Goal: Task Accomplishment & Management: Complete application form

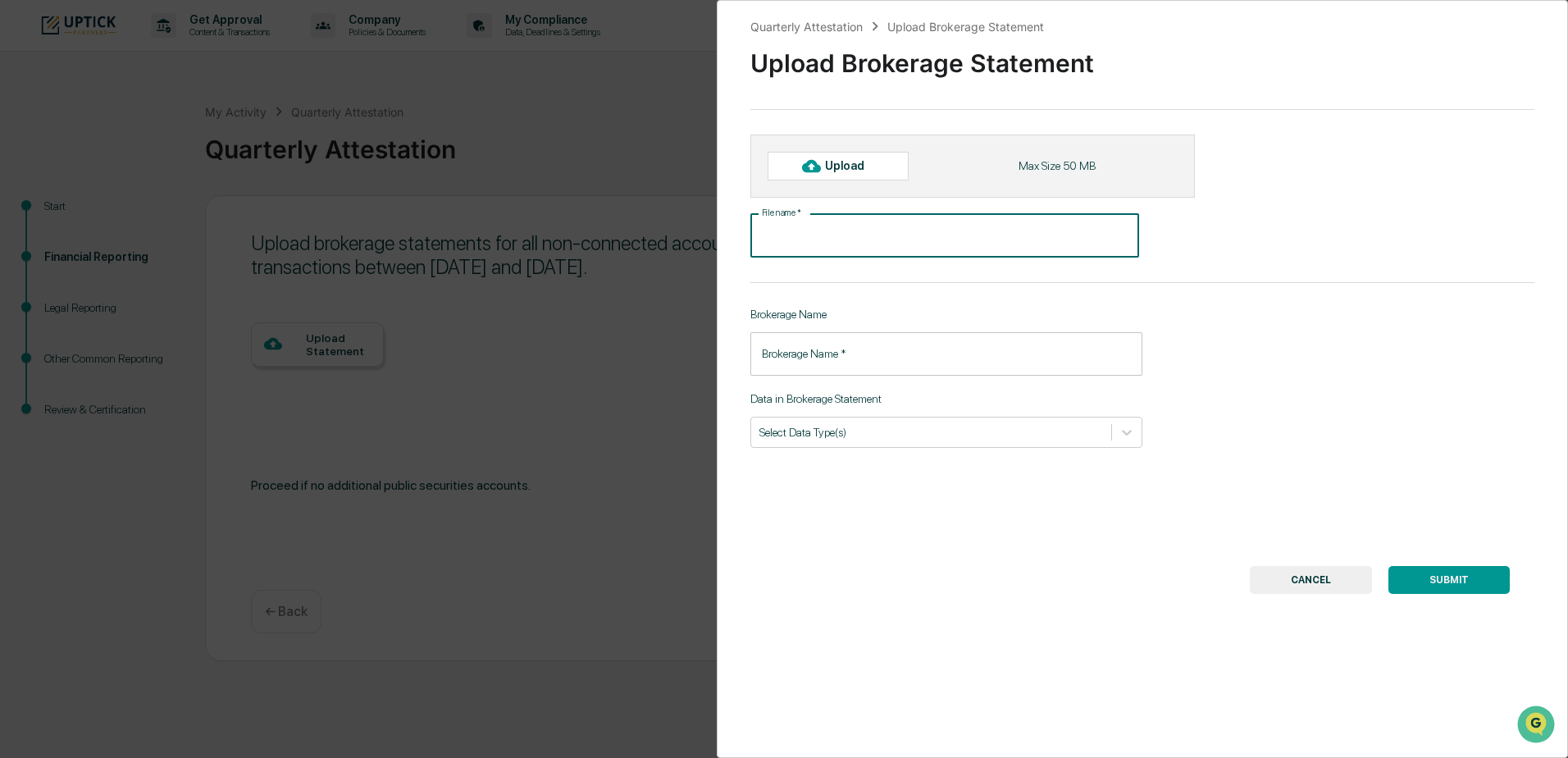
click at [1315, 584] on button "CANCEL" at bounding box center [1311, 580] width 122 height 28
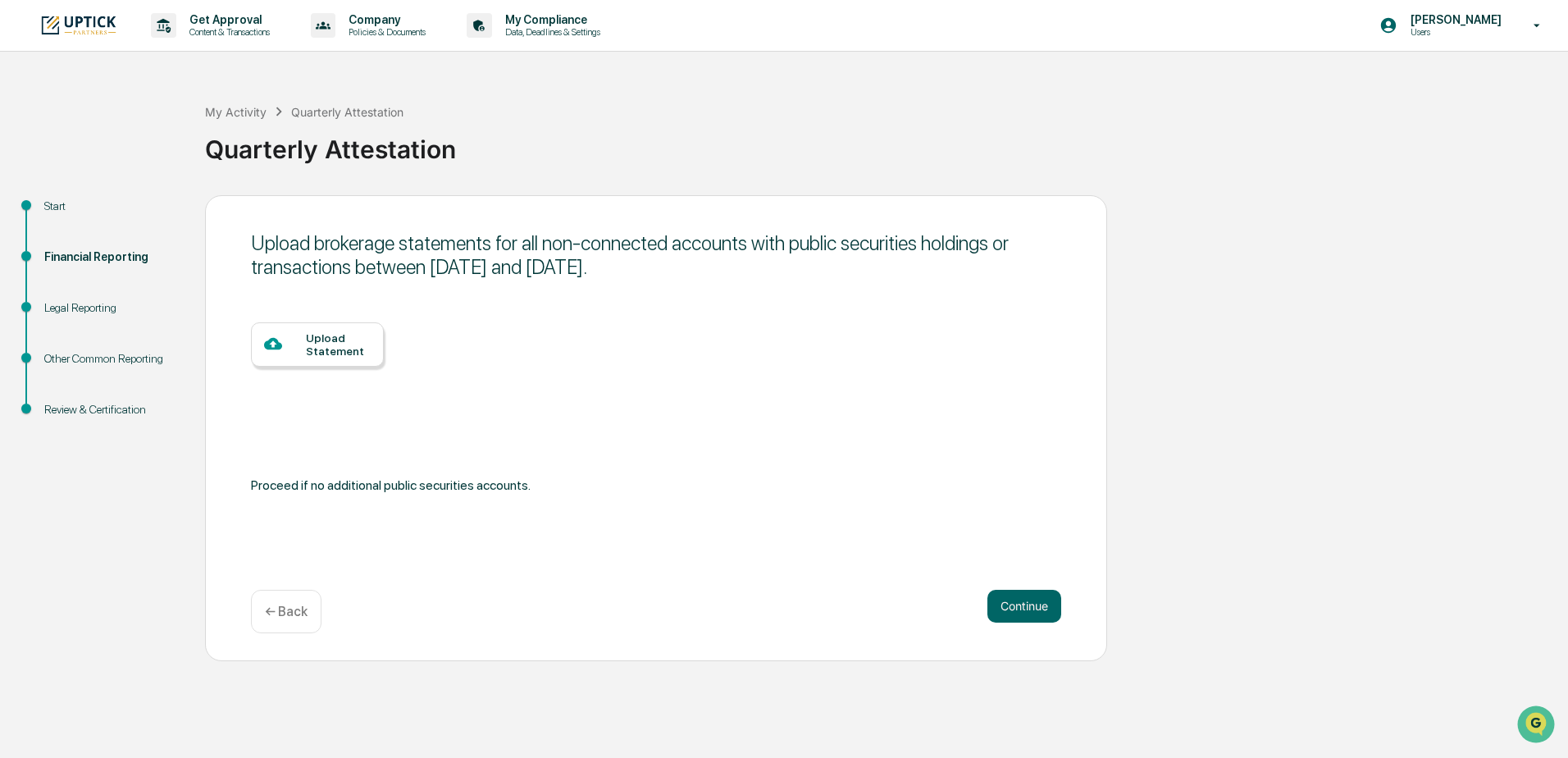
click at [300, 610] on p "← Back" at bounding box center [286, 611] width 43 height 15
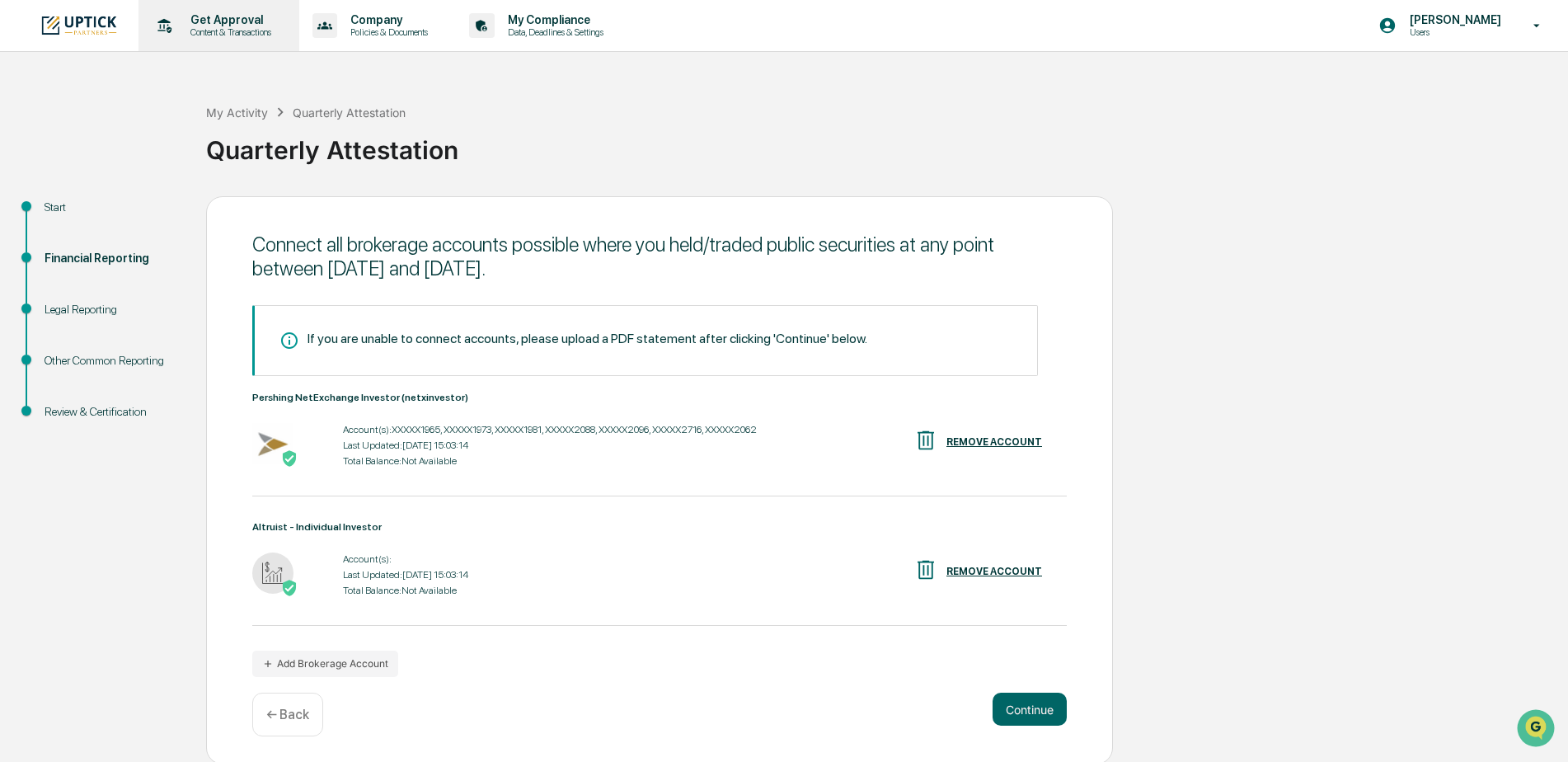
click at [232, 21] on p "Get Approval" at bounding box center [229, 19] width 103 height 13
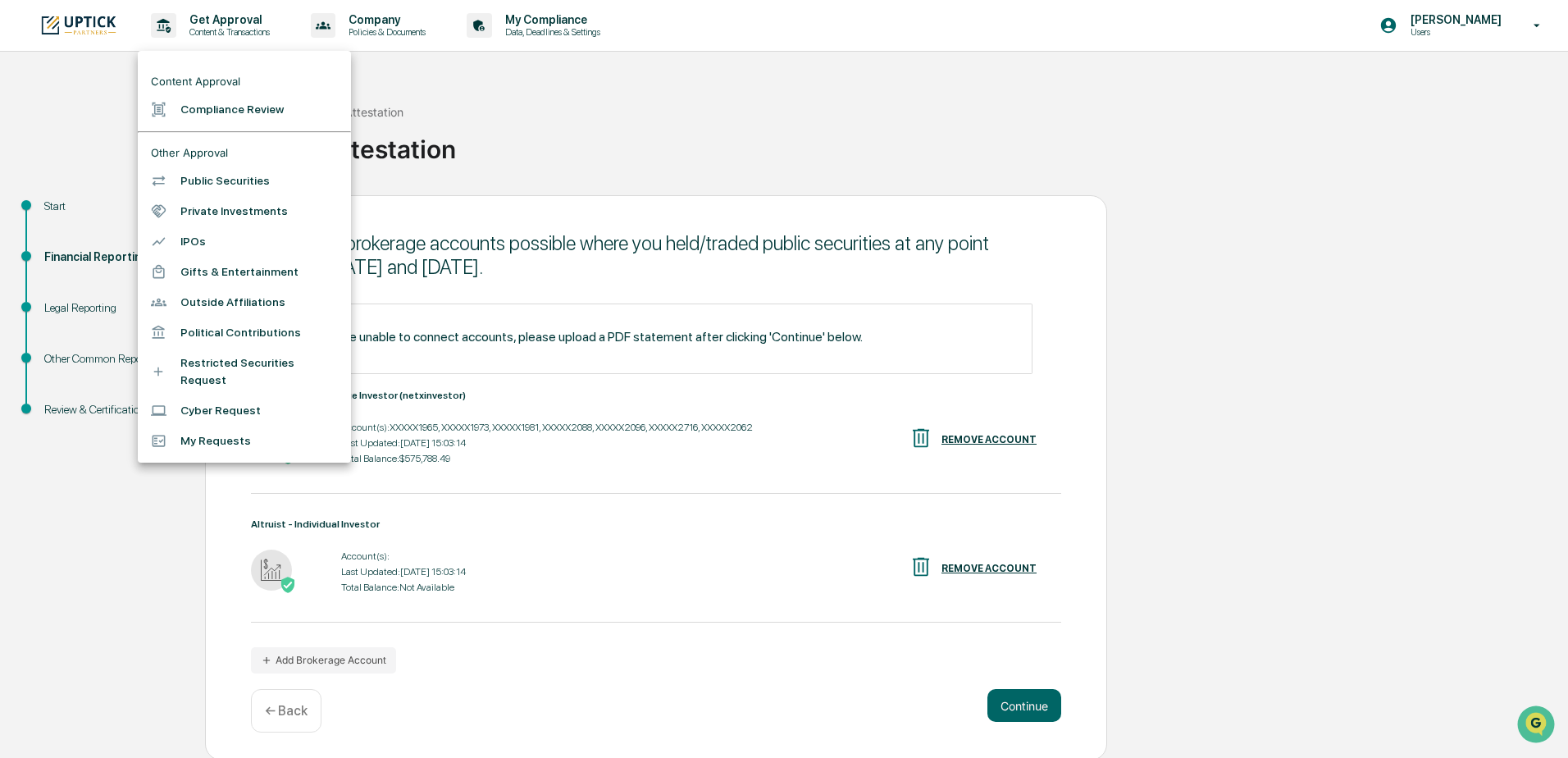
click at [570, 21] on div at bounding box center [784, 379] width 1568 height 758
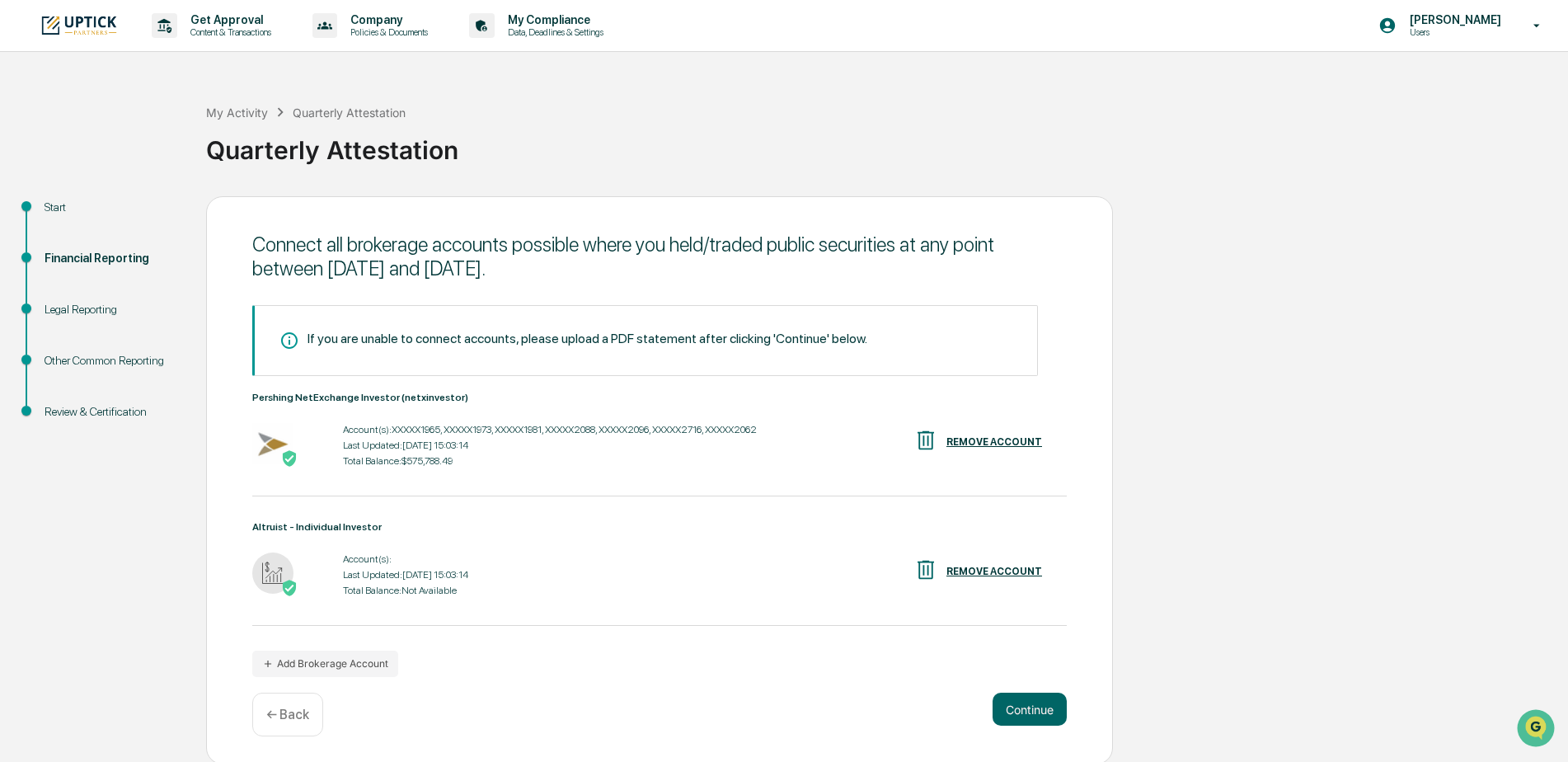
click at [573, 21] on p "My Compliance" at bounding box center [553, 19] width 117 height 13
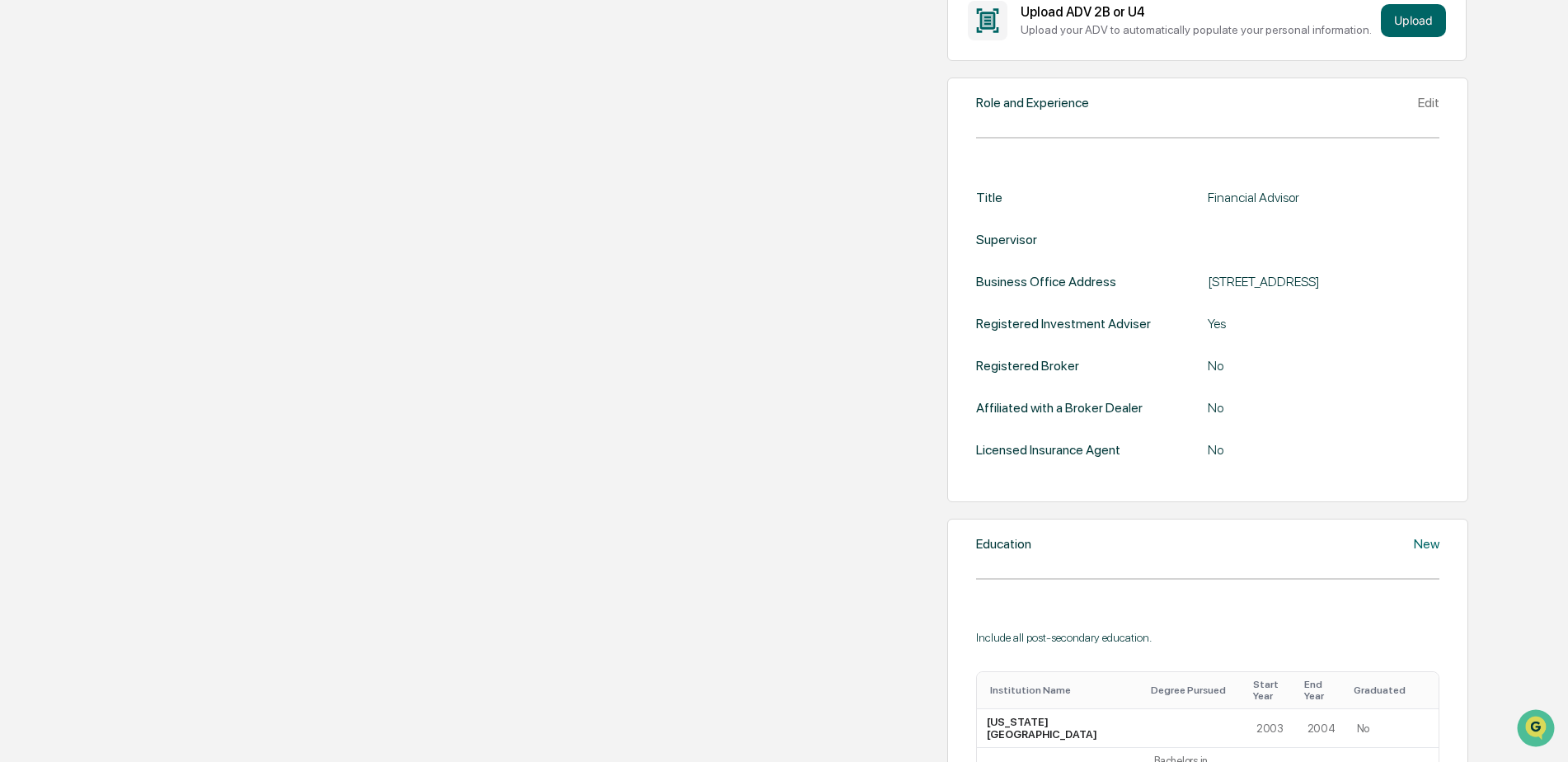
scroll to position [108, 0]
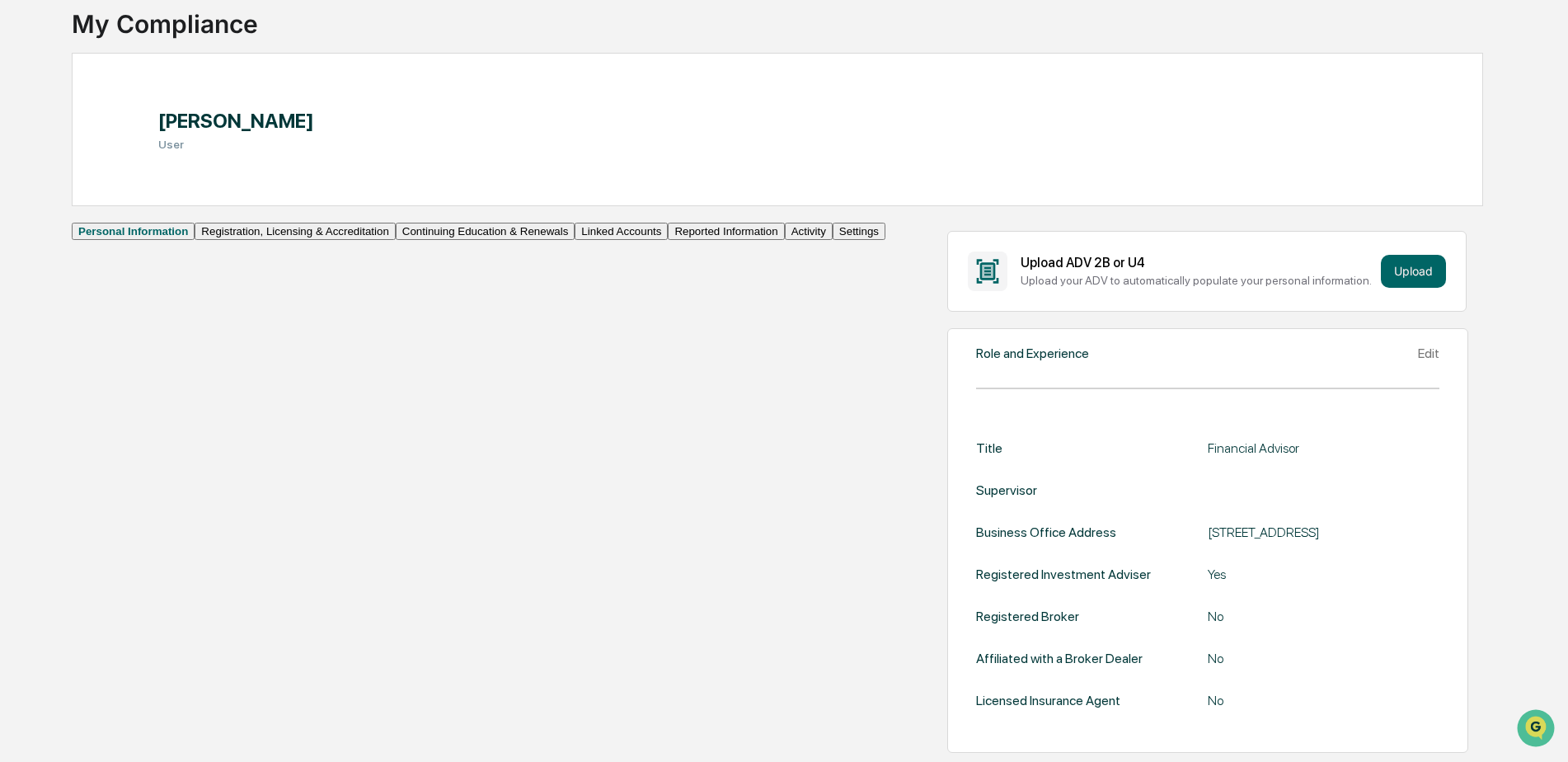
click at [202, 240] on button "Registration, Licensing & Accreditation" at bounding box center [295, 231] width 200 height 17
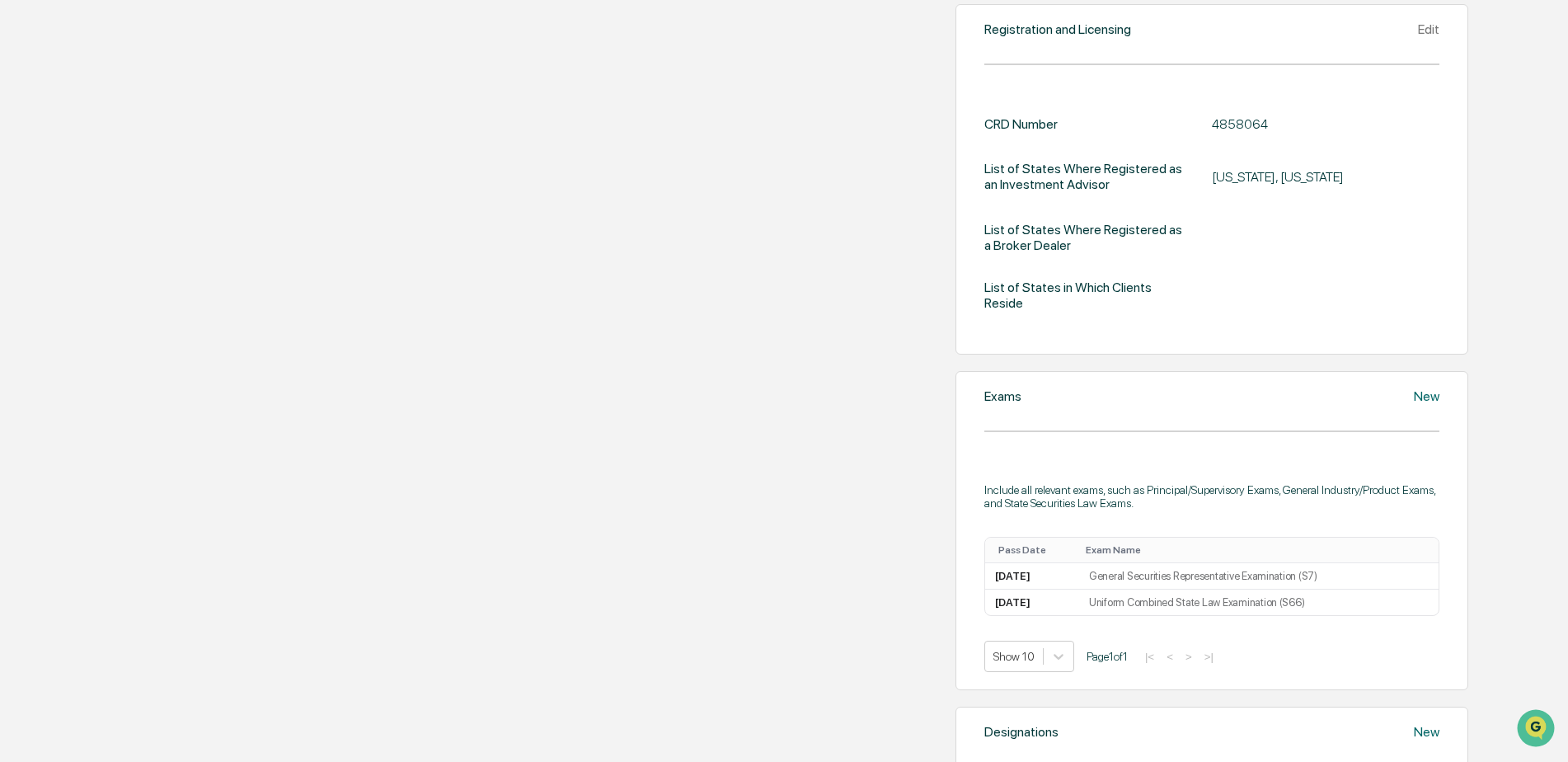
scroll to position [604, 0]
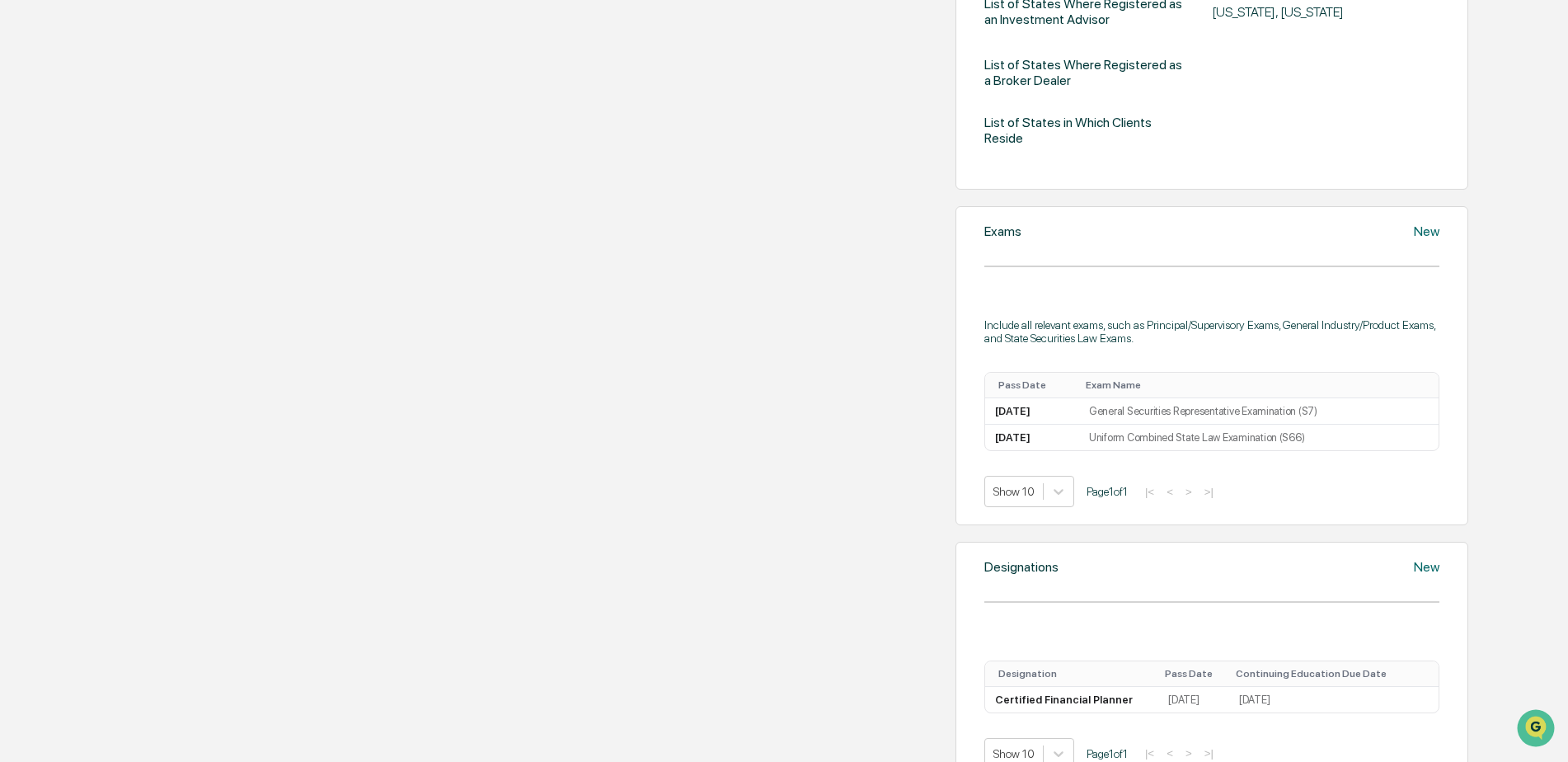
click at [985, 128] on div "List of States in Which Clients Reside" at bounding box center [1087, 130] width 205 height 31
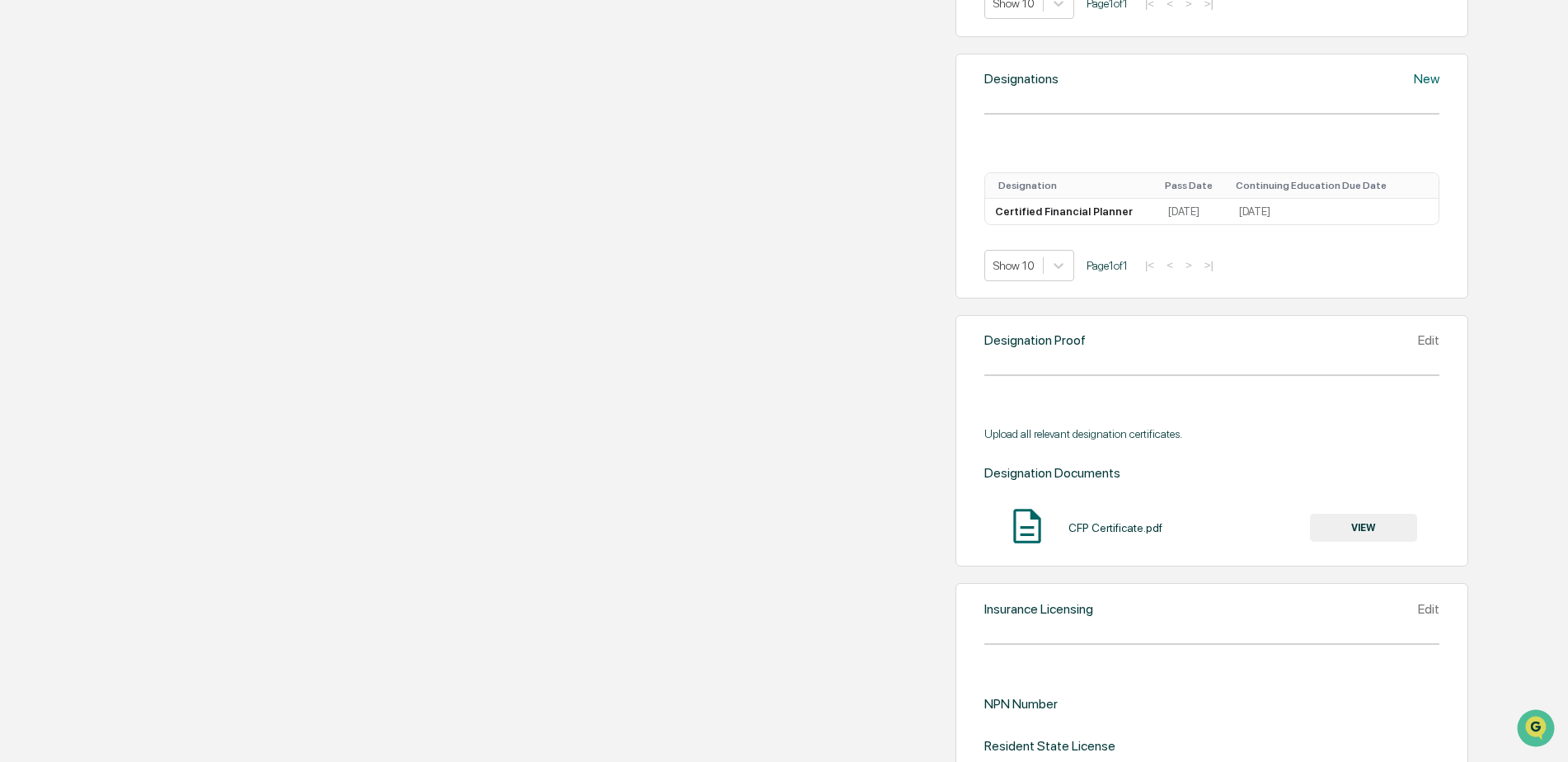
scroll to position [1098, 0]
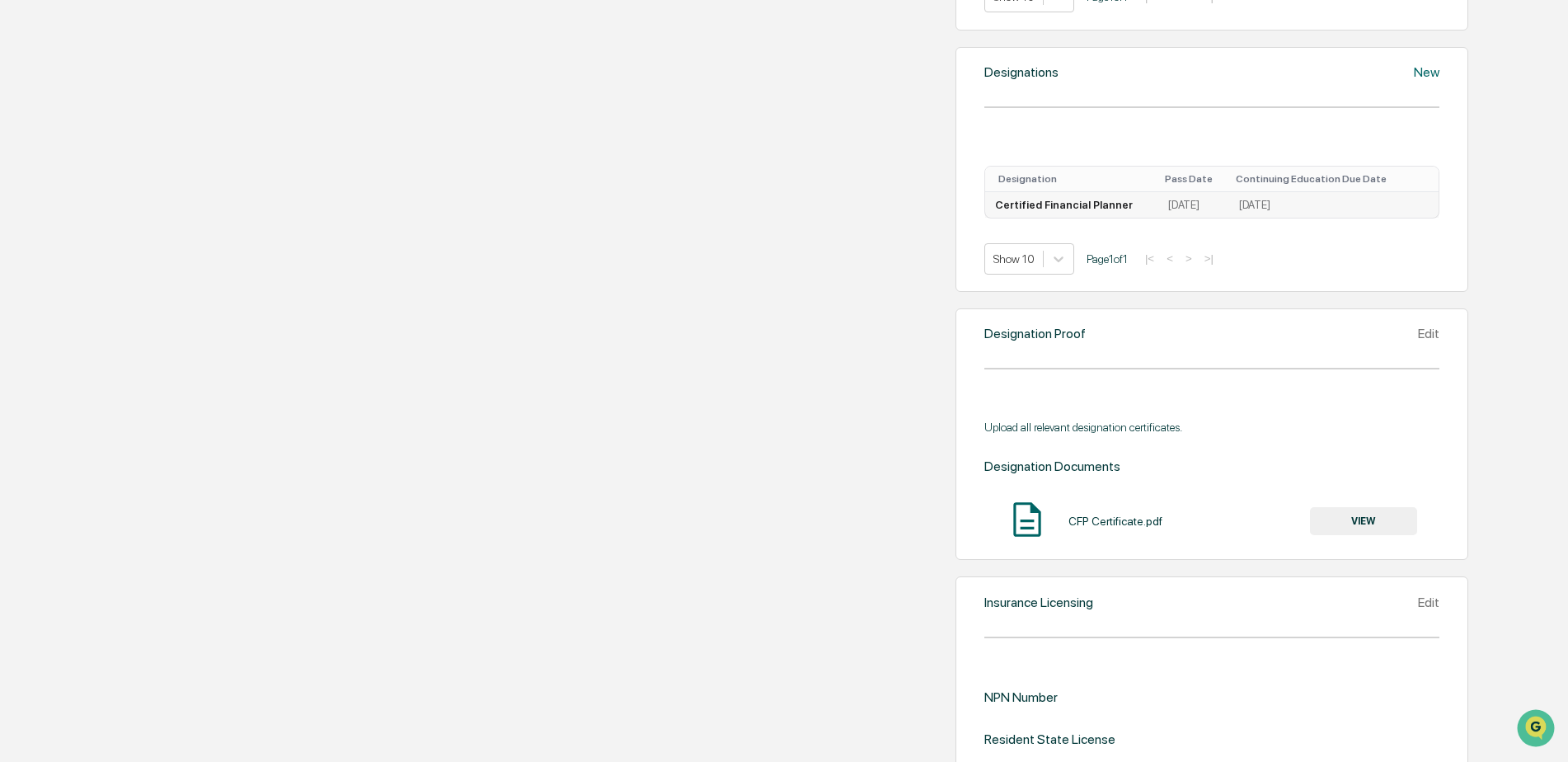
click at [1423, 209] on icon at bounding box center [1423, 209] width 0 height 0
click at [1325, 536] on button "VIEW" at bounding box center [1363, 521] width 107 height 28
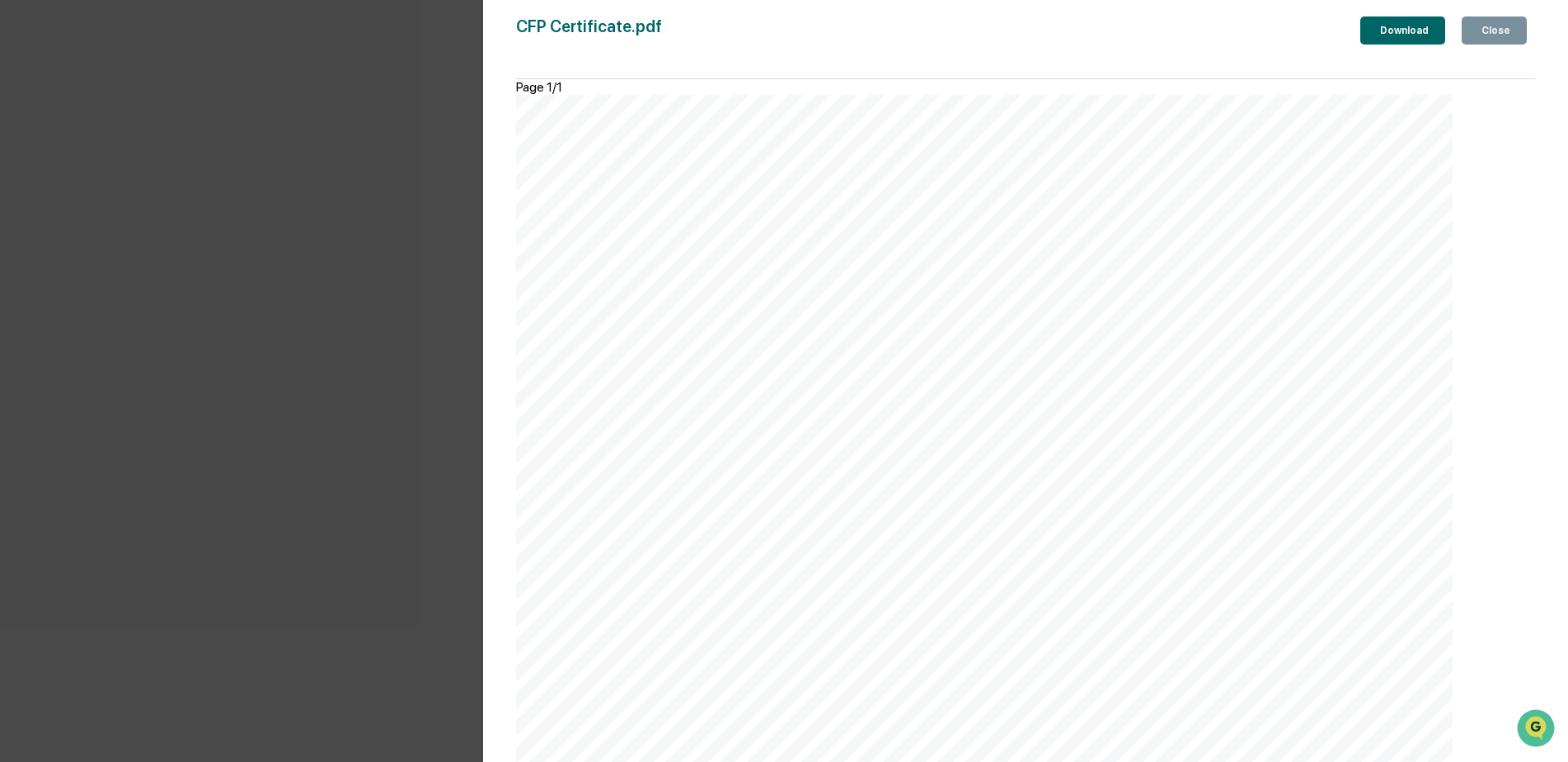
scroll to position [0, 0]
click at [1497, 30] on div "Close" at bounding box center [1494, 30] width 32 height 12
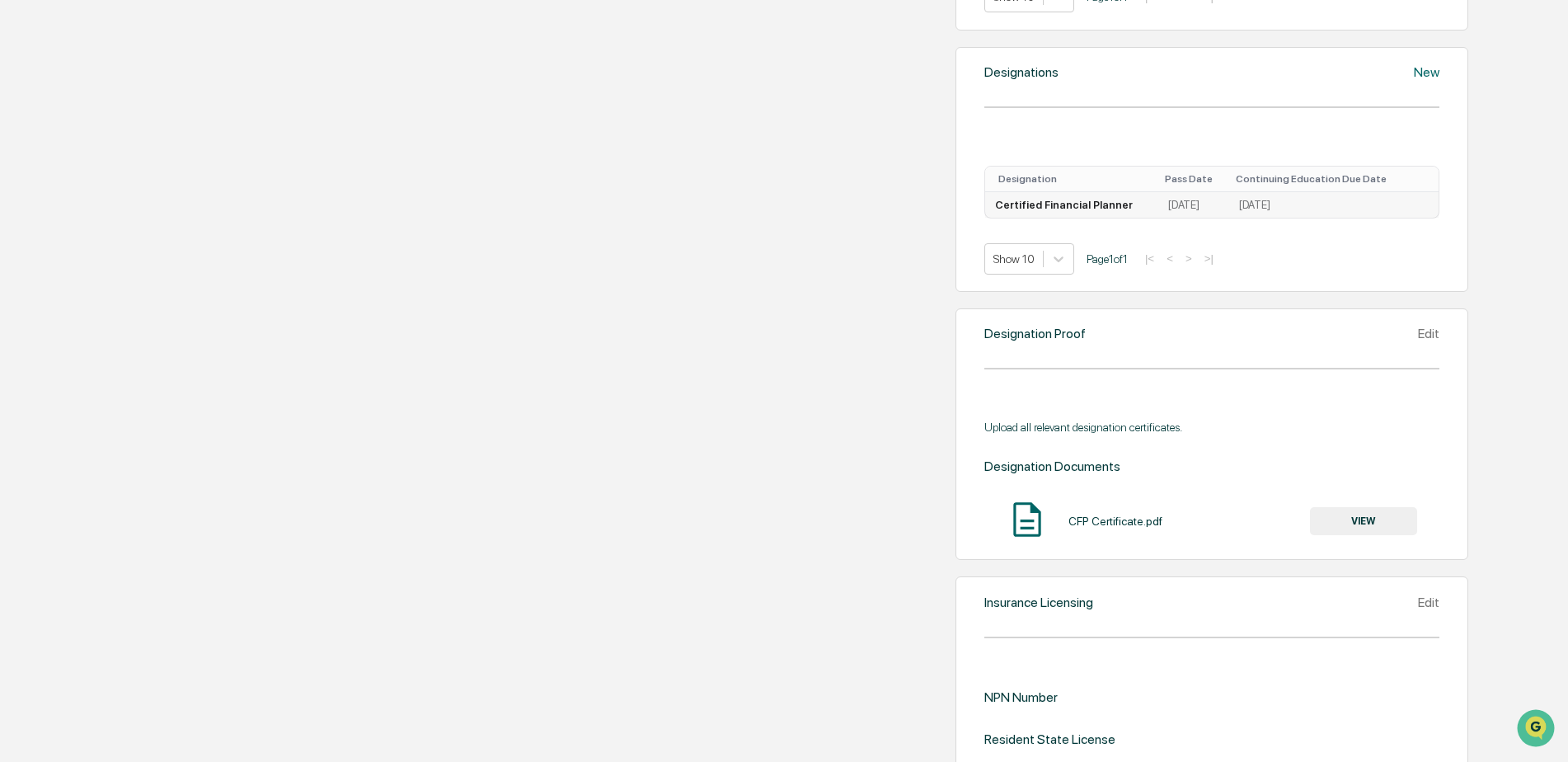
click at [1423, 209] on icon at bounding box center [1423, 209] width 0 height 0
click at [1370, 237] on div "Edit" at bounding box center [1397, 224] width 53 height 27
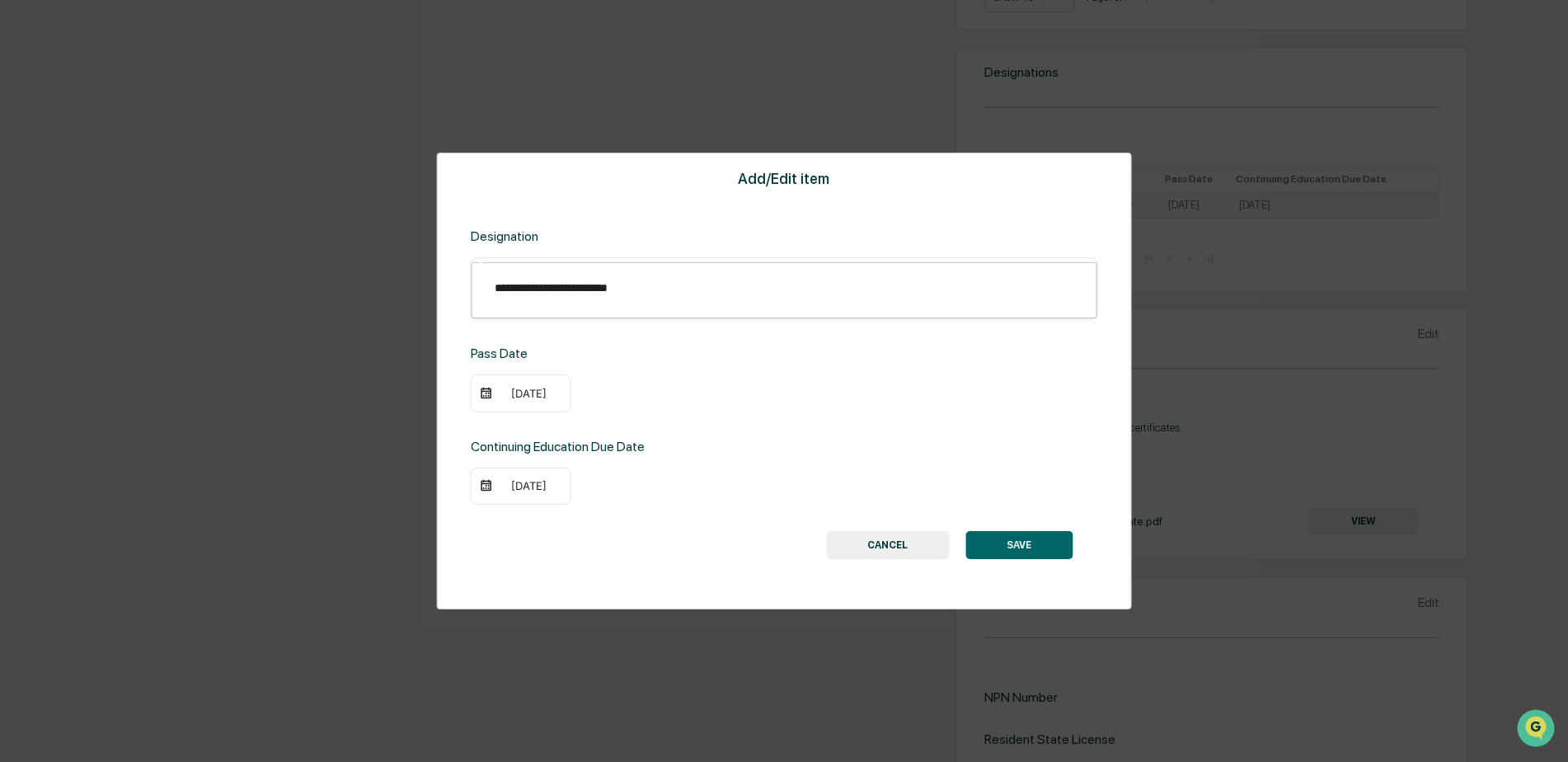
click at [558, 479] on div "05/31/2025" at bounding box center [529, 485] width 66 height 13
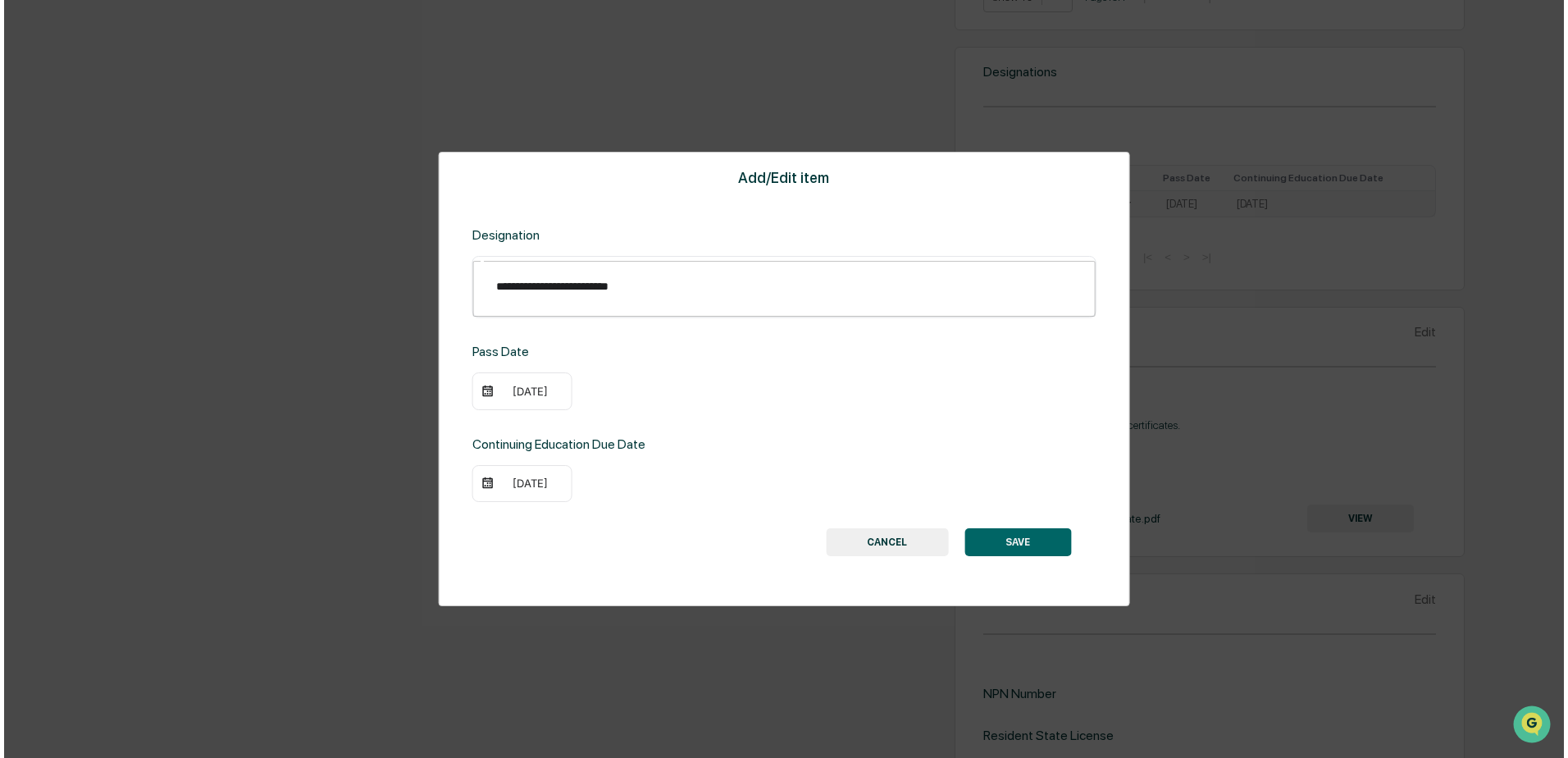
scroll to position [1093, 0]
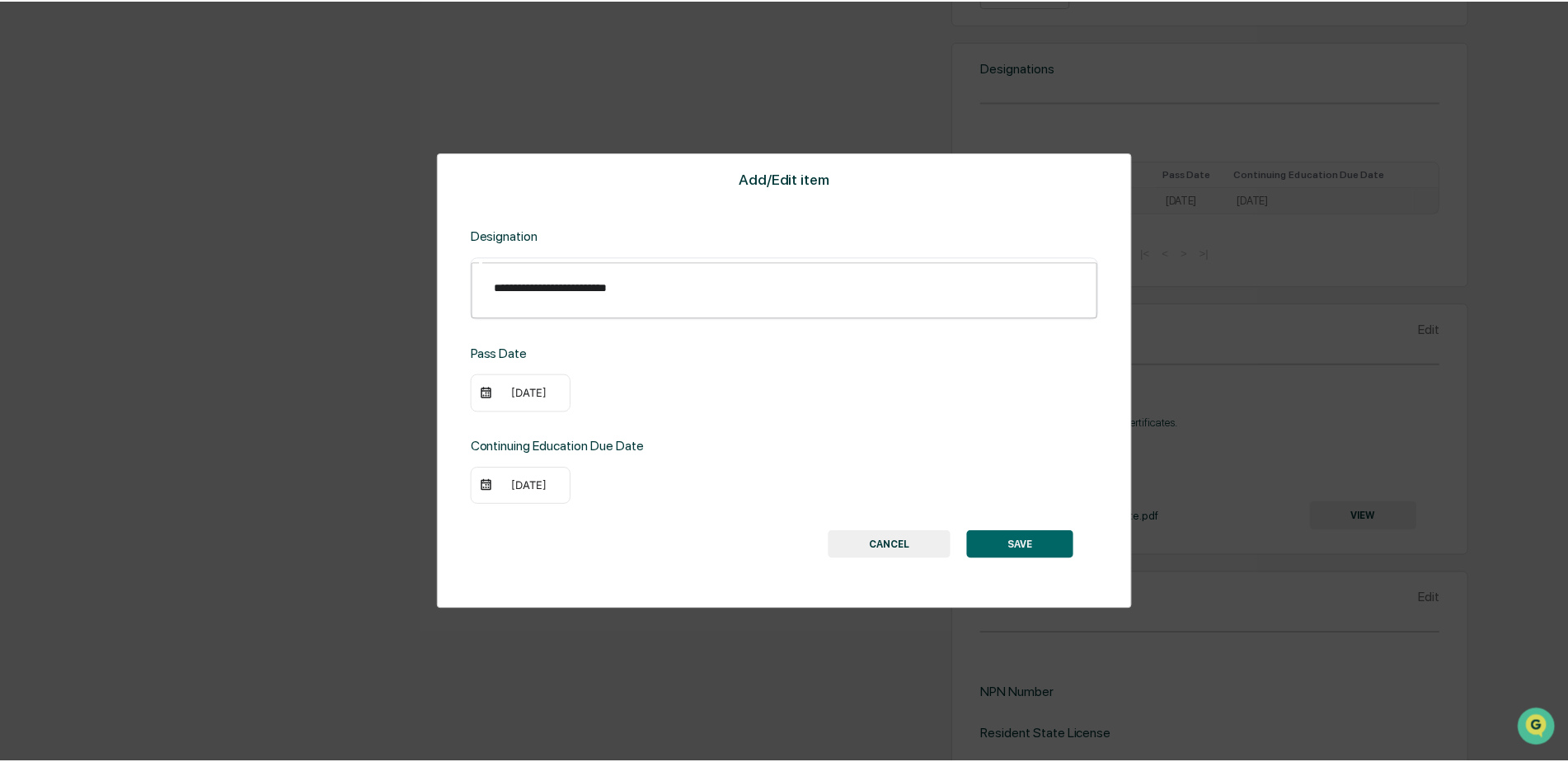
scroll to position [1098, 0]
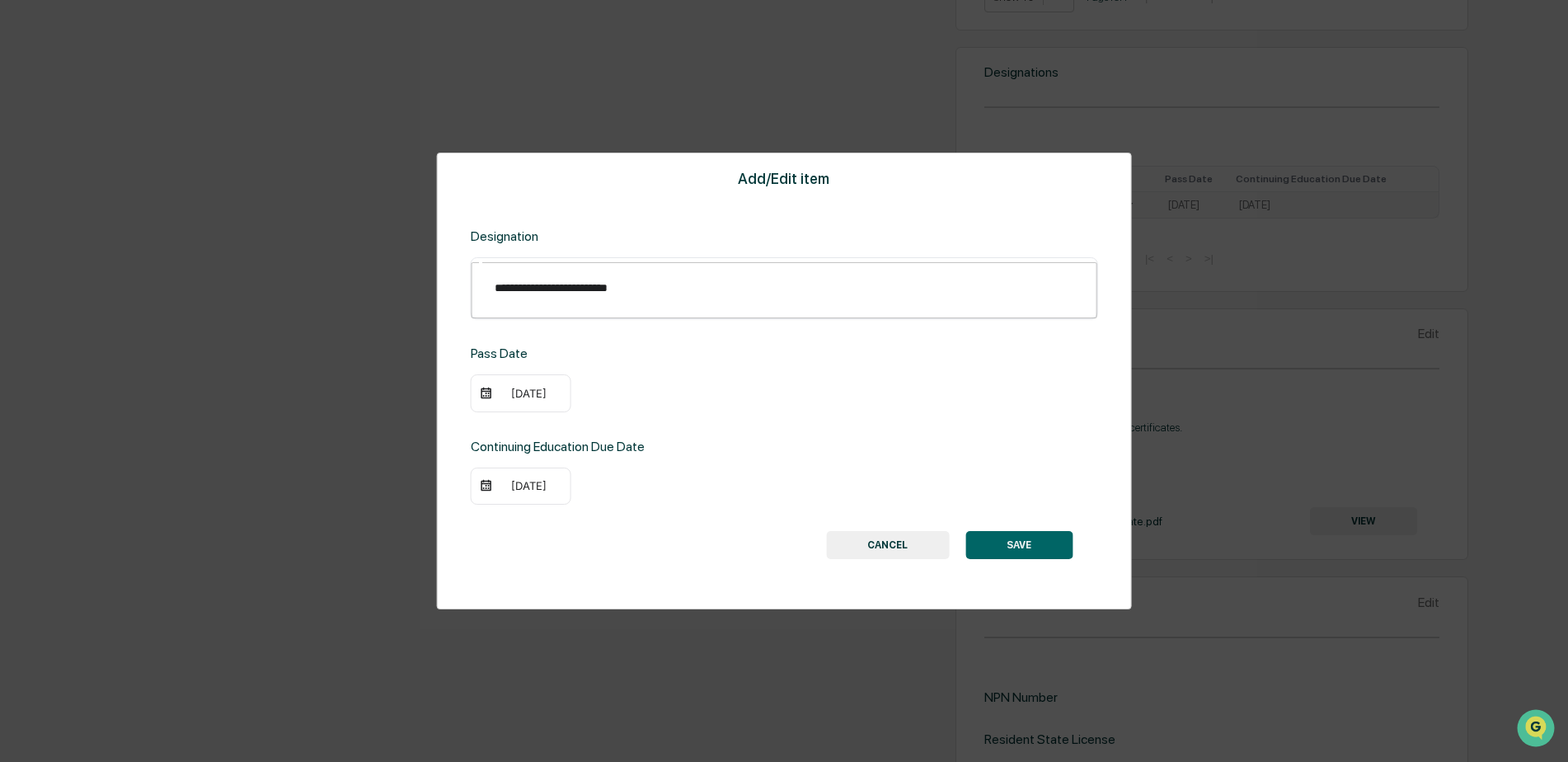
click at [1027, 531] on button "SAVE" at bounding box center [1019, 545] width 107 height 28
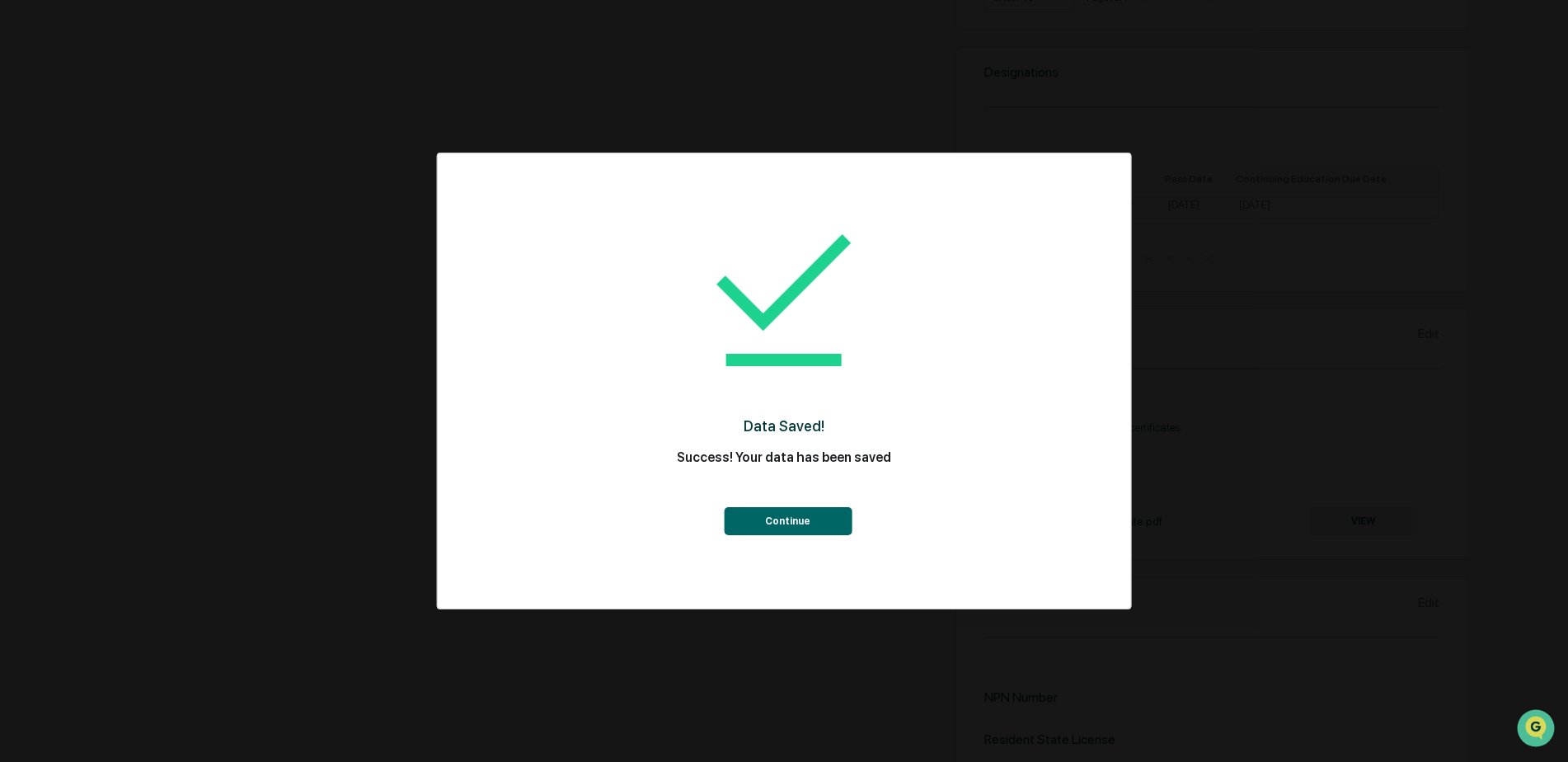
click at [813, 528] on button "Continue" at bounding box center [788, 521] width 128 height 28
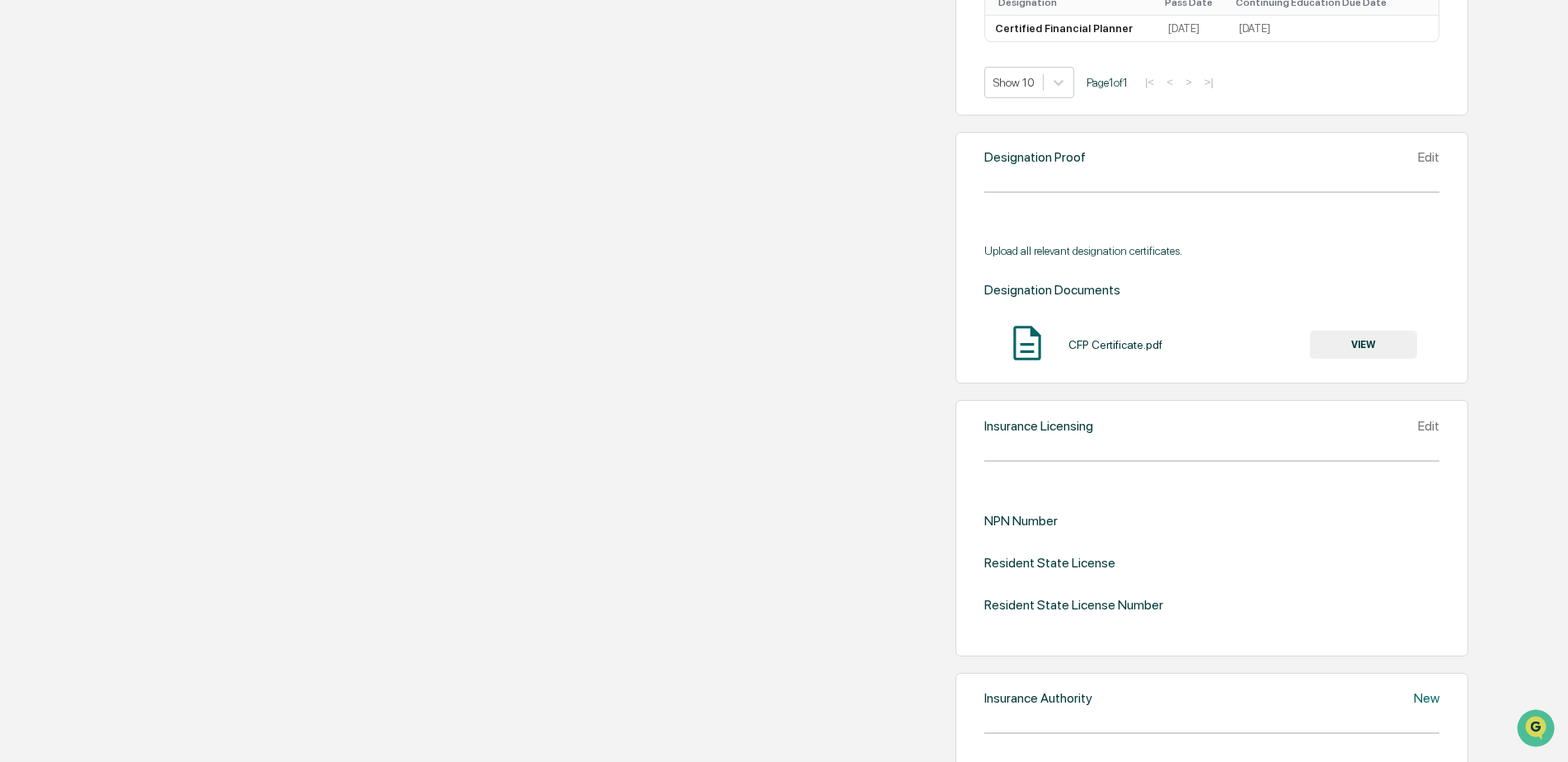
scroll to position [1181, 0]
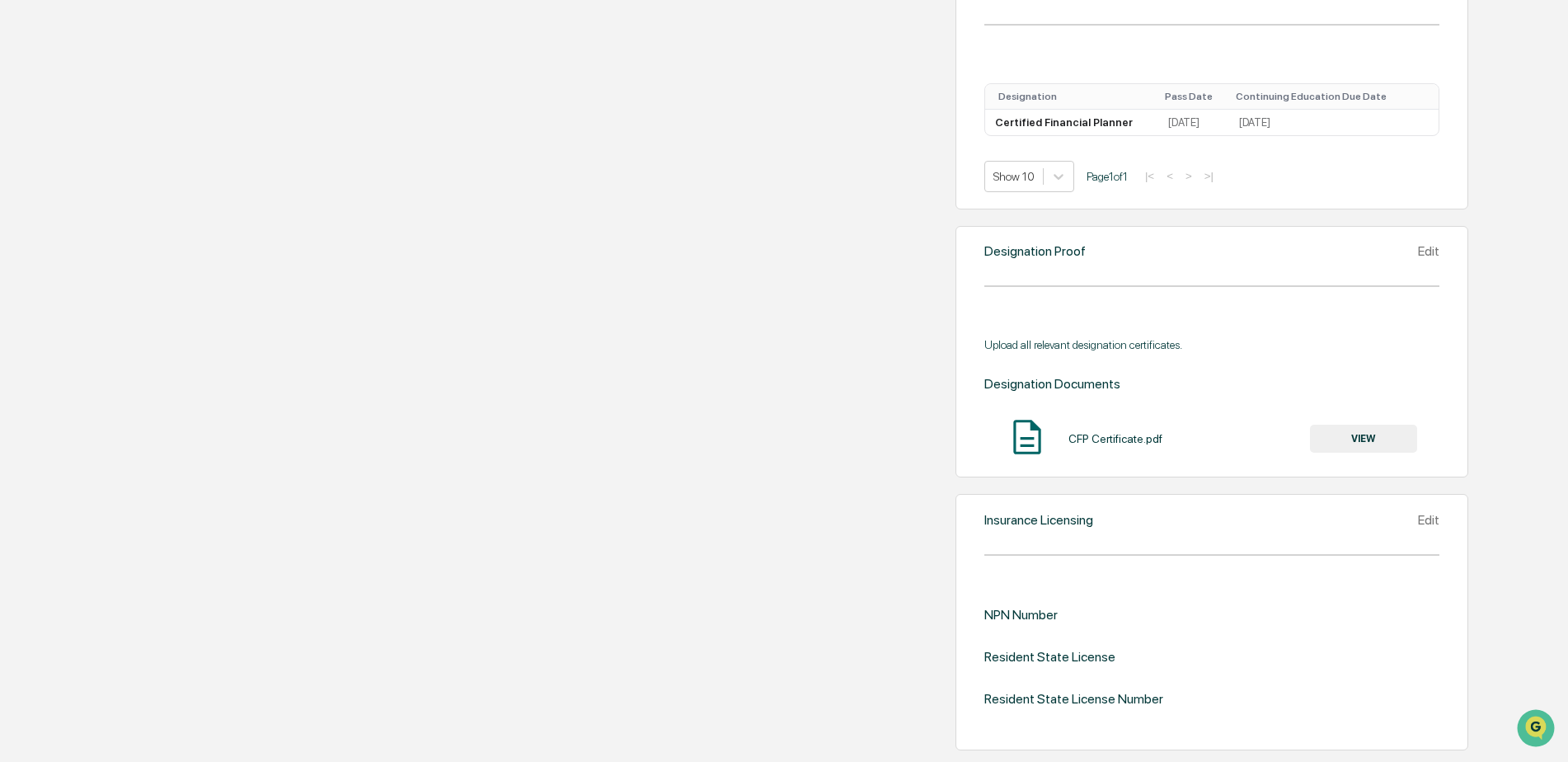
click at [985, 352] on div "Upload all relevant designation certificates." at bounding box center [1212, 344] width 455 height 13
click at [985, 392] on div "Designation Documents" at bounding box center [1087, 384] width 205 height 16
click at [1418, 259] on div "Edit" at bounding box center [1428, 251] width 21 height 16
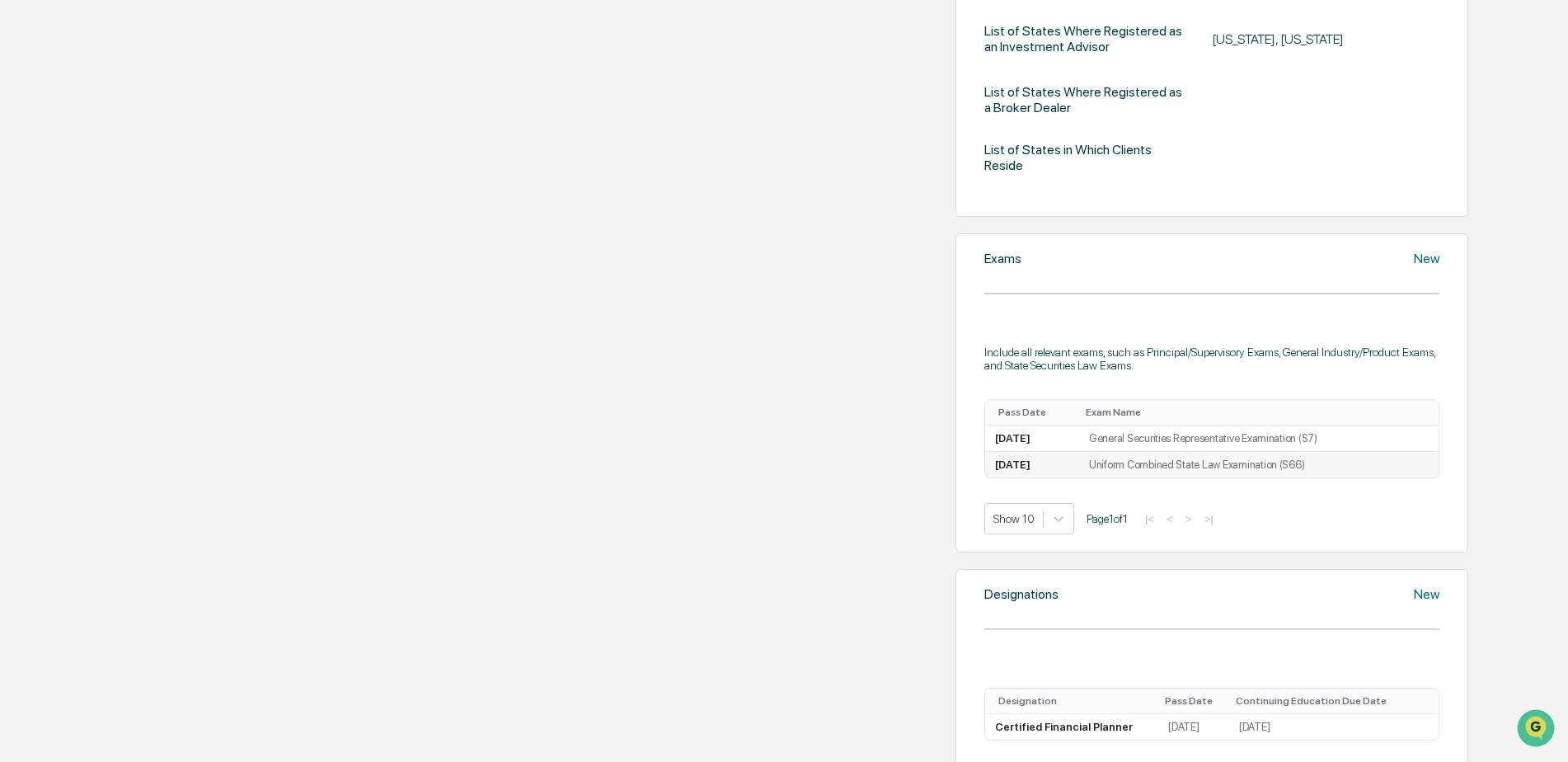
scroll to position [0, 0]
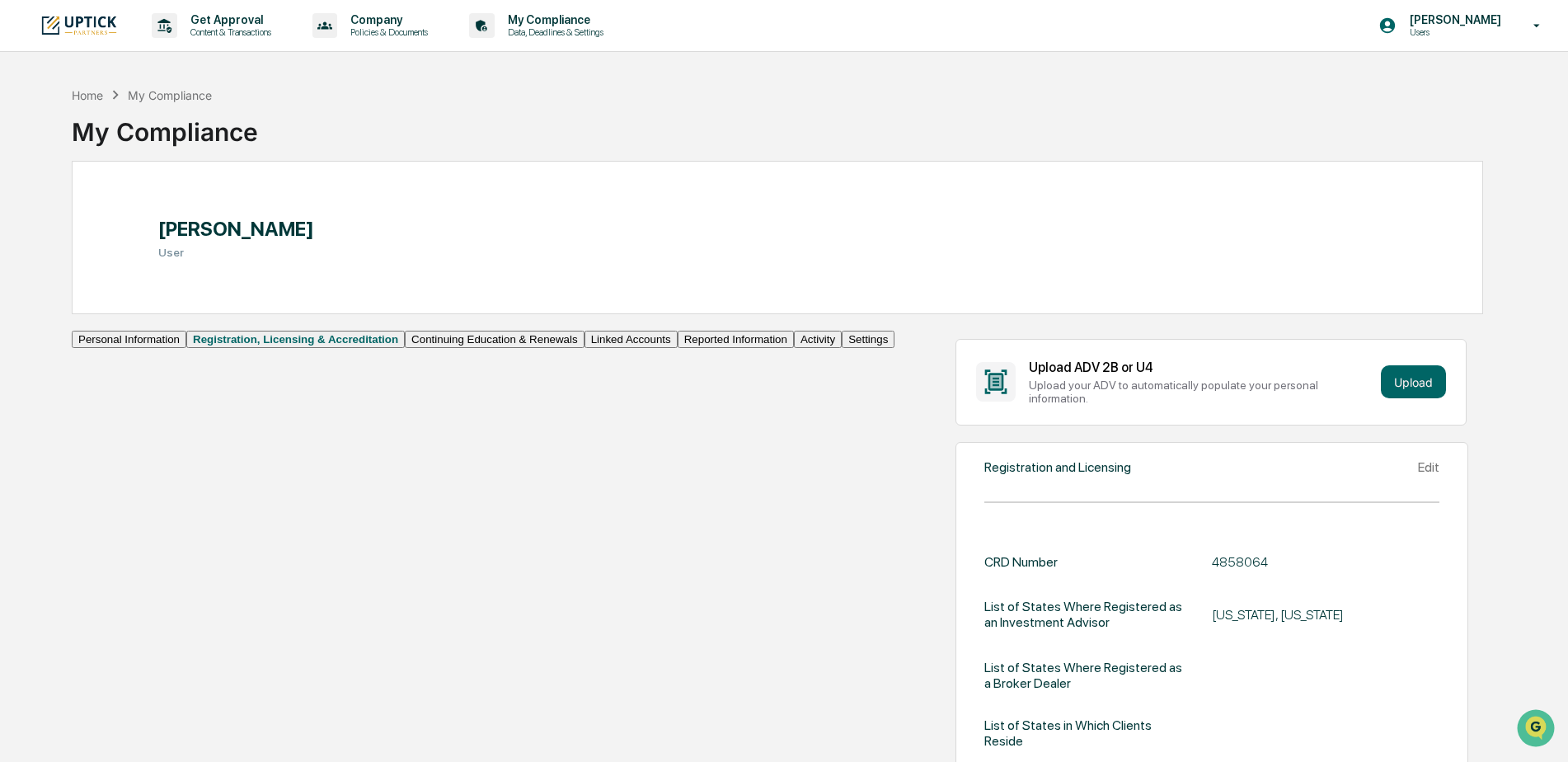
click at [405, 348] on button "Continuing Education & Renewals" at bounding box center [494, 339] width 179 height 17
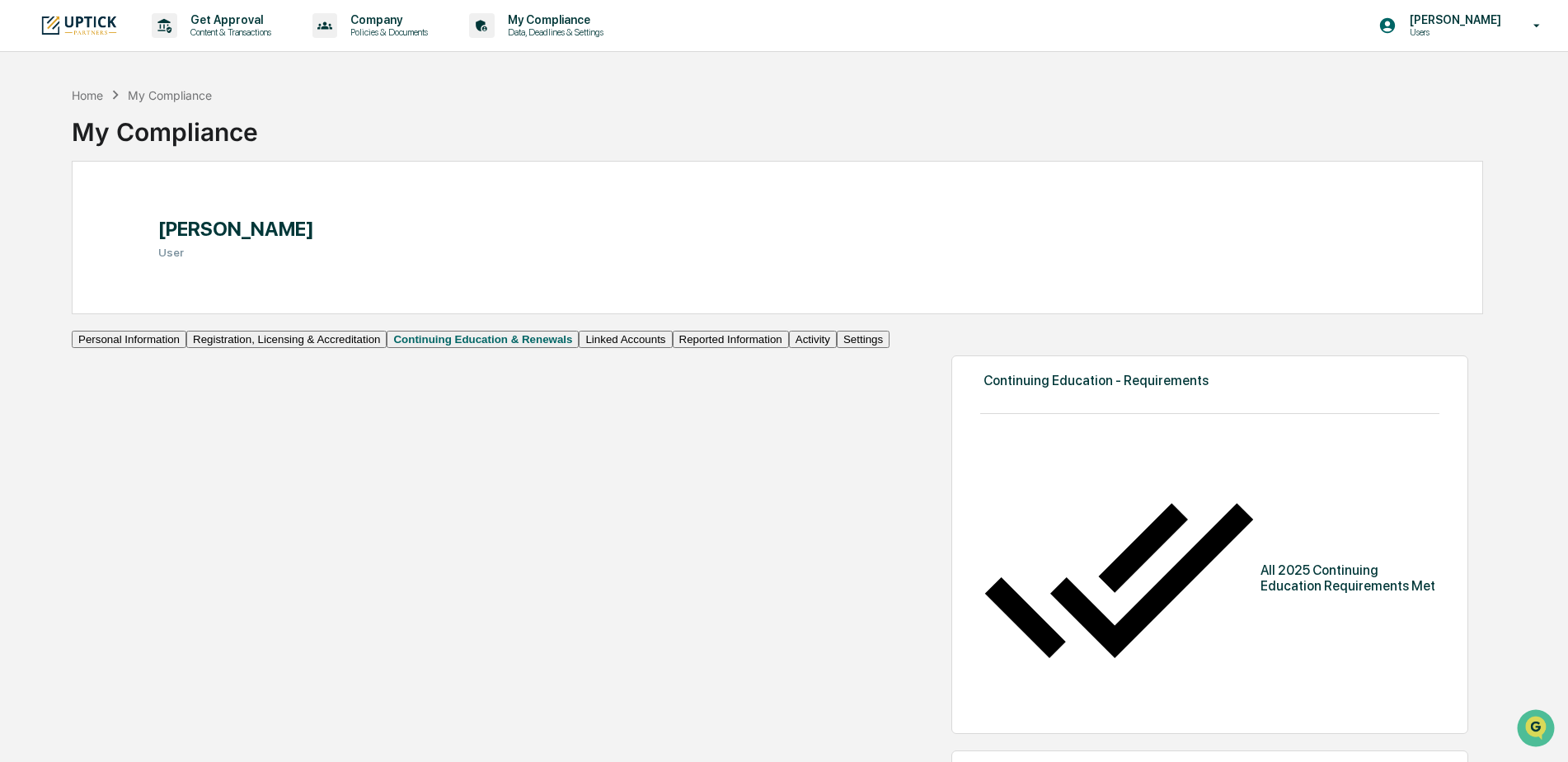
click at [579, 348] on button "Linked Accounts" at bounding box center [625, 339] width 93 height 17
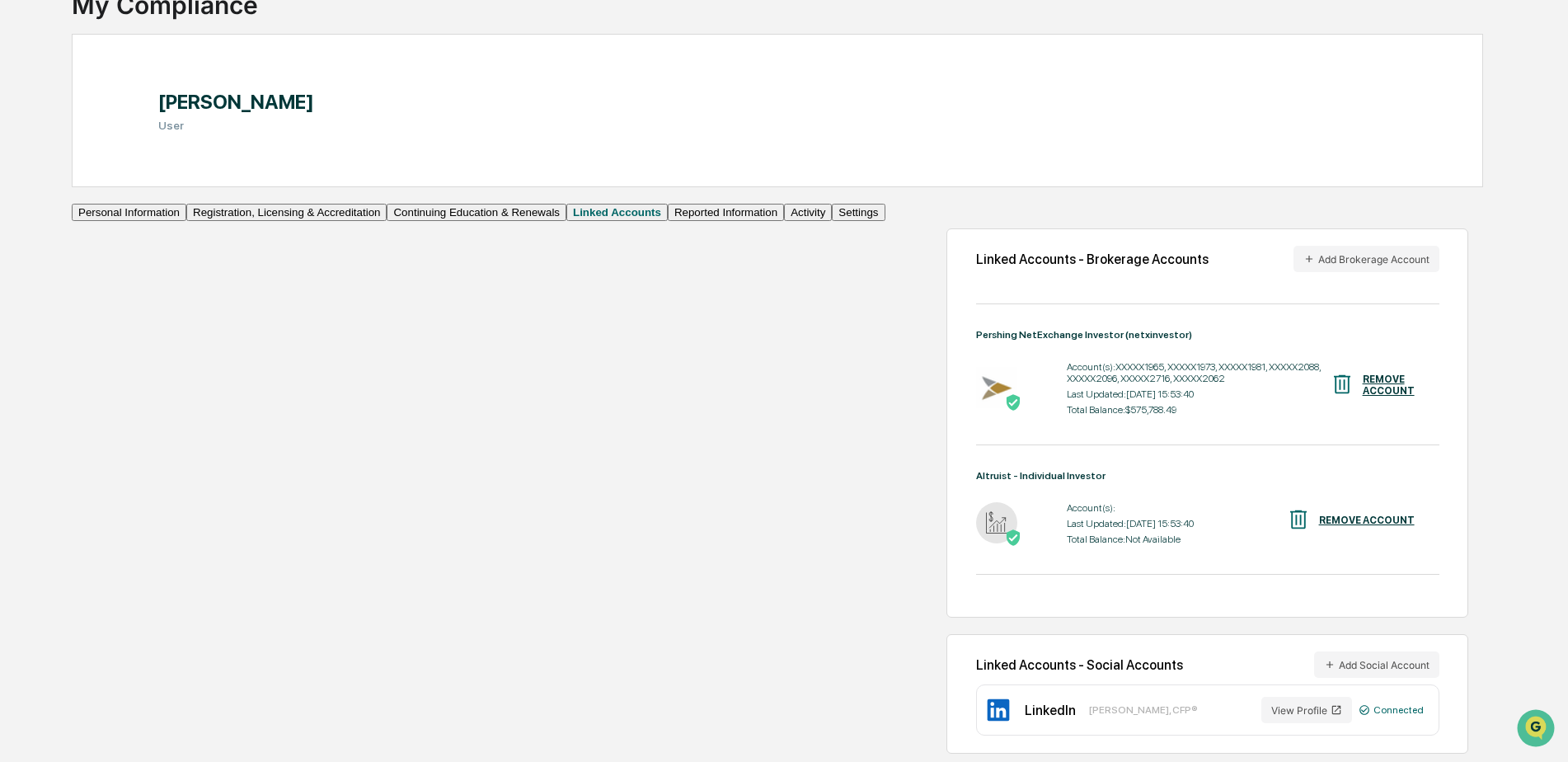
scroll to position [188, 0]
click at [668, 221] on button "Reported Information" at bounding box center [726, 212] width 116 height 17
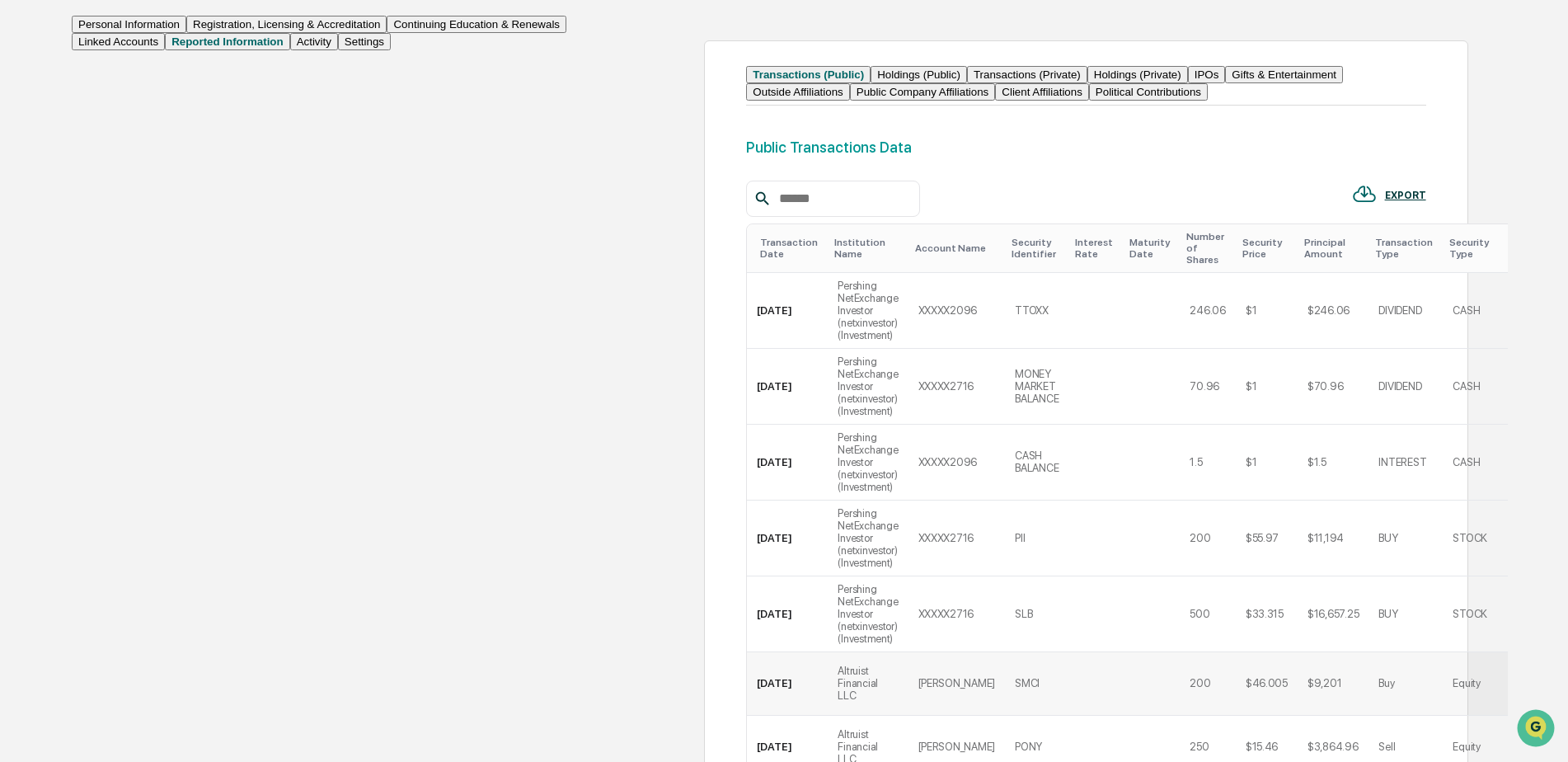
scroll to position [105, 0]
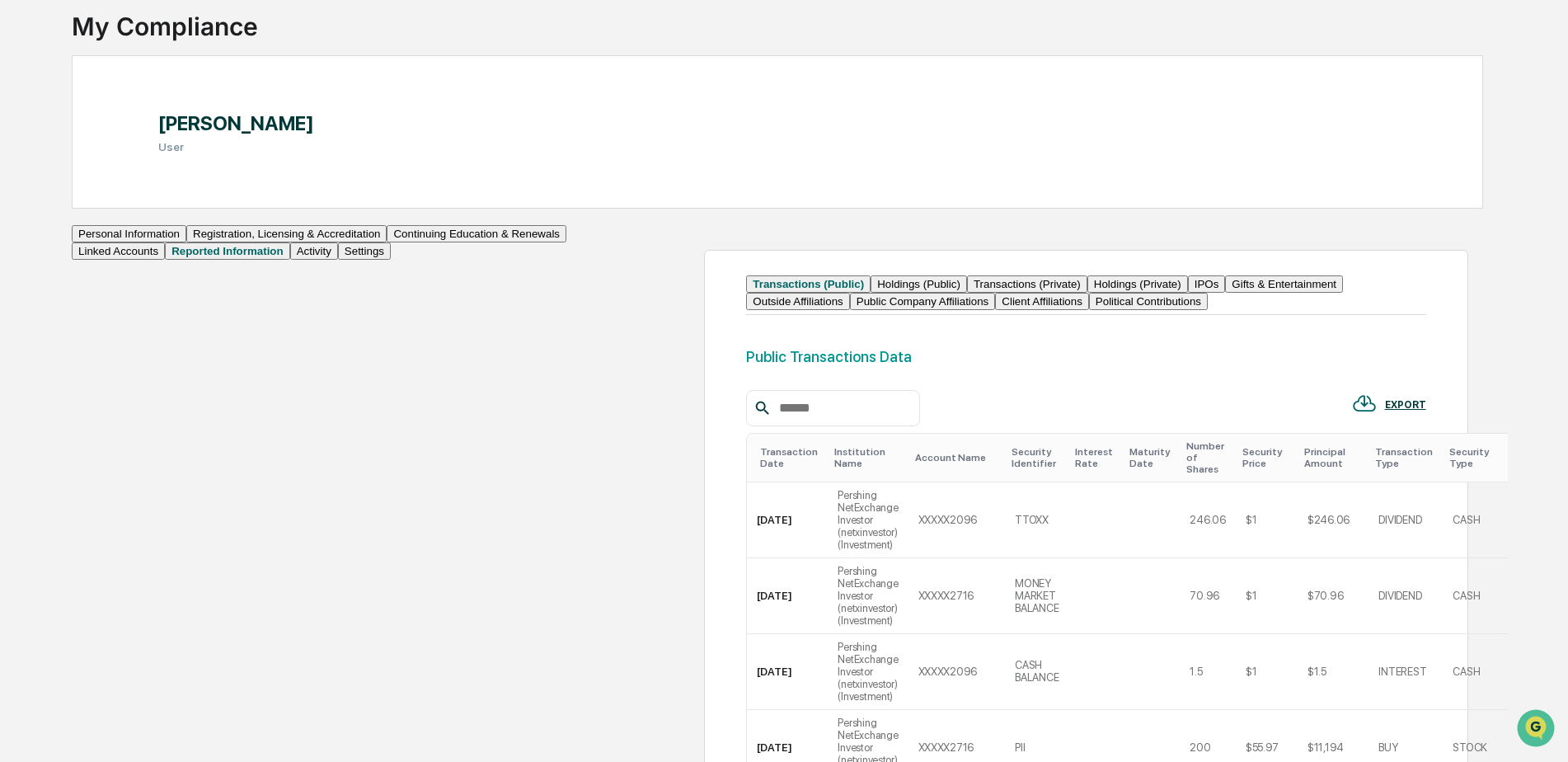
click at [871, 293] on button "Holdings (Public)" at bounding box center [918, 284] width 96 height 17
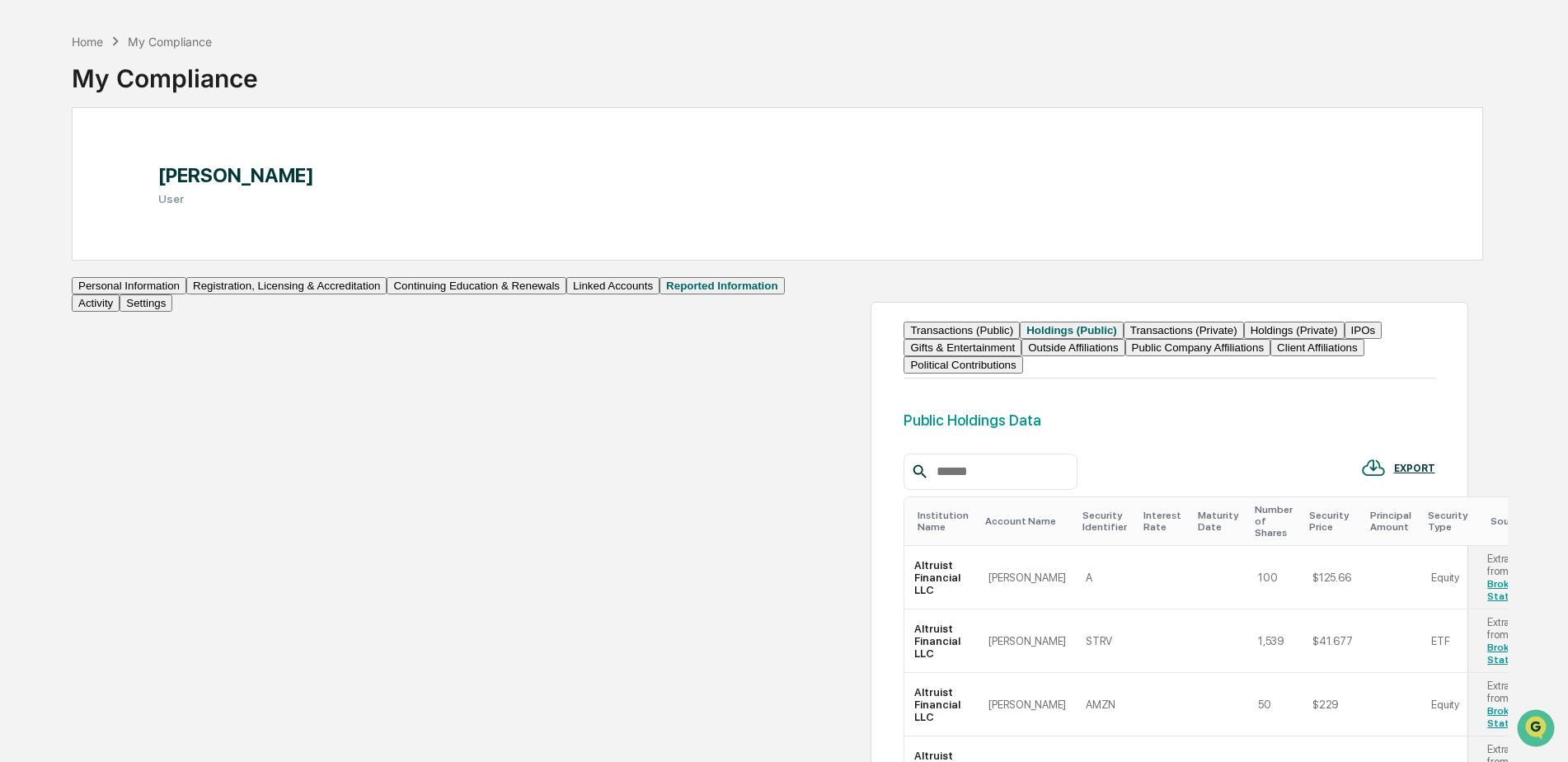
scroll to position [0, 0]
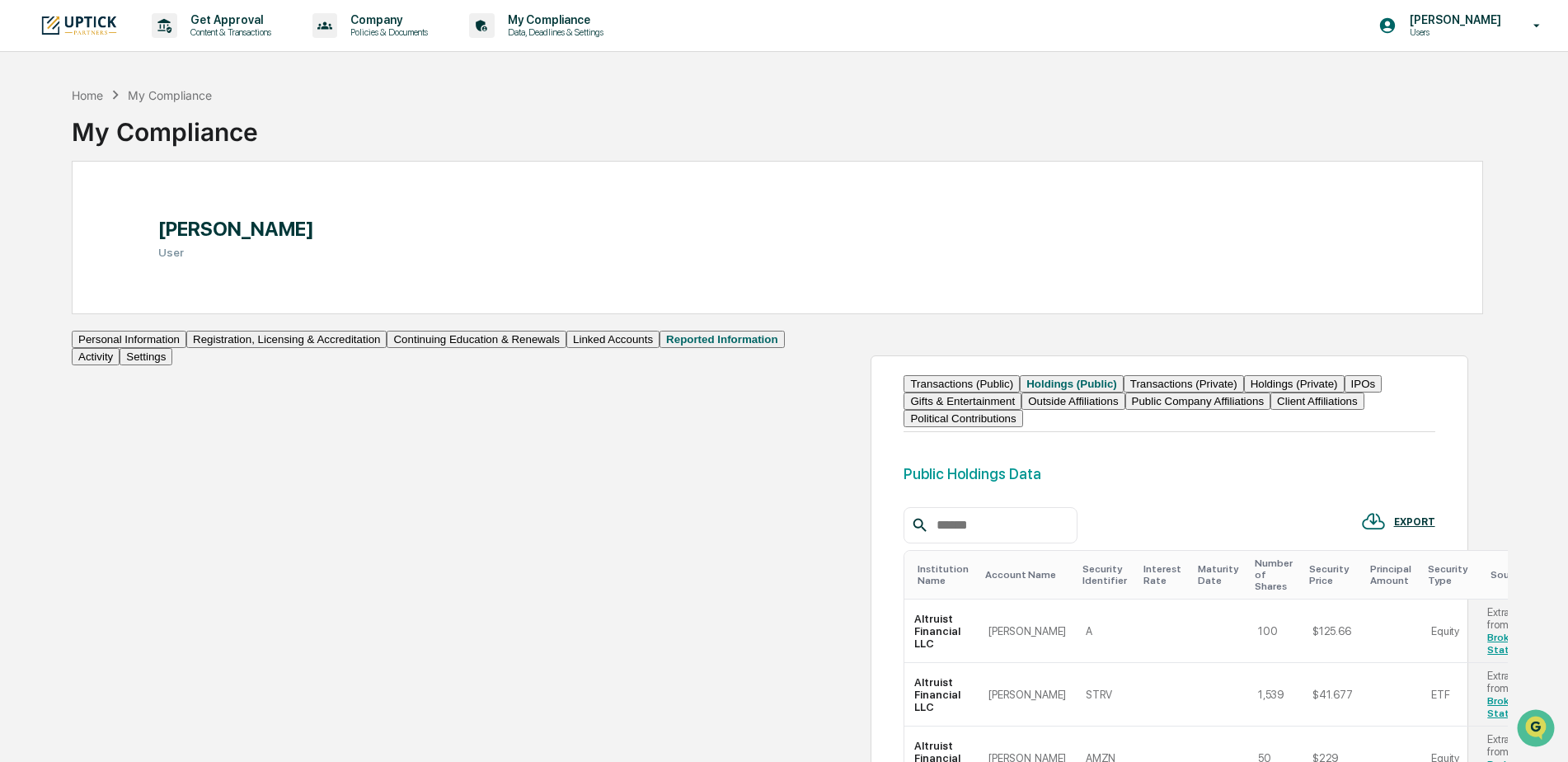
click at [567, 348] on button "Linked Accounts" at bounding box center [613, 339] width 93 height 17
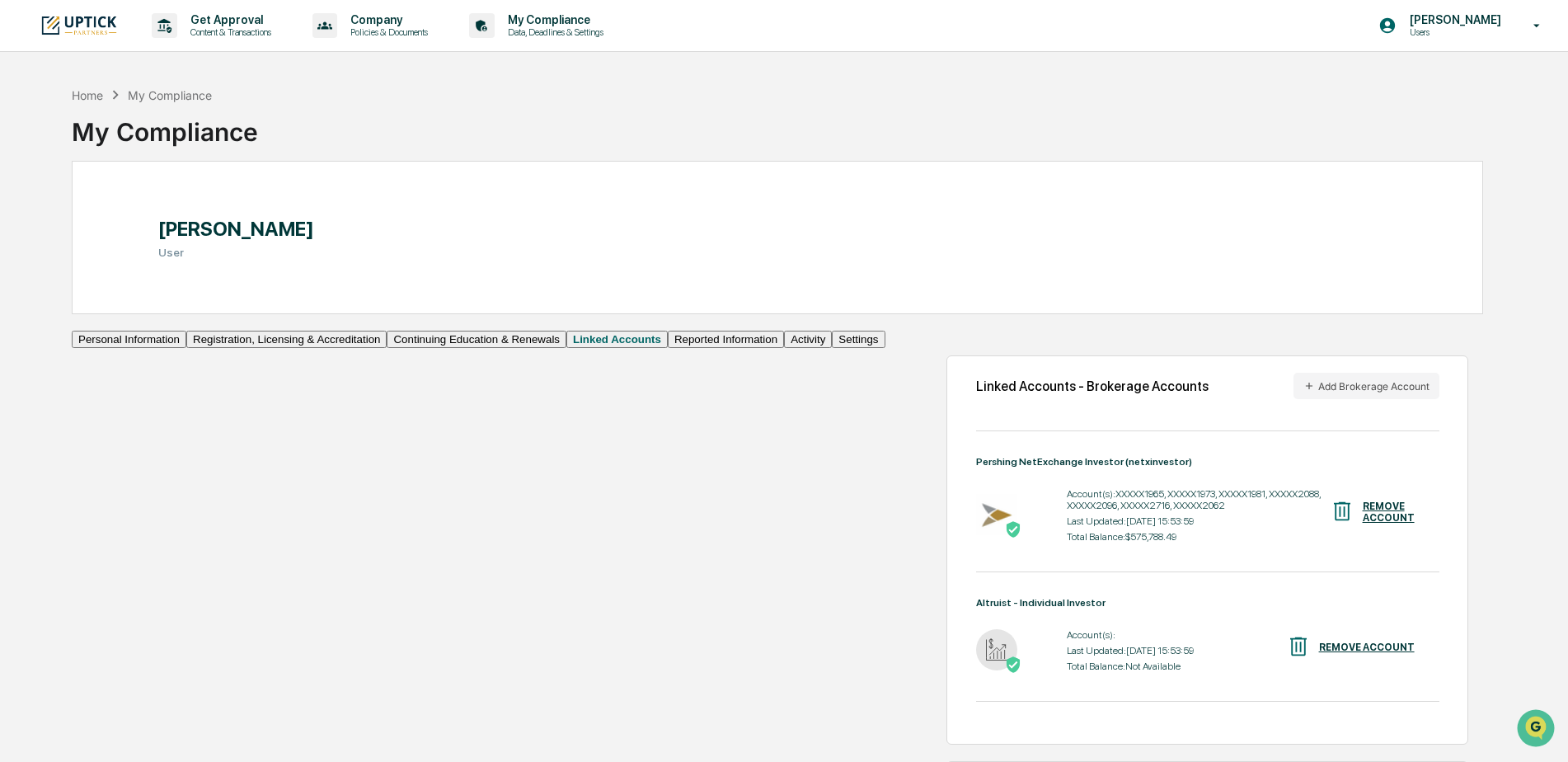
click at [668, 348] on button "Reported Information" at bounding box center [726, 339] width 116 height 17
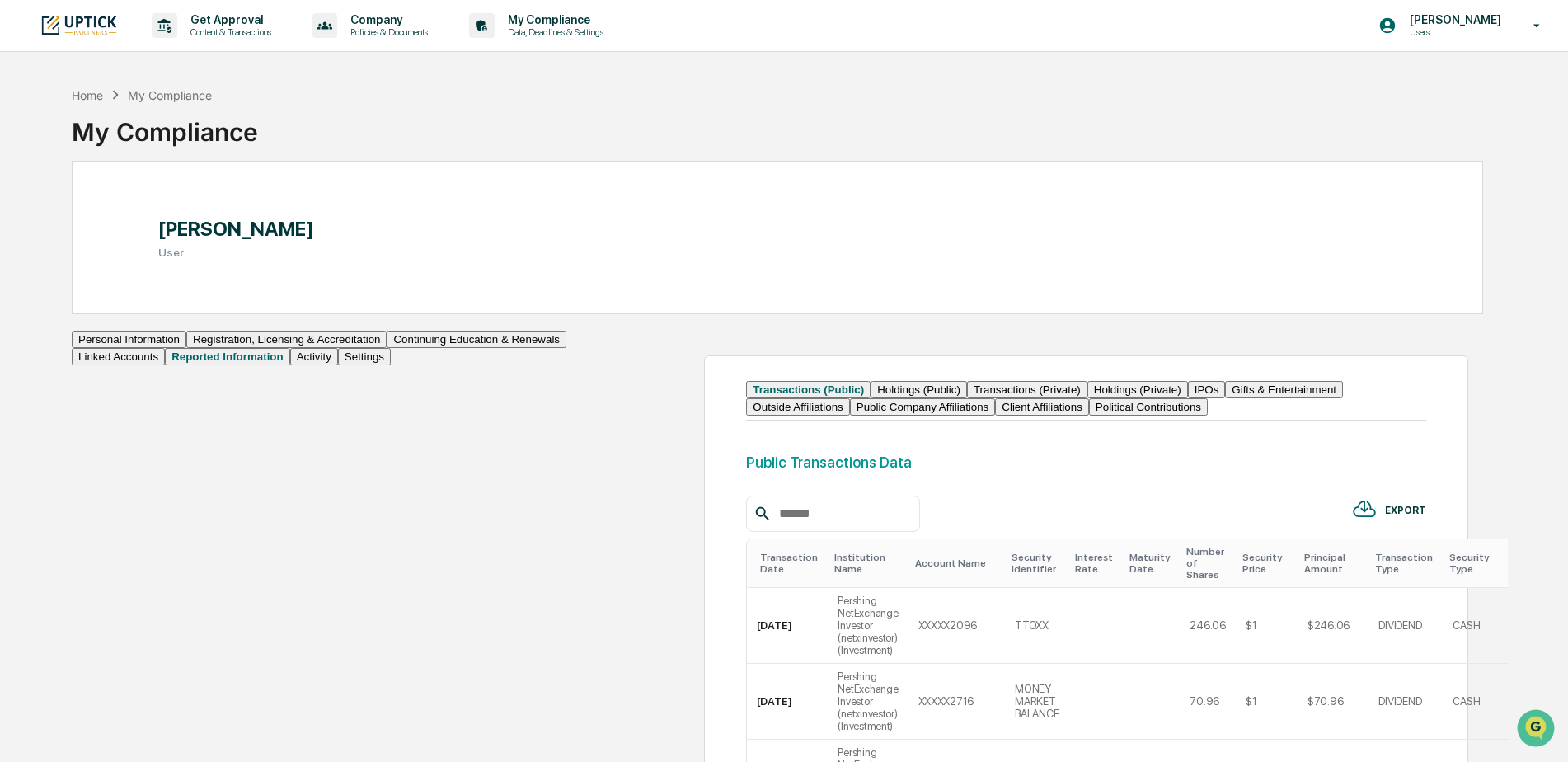
click at [871, 398] on button "Holdings (Public)" at bounding box center [918, 389] width 96 height 17
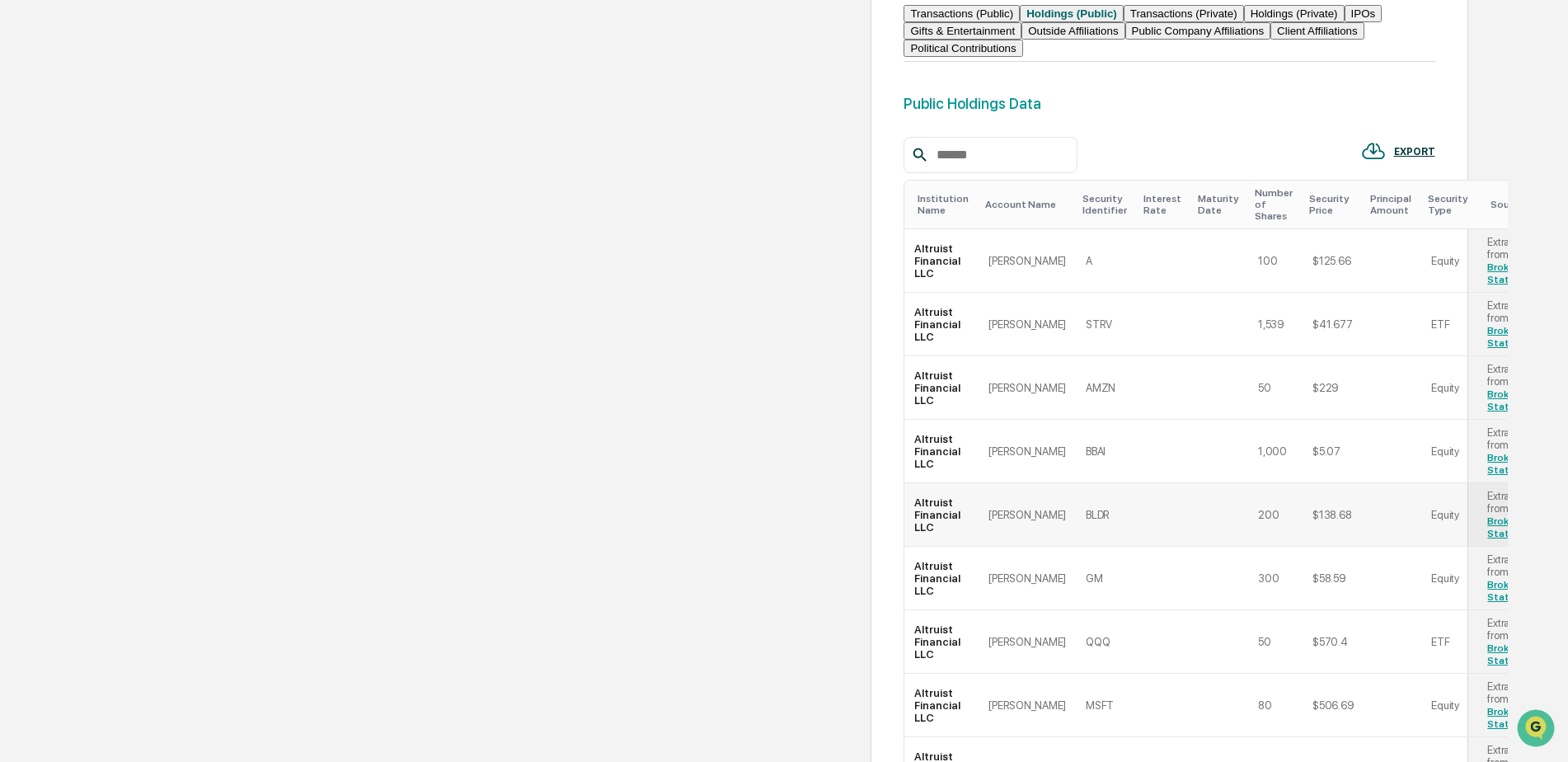
scroll to position [442, 0]
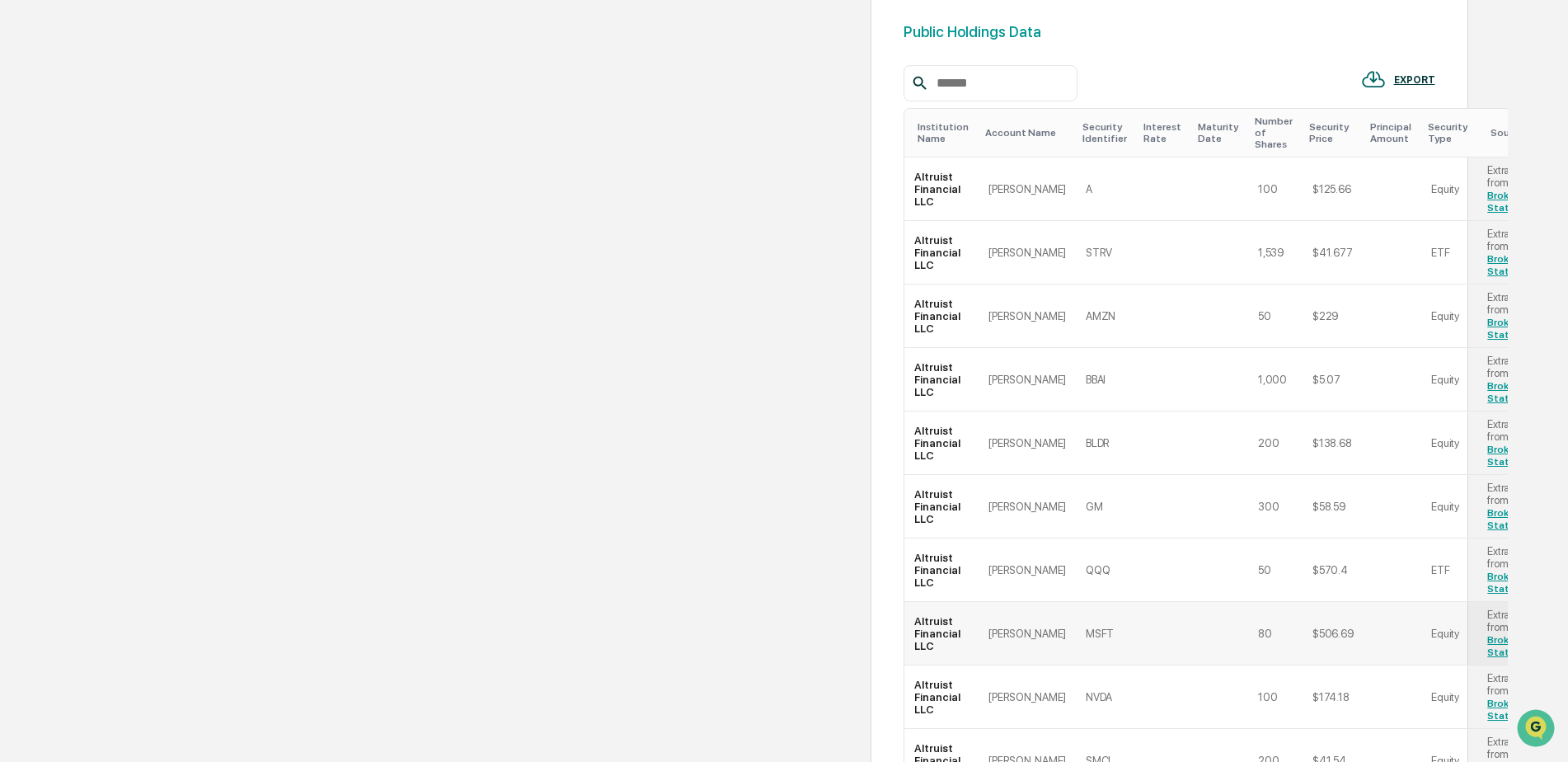
click at [1487, 635] on link "Brokerage Statement" at bounding box center [1513, 647] width 52 height 24
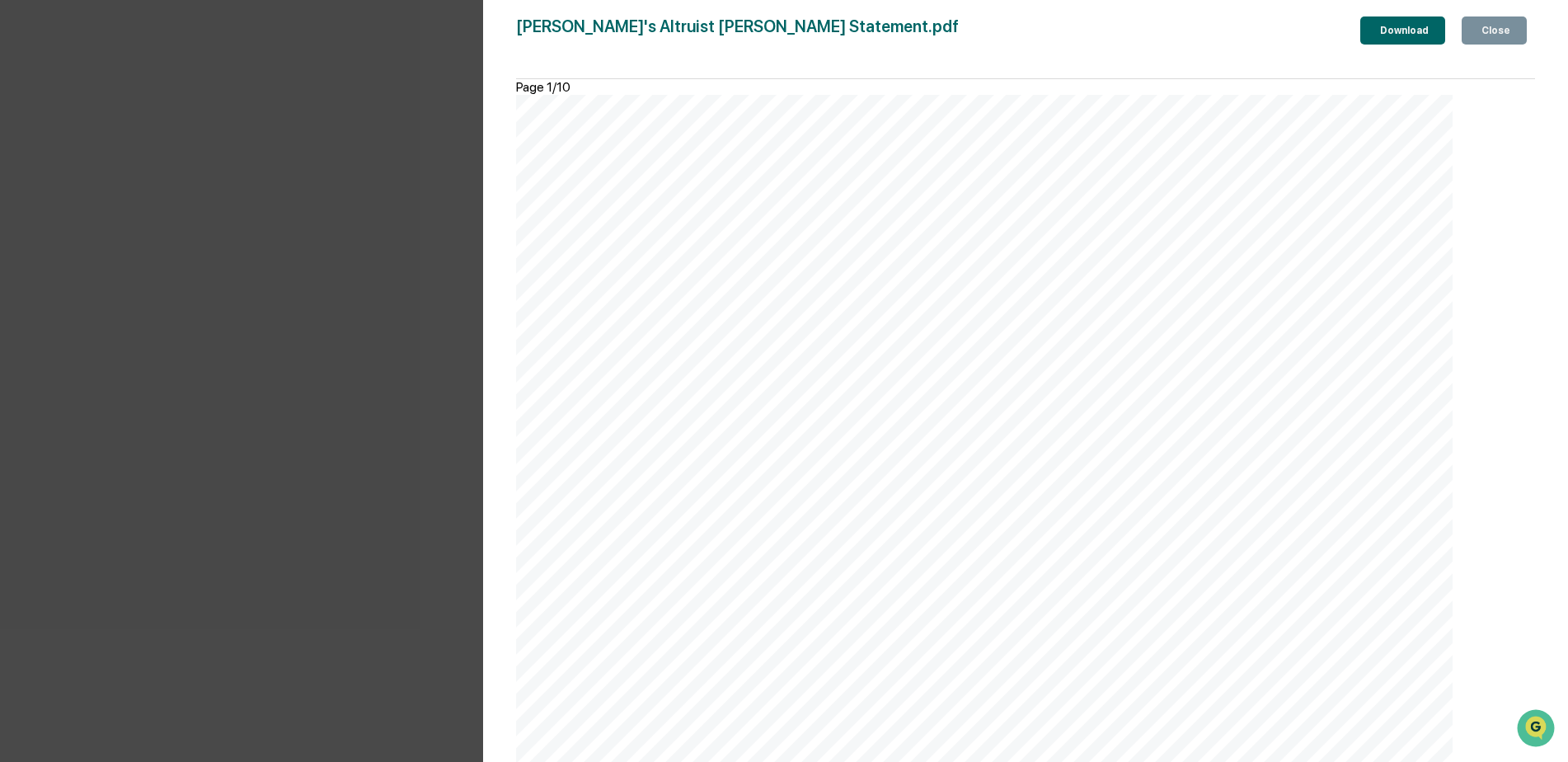
click at [1499, 35] on div "Close" at bounding box center [1494, 30] width 32 height 12
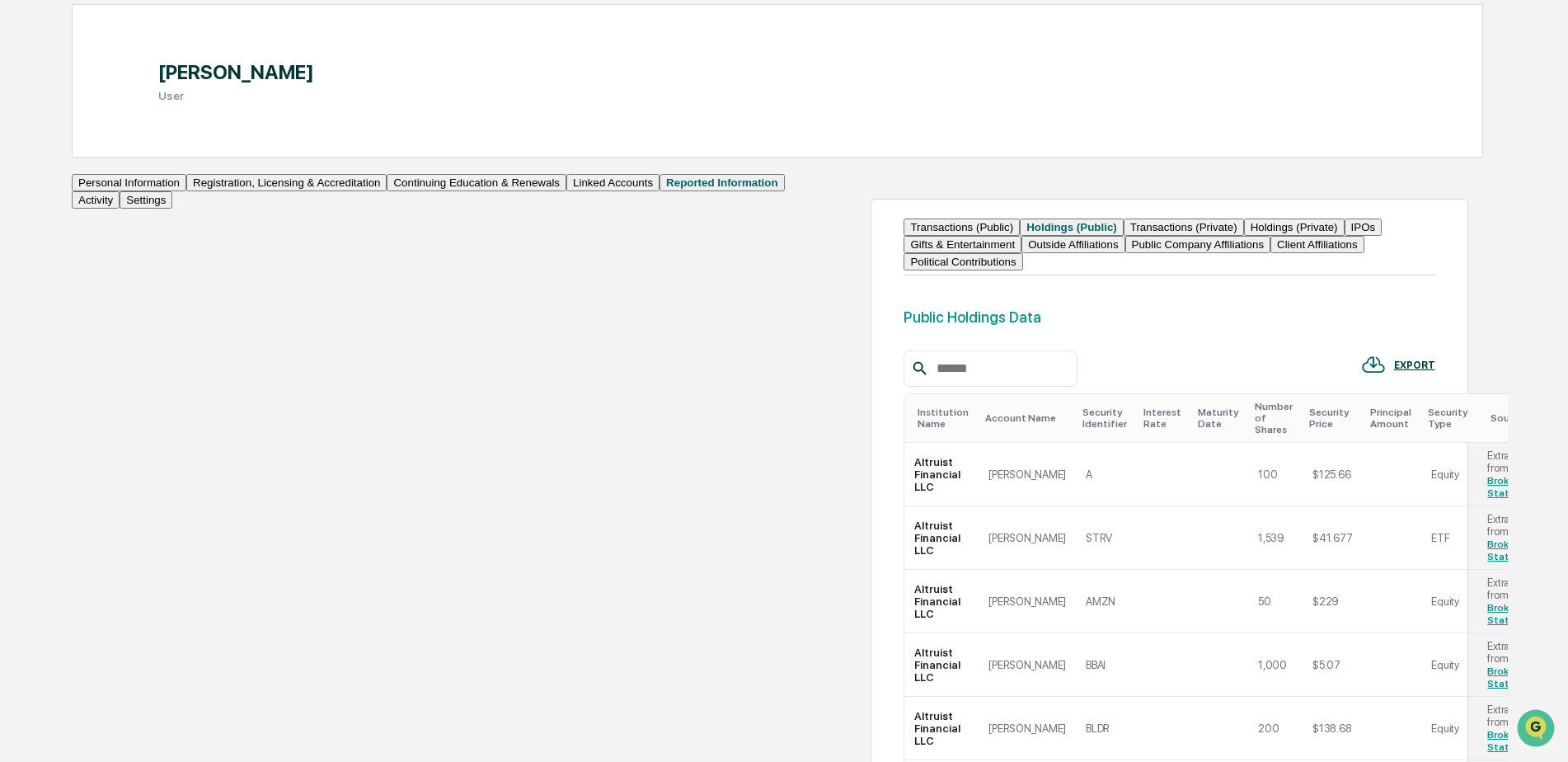
scroll to position [0, 0]
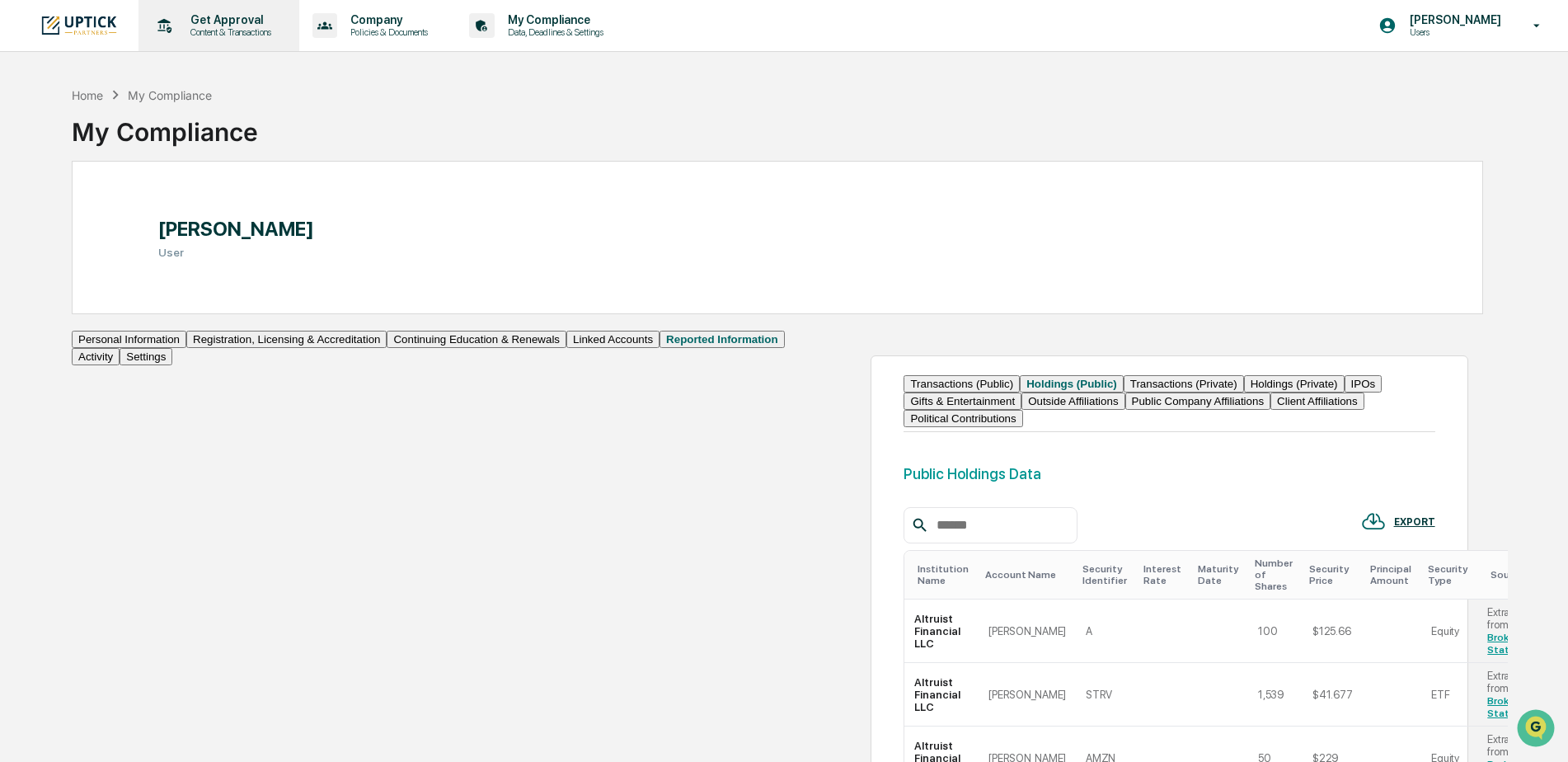
click at [224, 19] on p "Get Approval" at bounding box center [229, 19] width 103 height 13
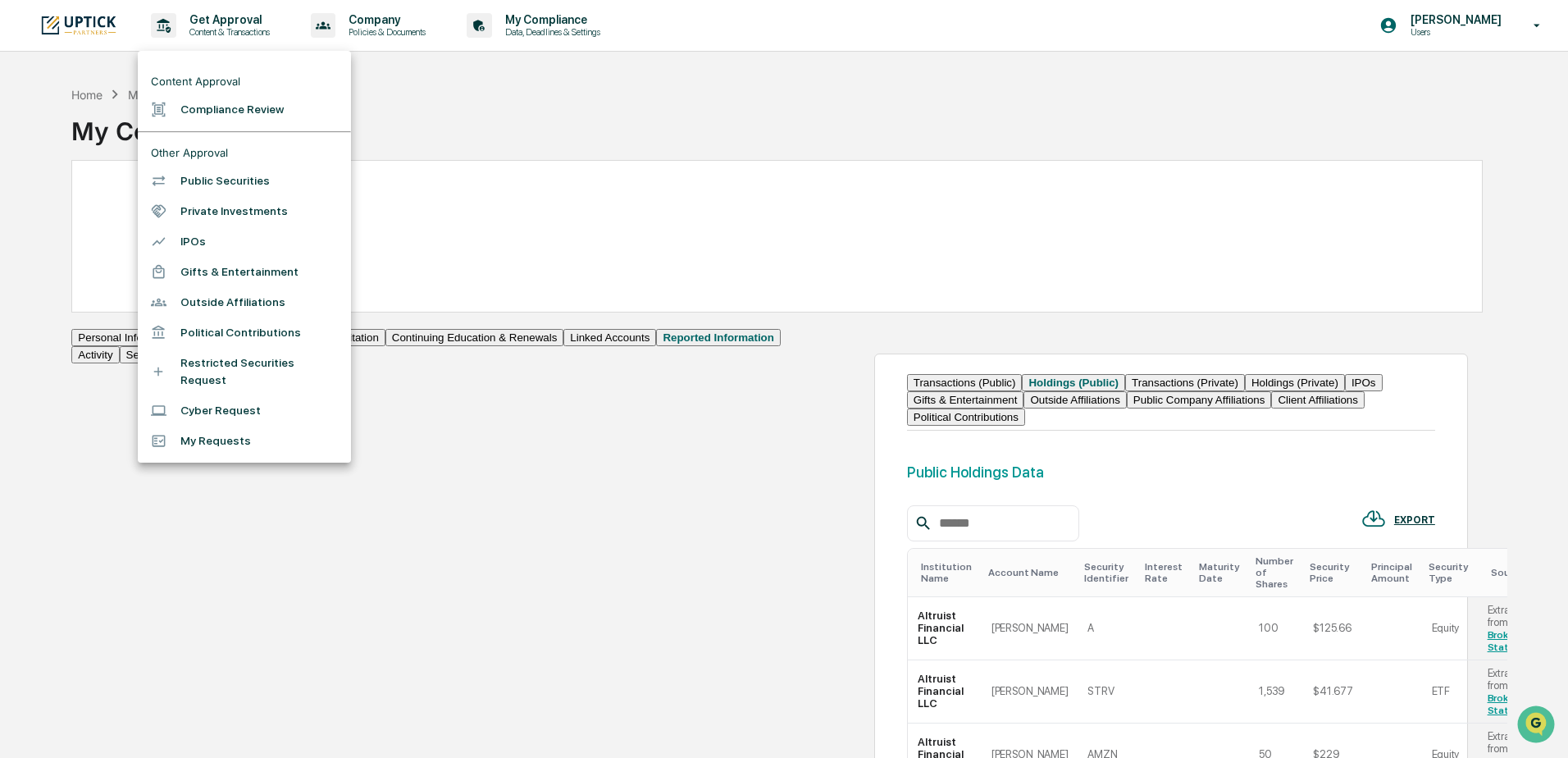
click at [239, 121] on li "Compliance Review" at bounding box center [244, 109] width 213 height 30
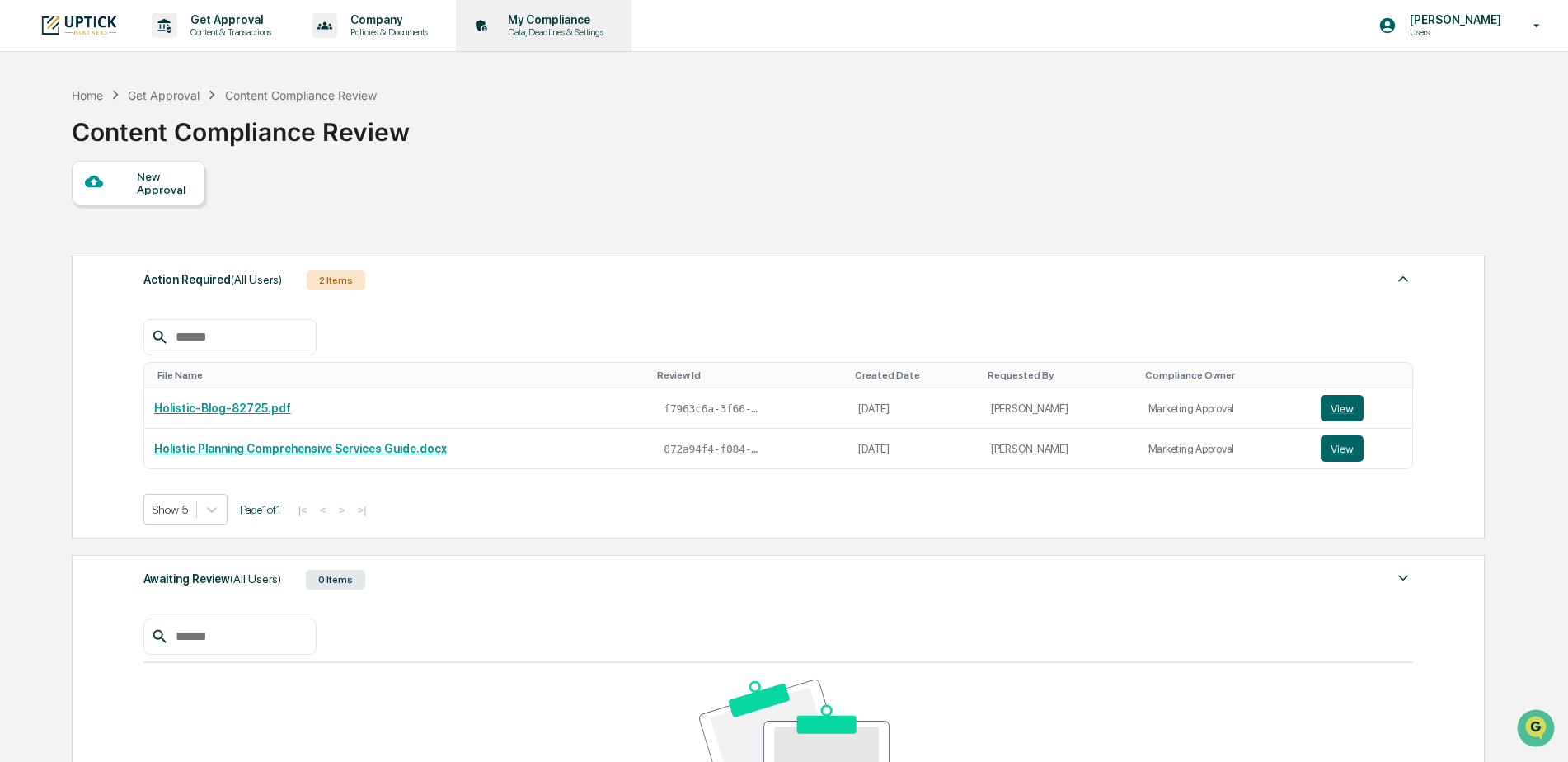
click at [564, 22] on p "My Compliance" at bounding box center [553, 19] width 117 height 13
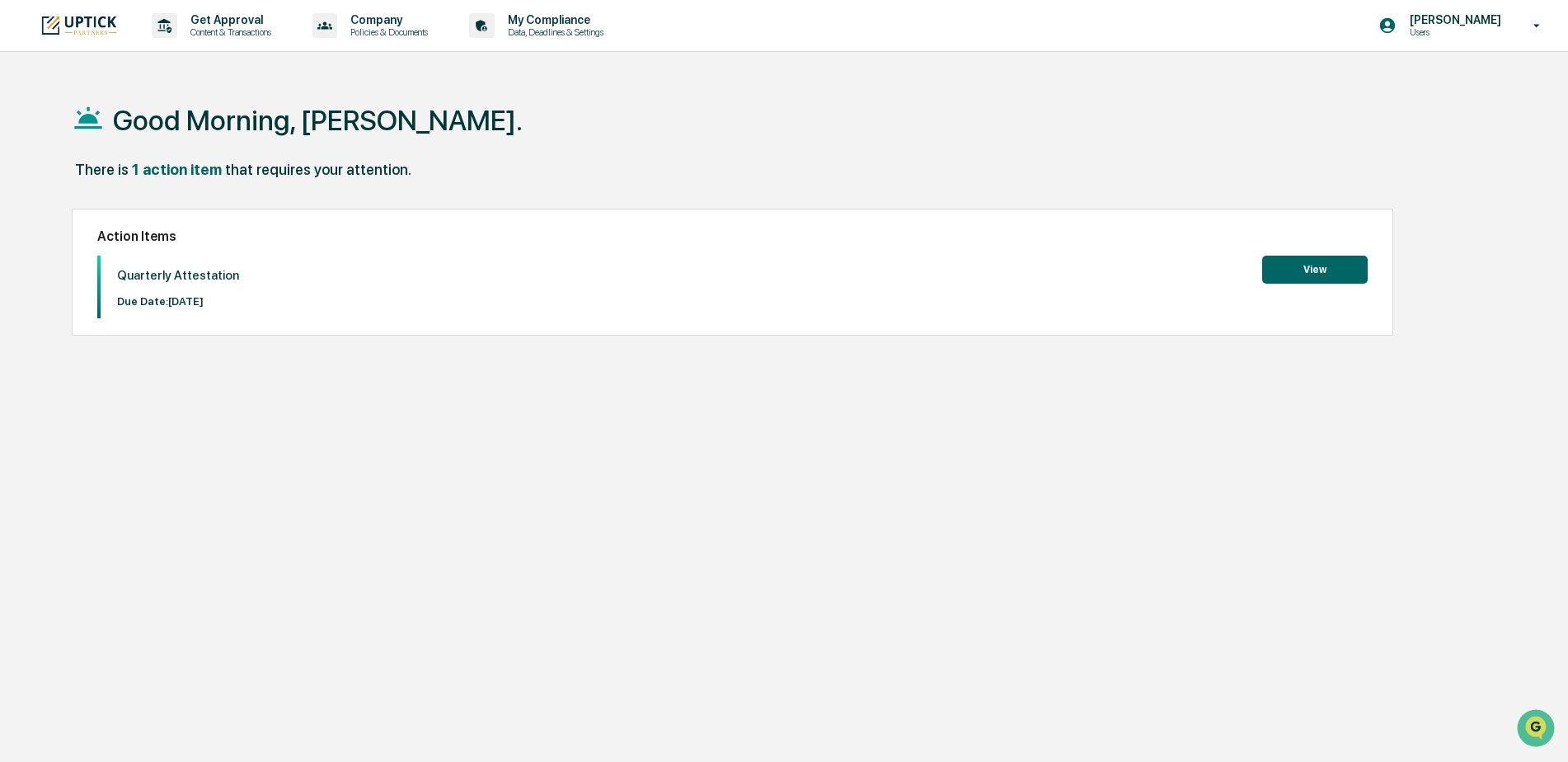
click at [1324, 282] on button "View" at bounding box center [1314, 269] width 105 height 28
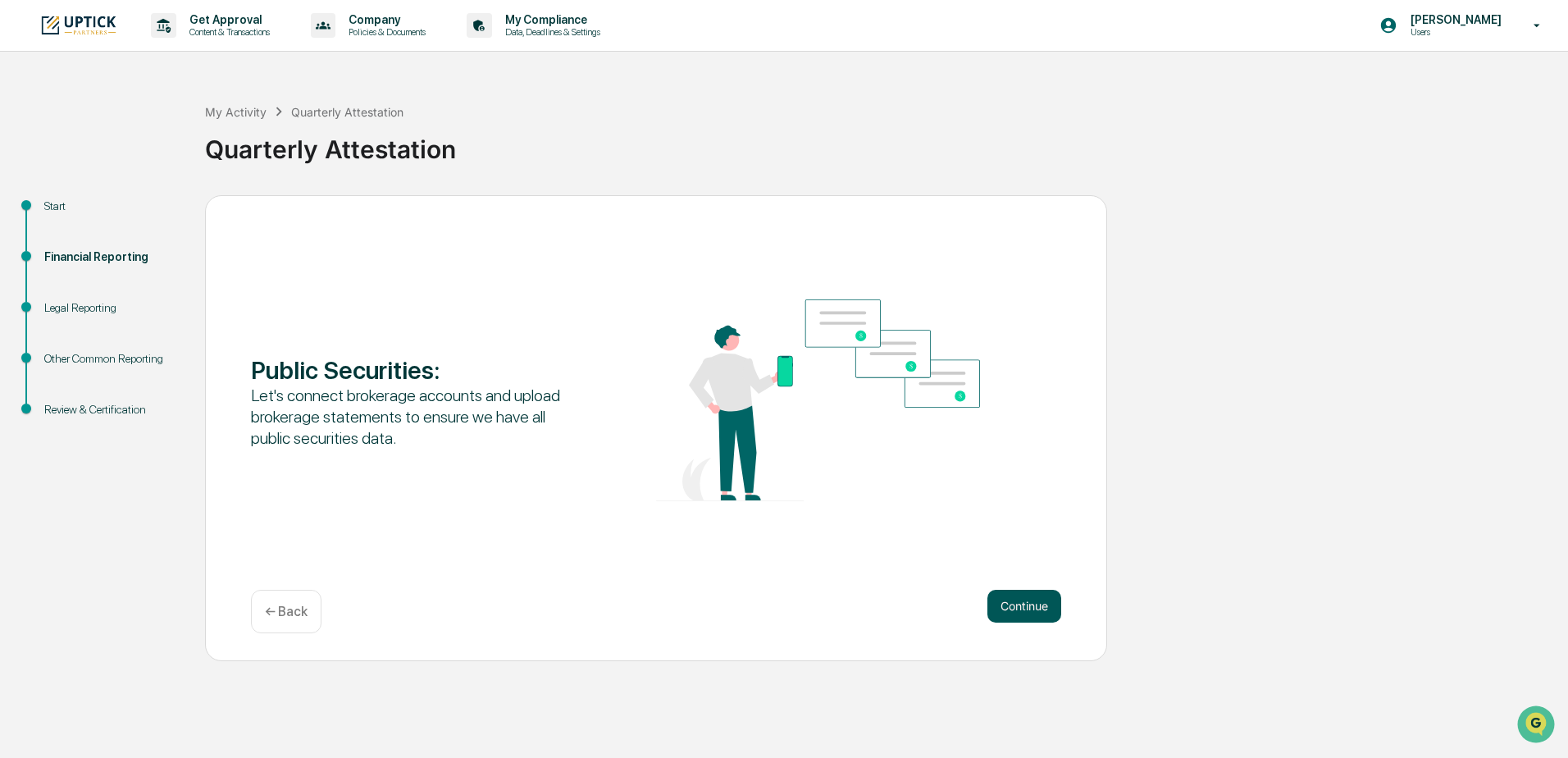
click at [1023, 617] on button "Continue" at bounding box center [1024, 607] width 74 height 33
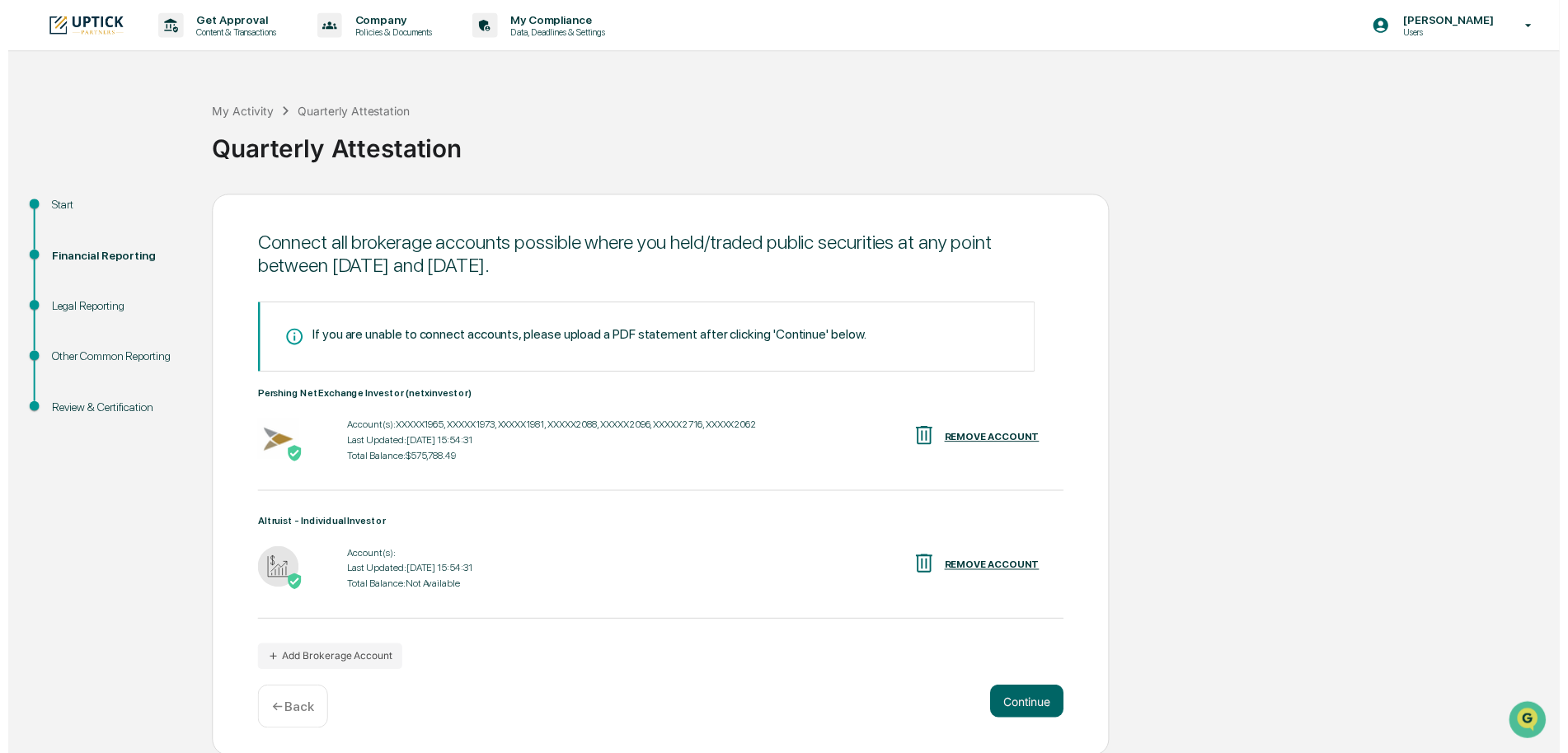
scroll to position [3, 0]
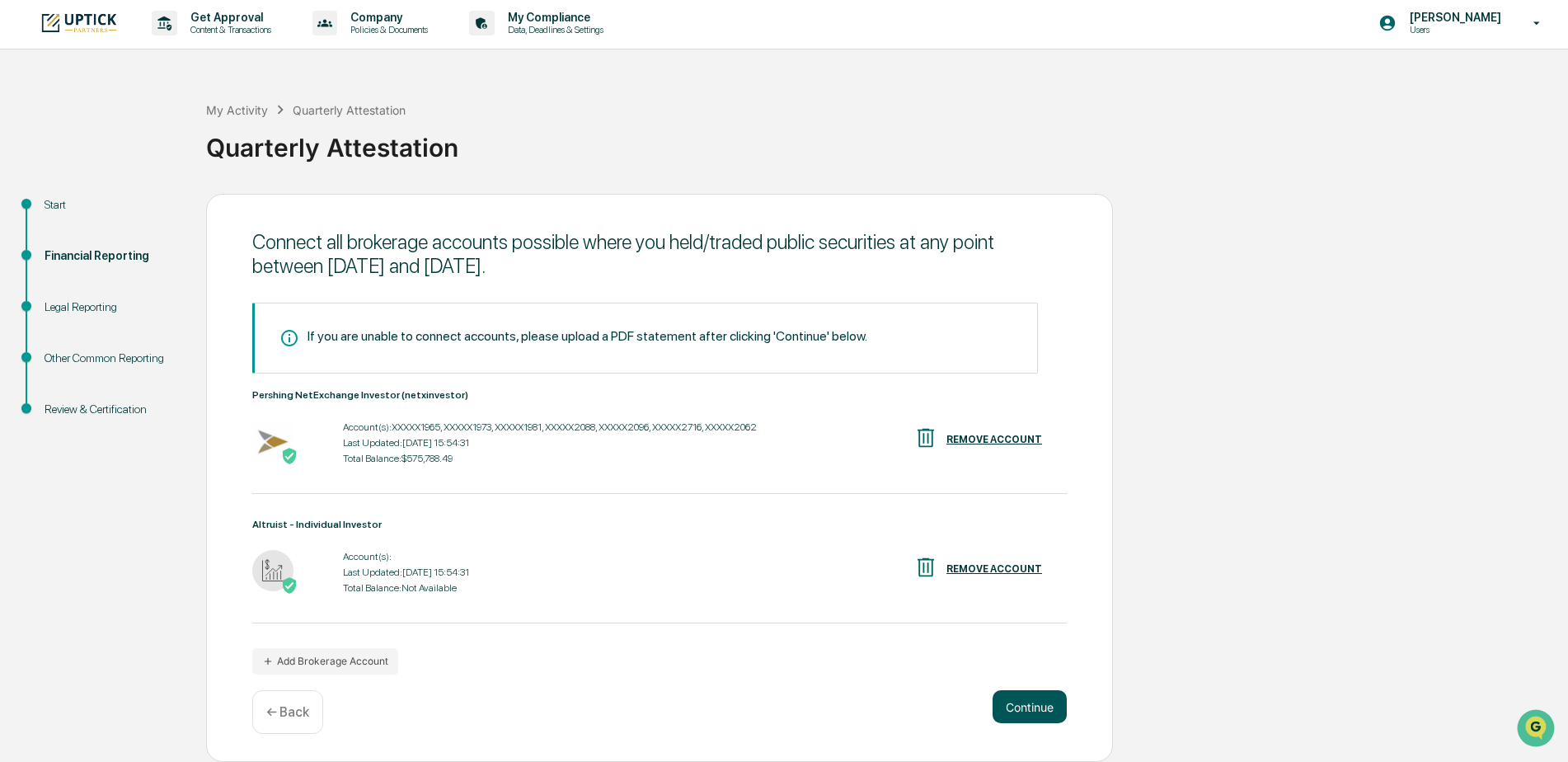
click at [1052, 708] on button "Continue" at bounding box center [1030, 707] width 74 height 33
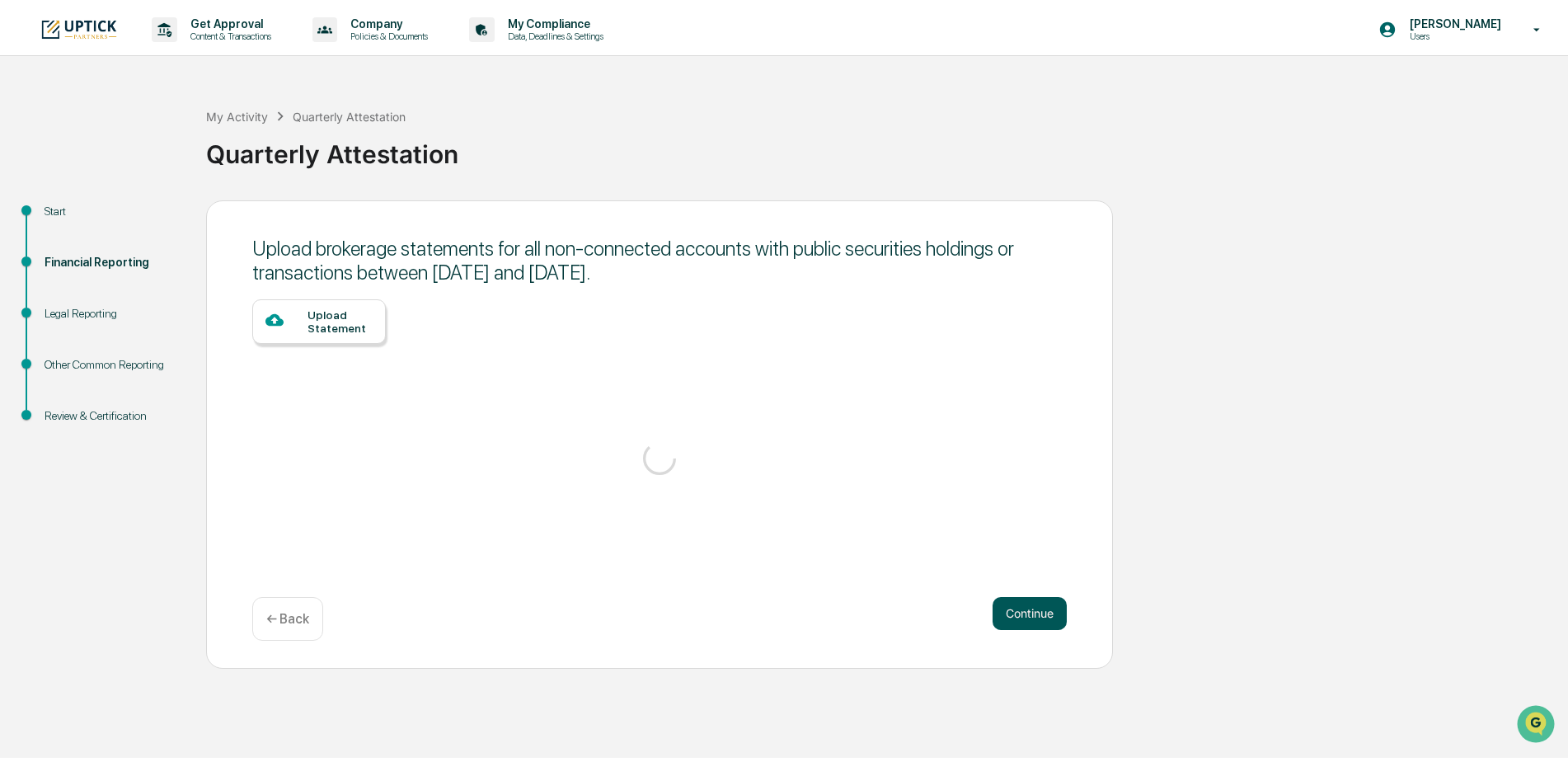
scroll to position [0, 0]
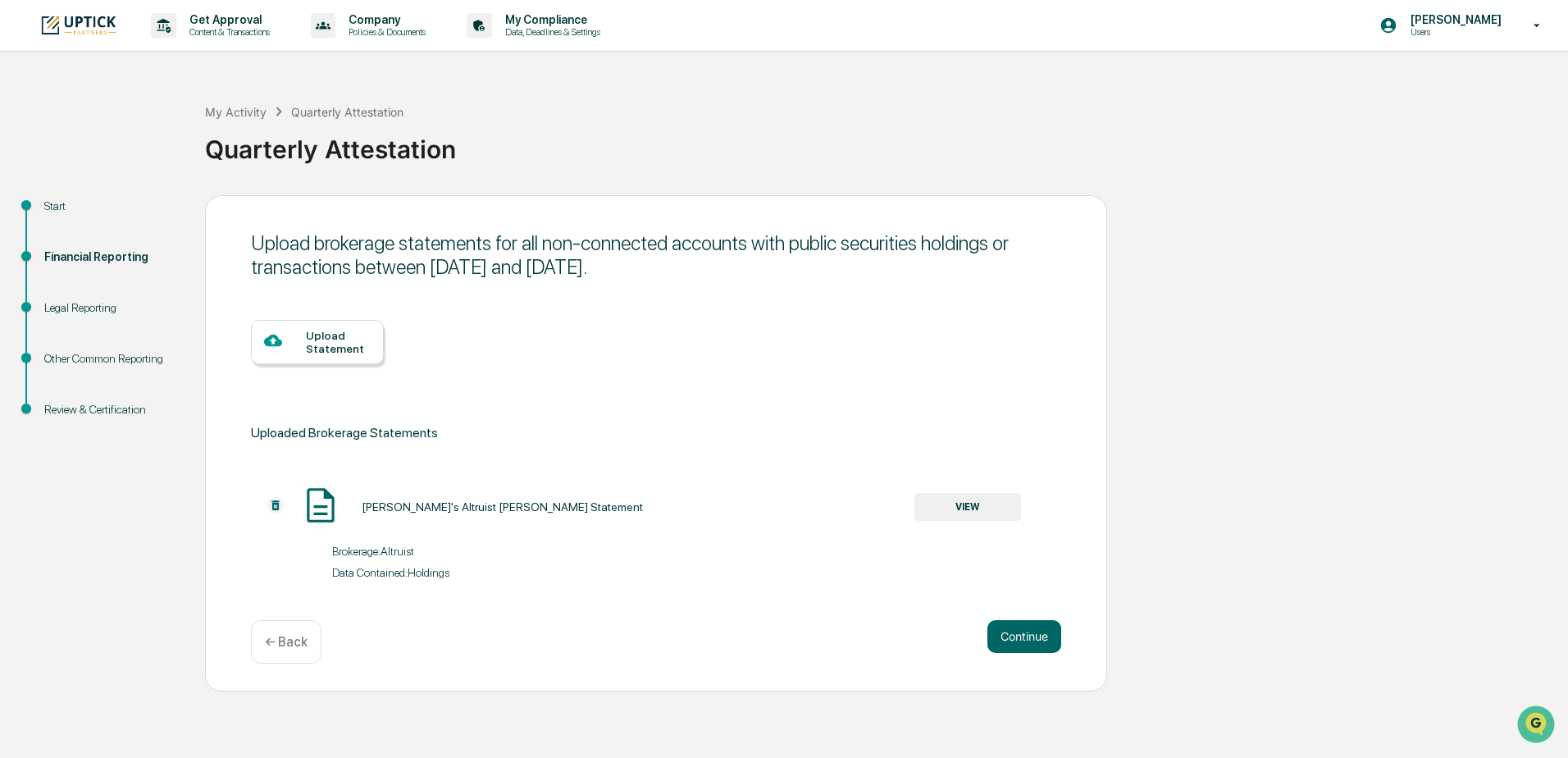
click at [342, 341] on div "Upload Statement" at bounding box center [338, 342] width 65 height 26
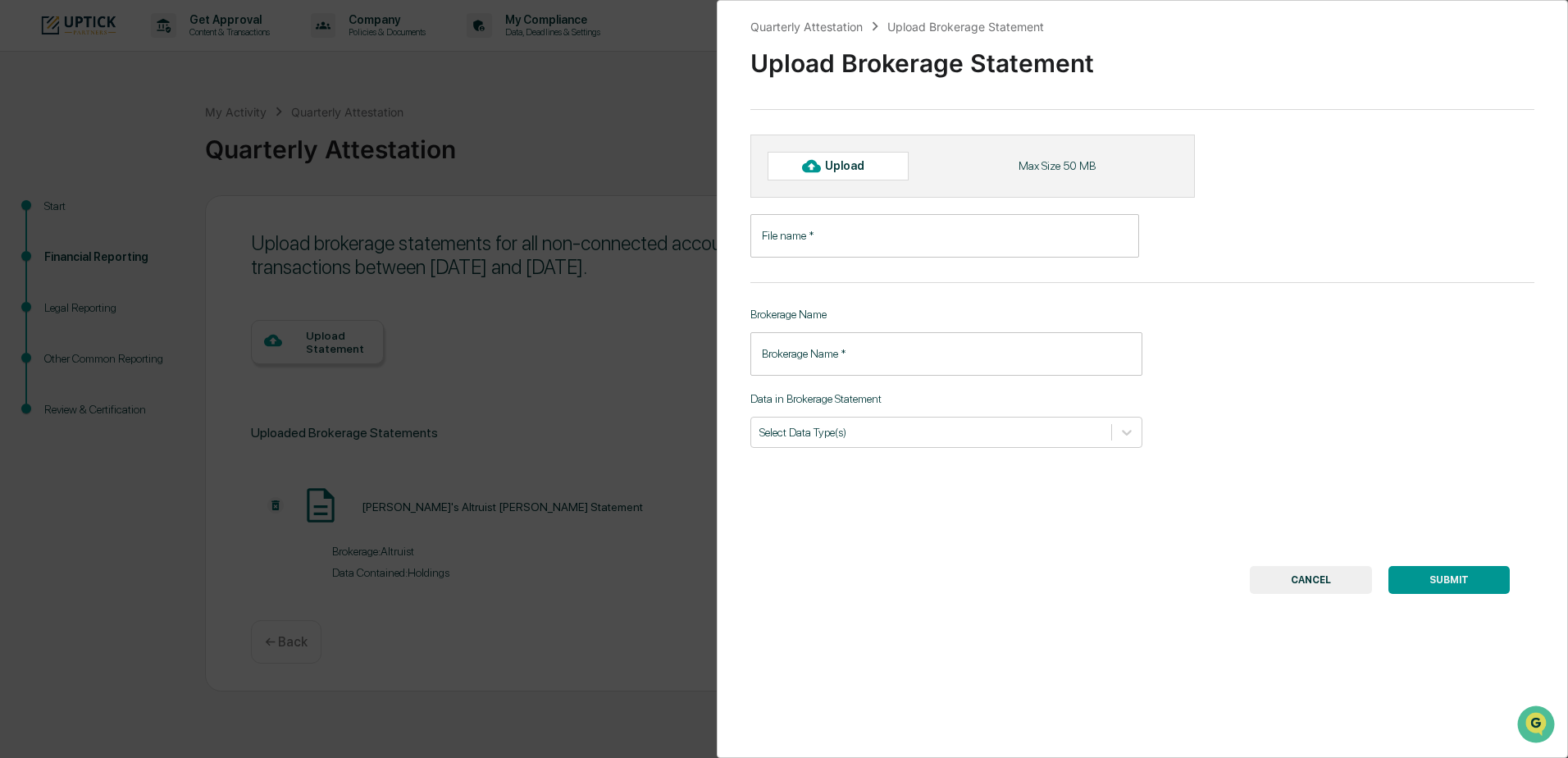
click at [909, 246] on input "File name   *" at bounding box center [944, 236] width 389 height 44
click at [870, 167] on div "Upload" at bounding box center [851, 166] width 54 height 13
type input "**********"
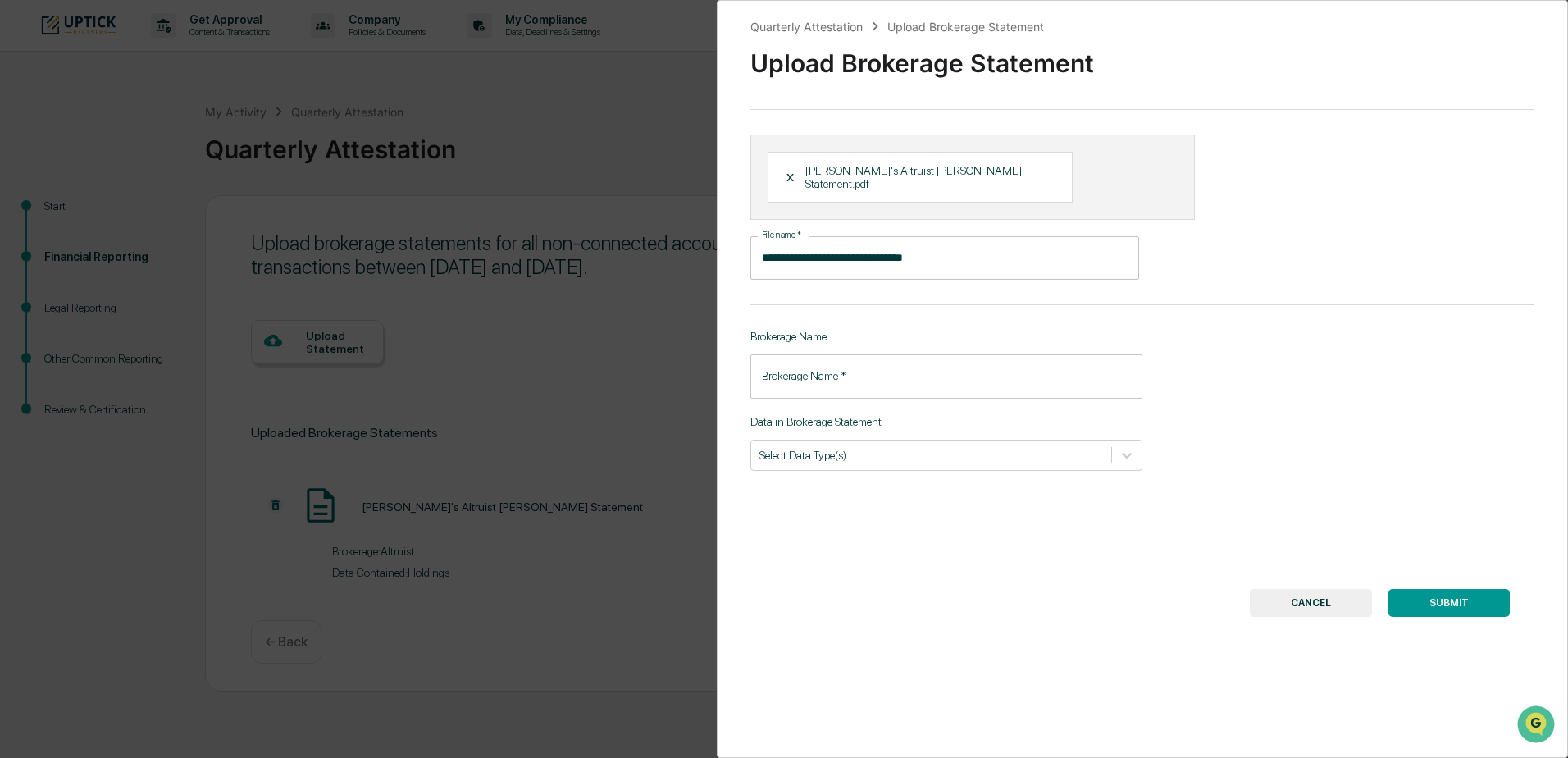
click at [879, 368] on input "Brokerage Name   *" at bounding box center [946, 376] width 392 height 44
type input "********"
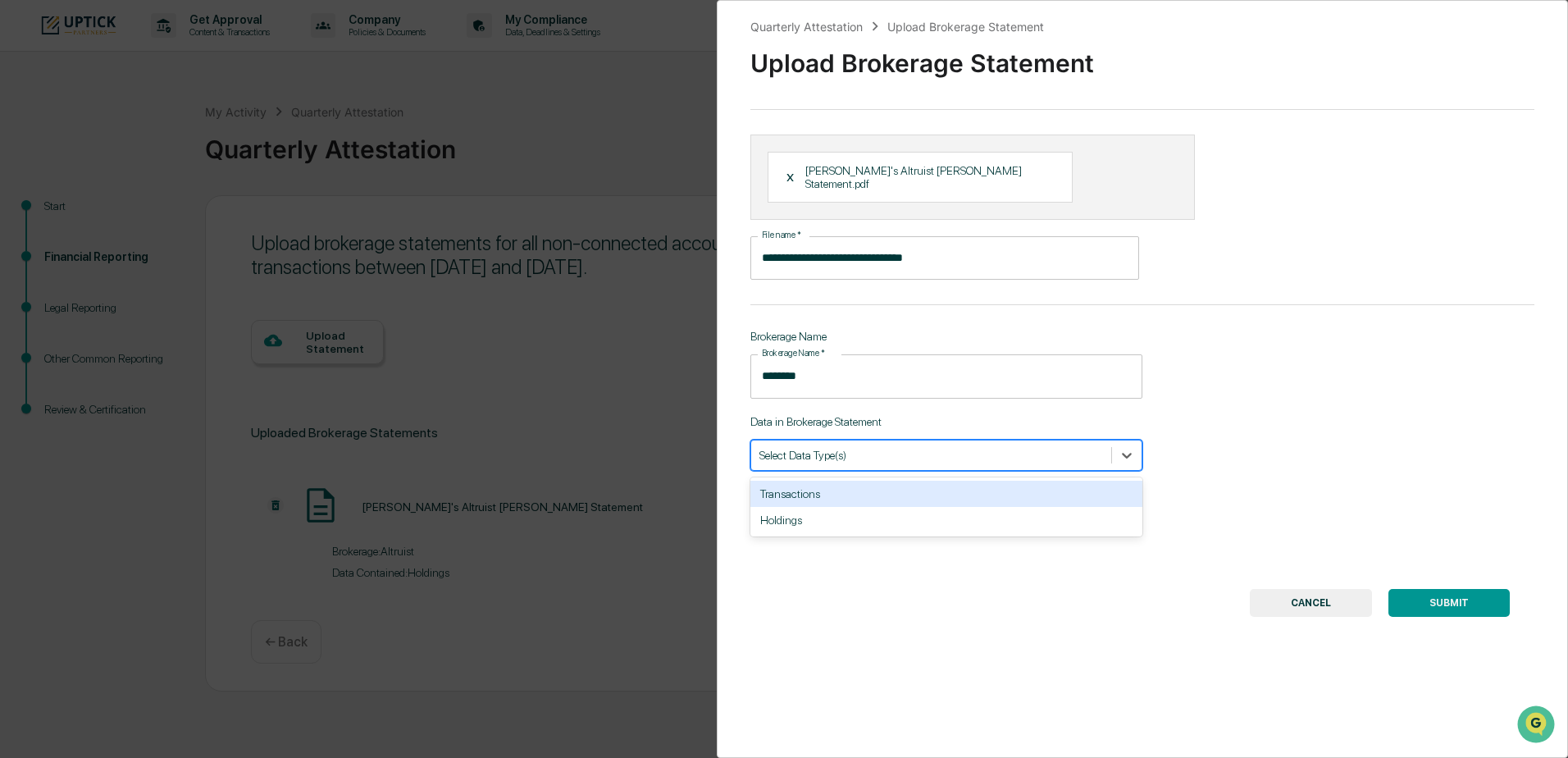
click at [896, 449] on div at bounding box center [931, 455] width 343 height 15
click at [887, 481] on div "Transactions" at bounding box center [946, 494] width 392 height 26
click at [1434, 591] on button "SUBMIT" at bounding box center [1449, 603] width 121 height 28
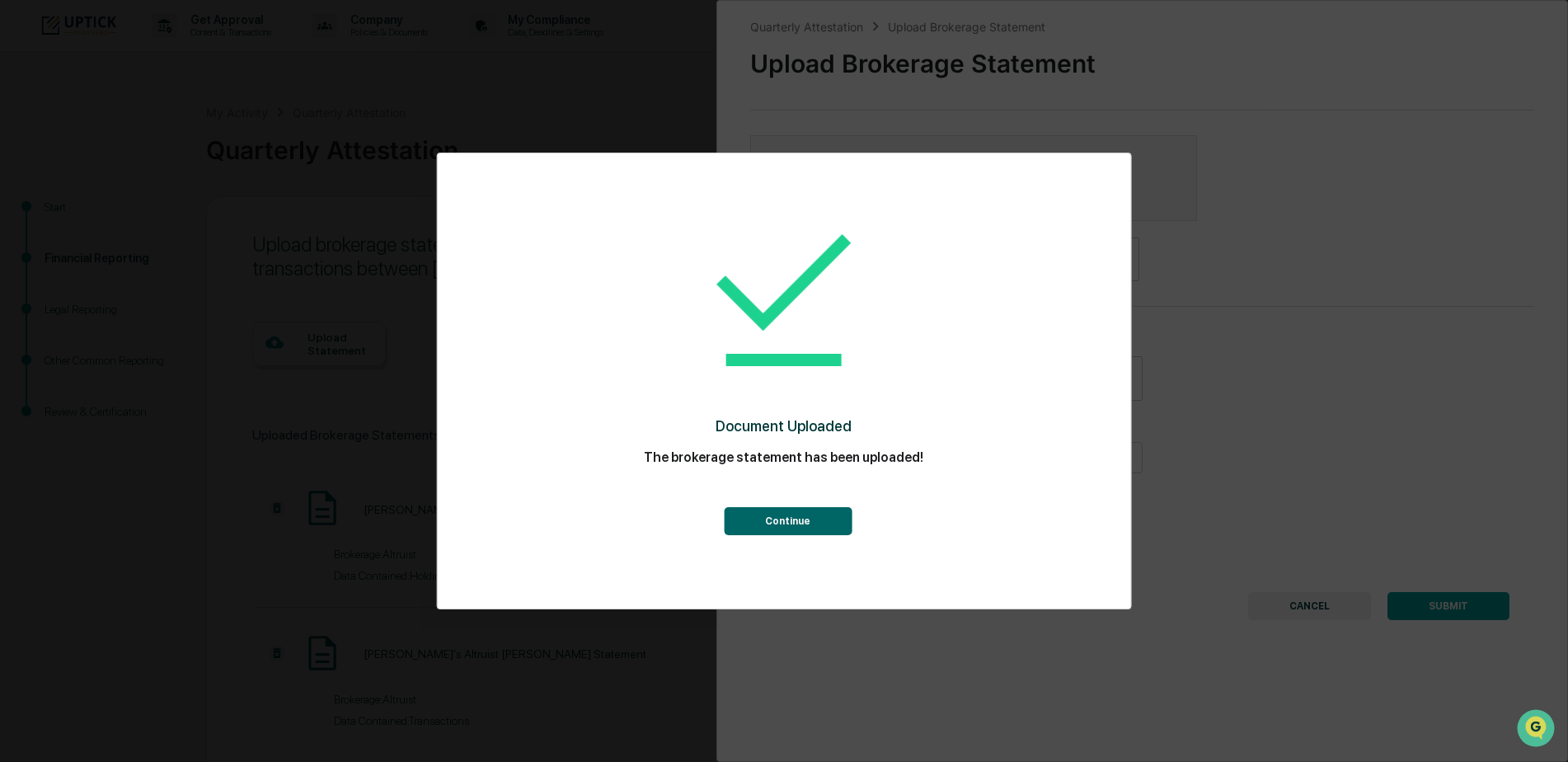
click at [799, 521] on button "Continue" at bounding box center [788, 521] width 128 height 28
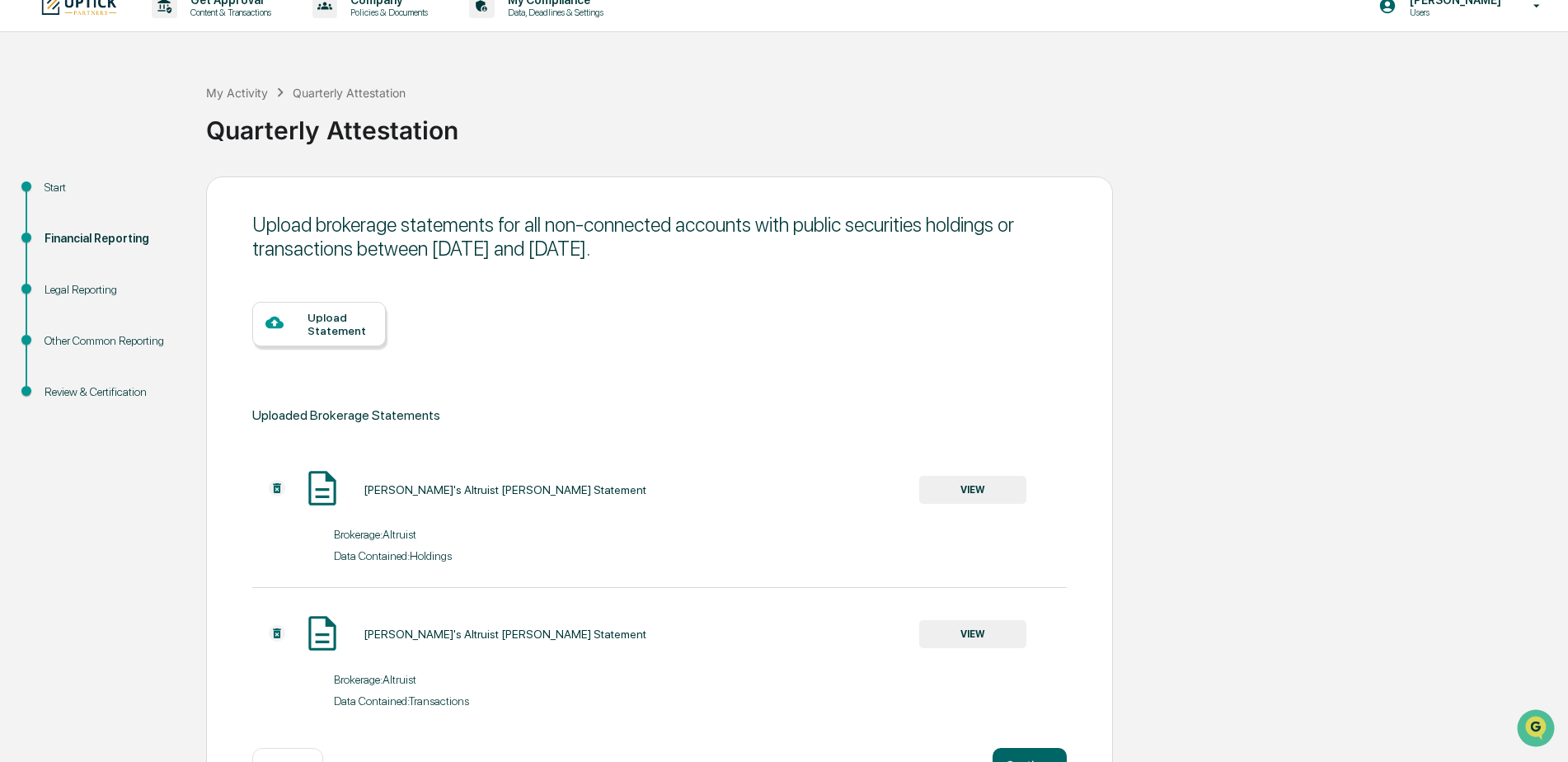
scroll to position [78, 0]
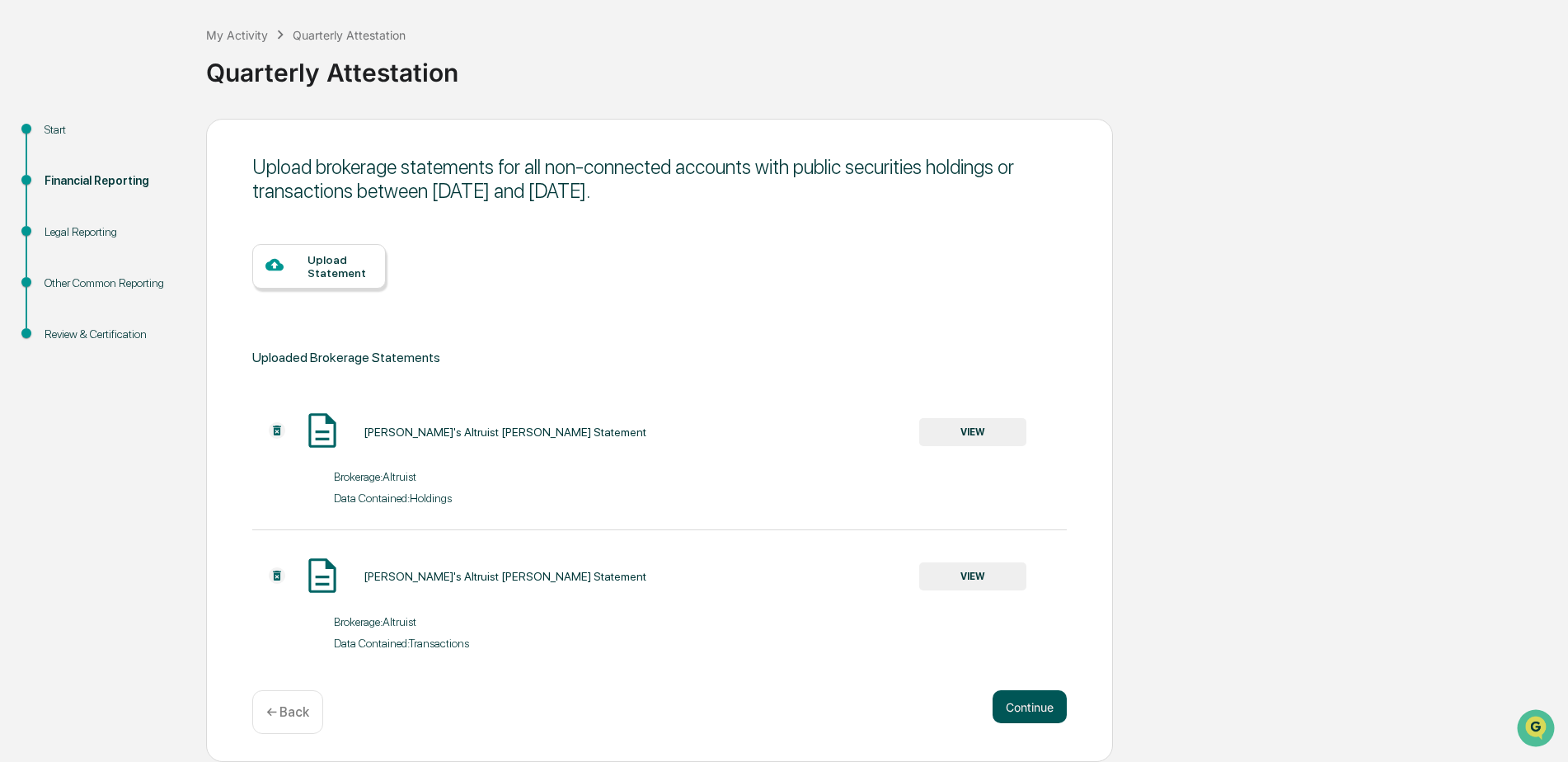
click at [1035, 708] on button "Continue" at bounding box center [1030, 707] width 74 height 33
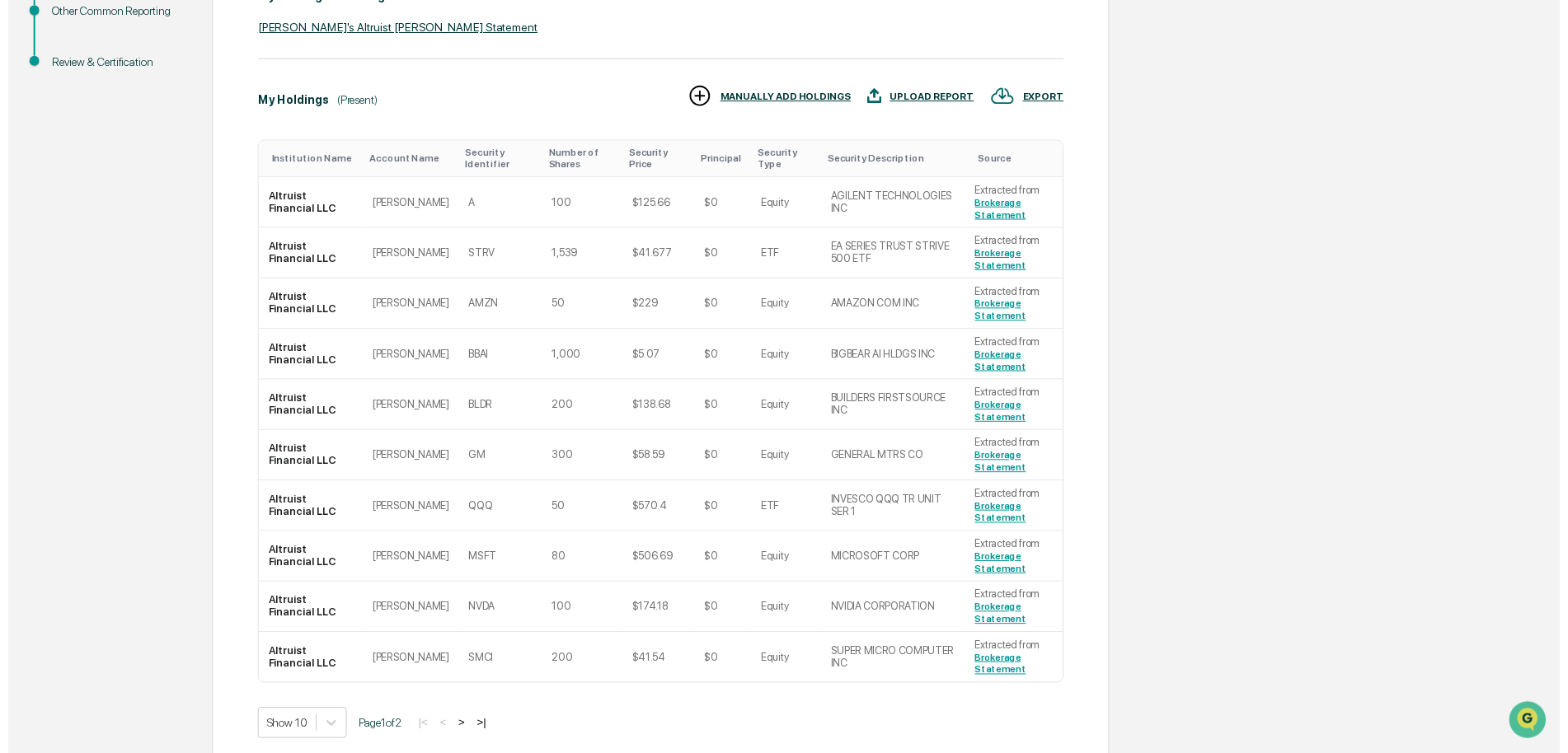
scroll to position [421, 0]
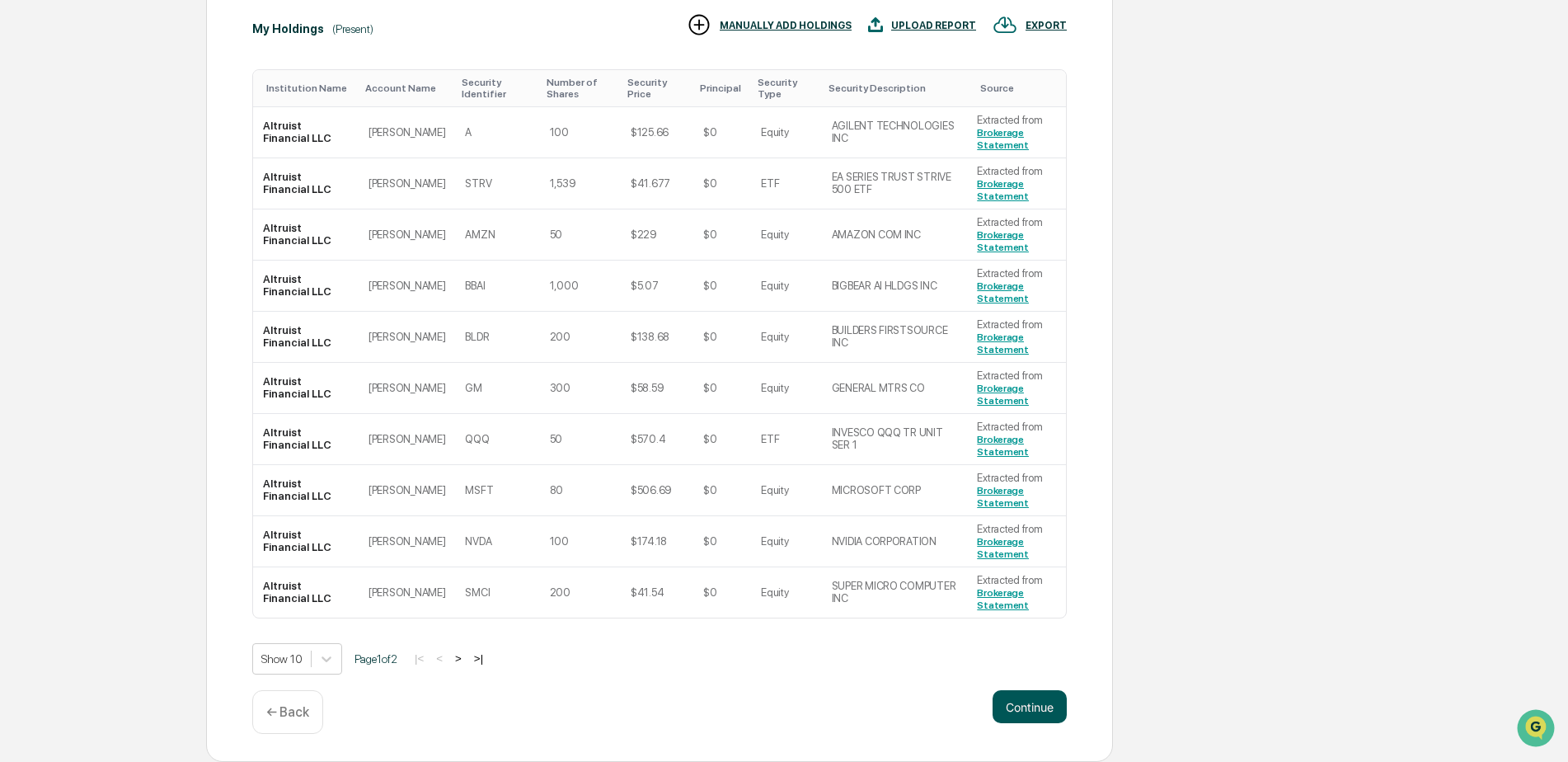
click at [1029, 706] on button "Continue" at bounding box center [1030, 707] width 74 height 33
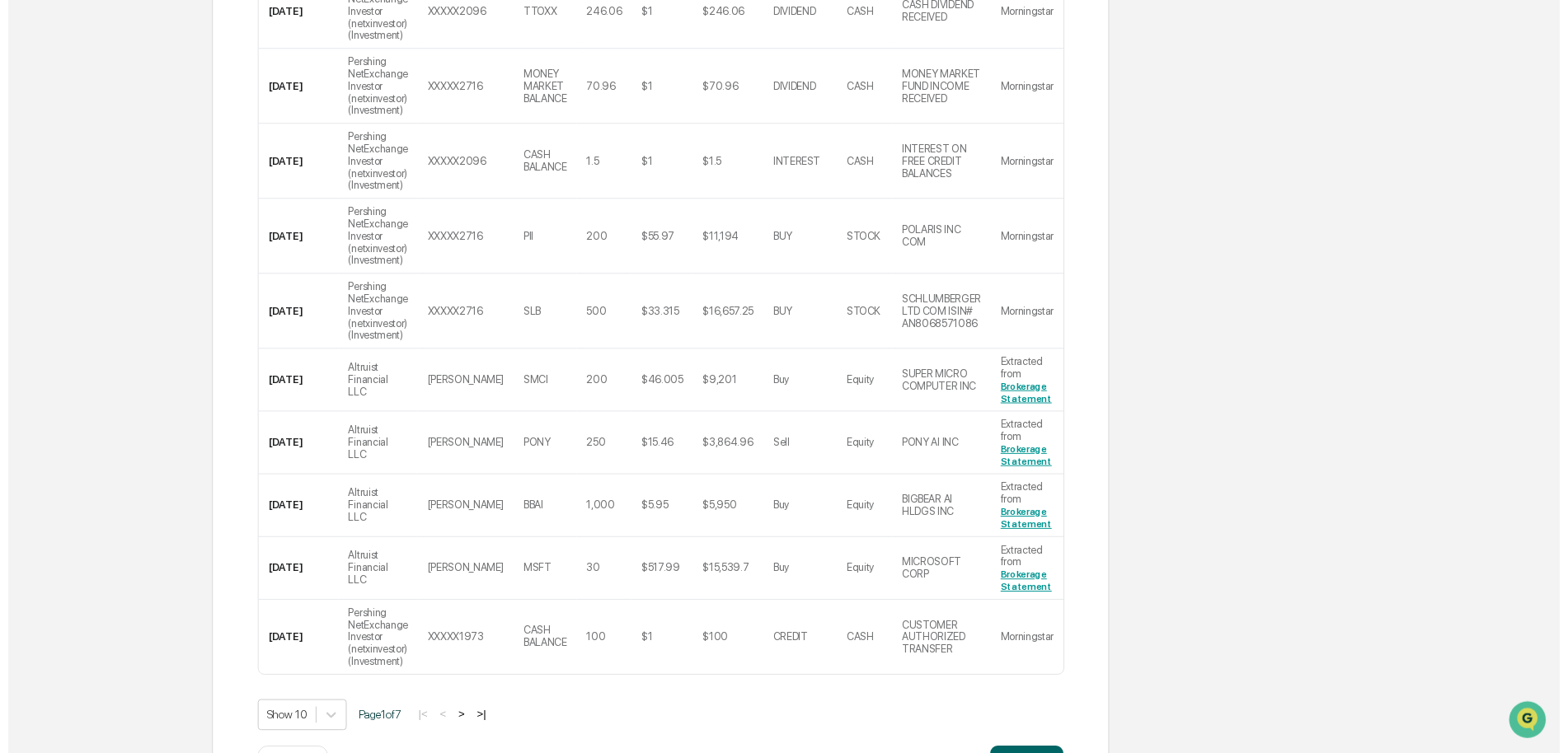
scroll to position [619, 0]
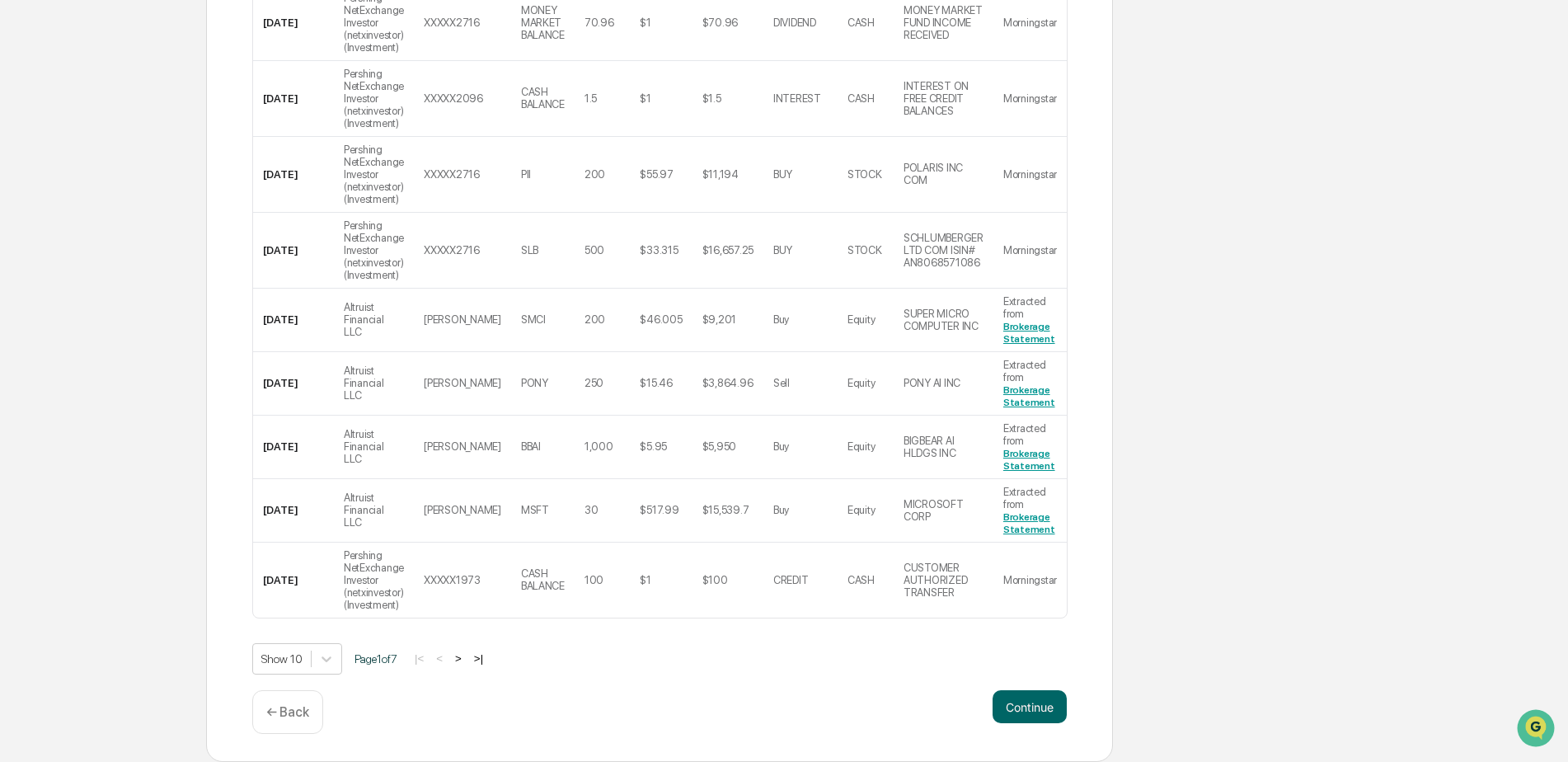
click at [1029, 706] on button "Continue" at bounding box center [1030, 707] width 74 height 33
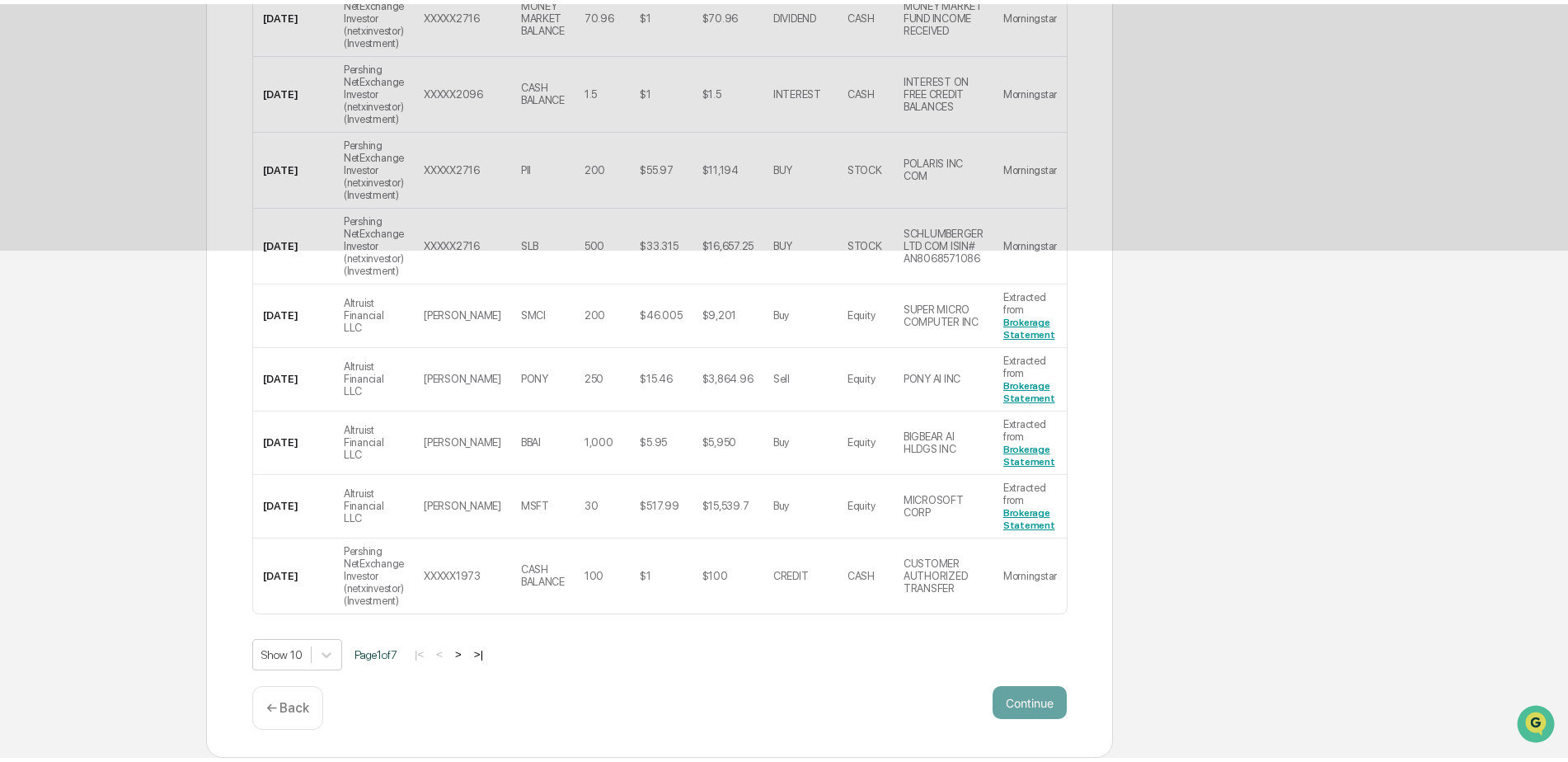
scroll to position [0, 0]
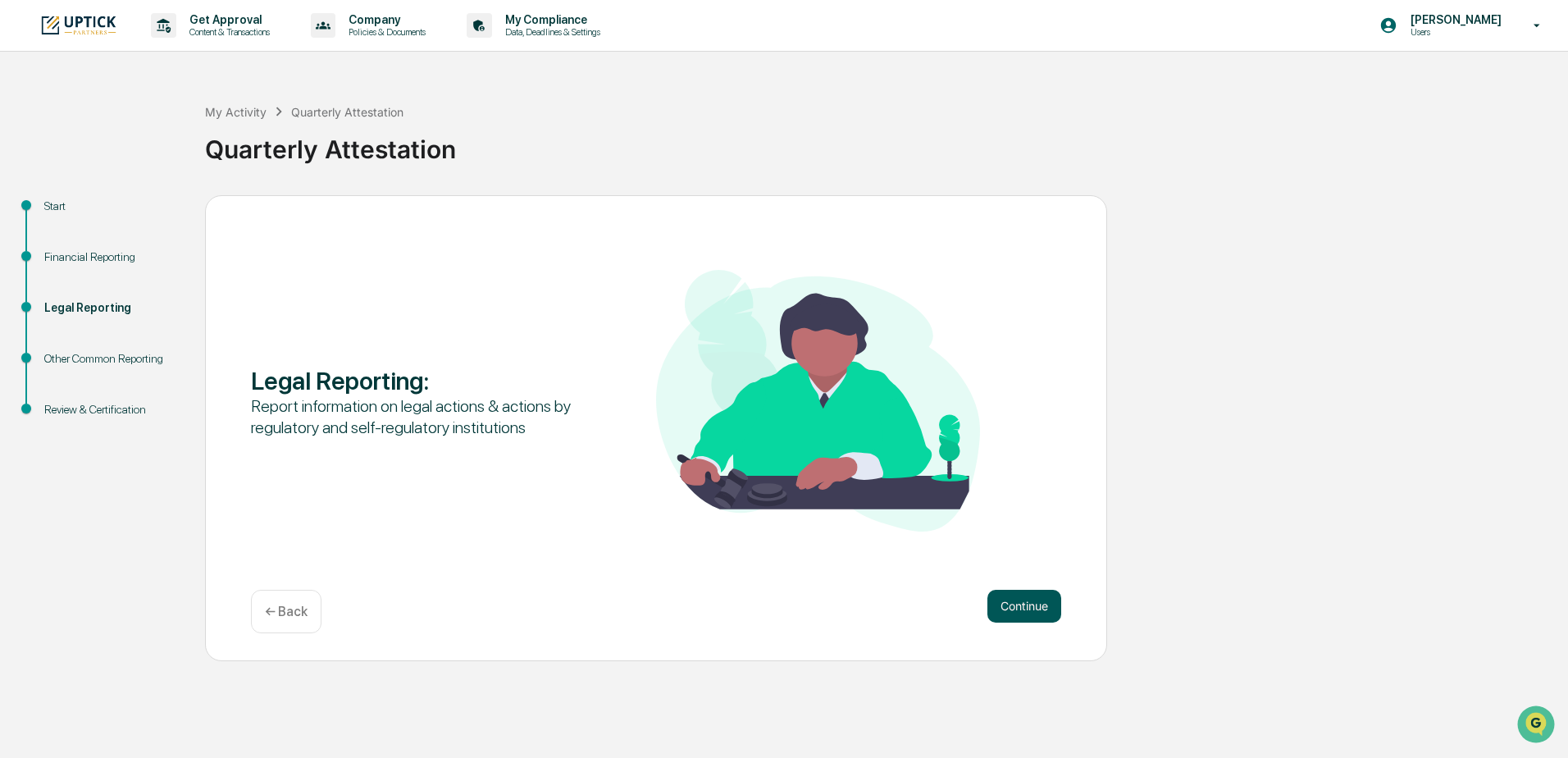
click at [1022, 609] on button "Continue" at bounding box center [1024, 607] width 74 height 33
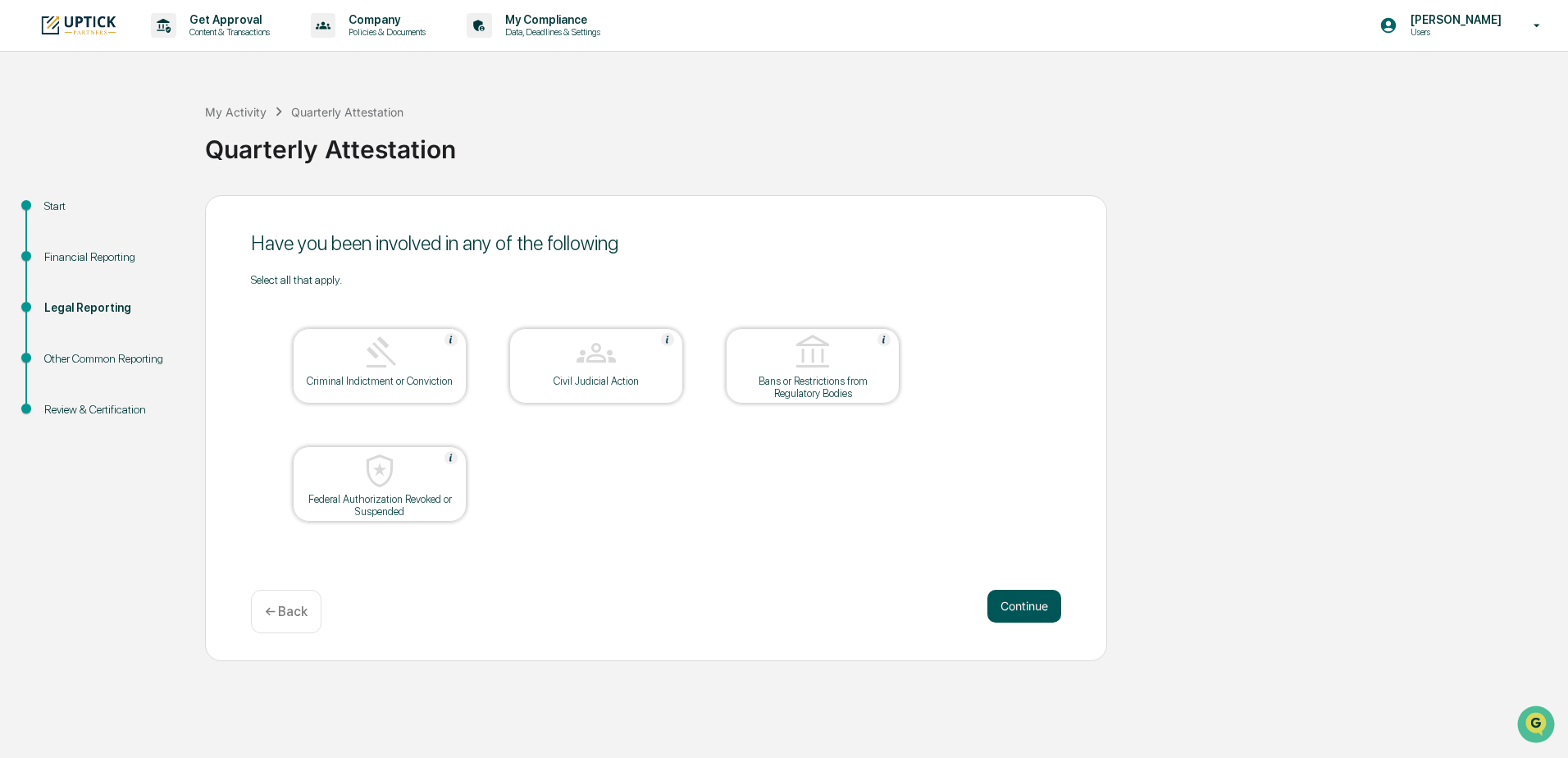
click at [1022, 613] on button "Continue" at bounding box center [1024, 607] width 74 height 33
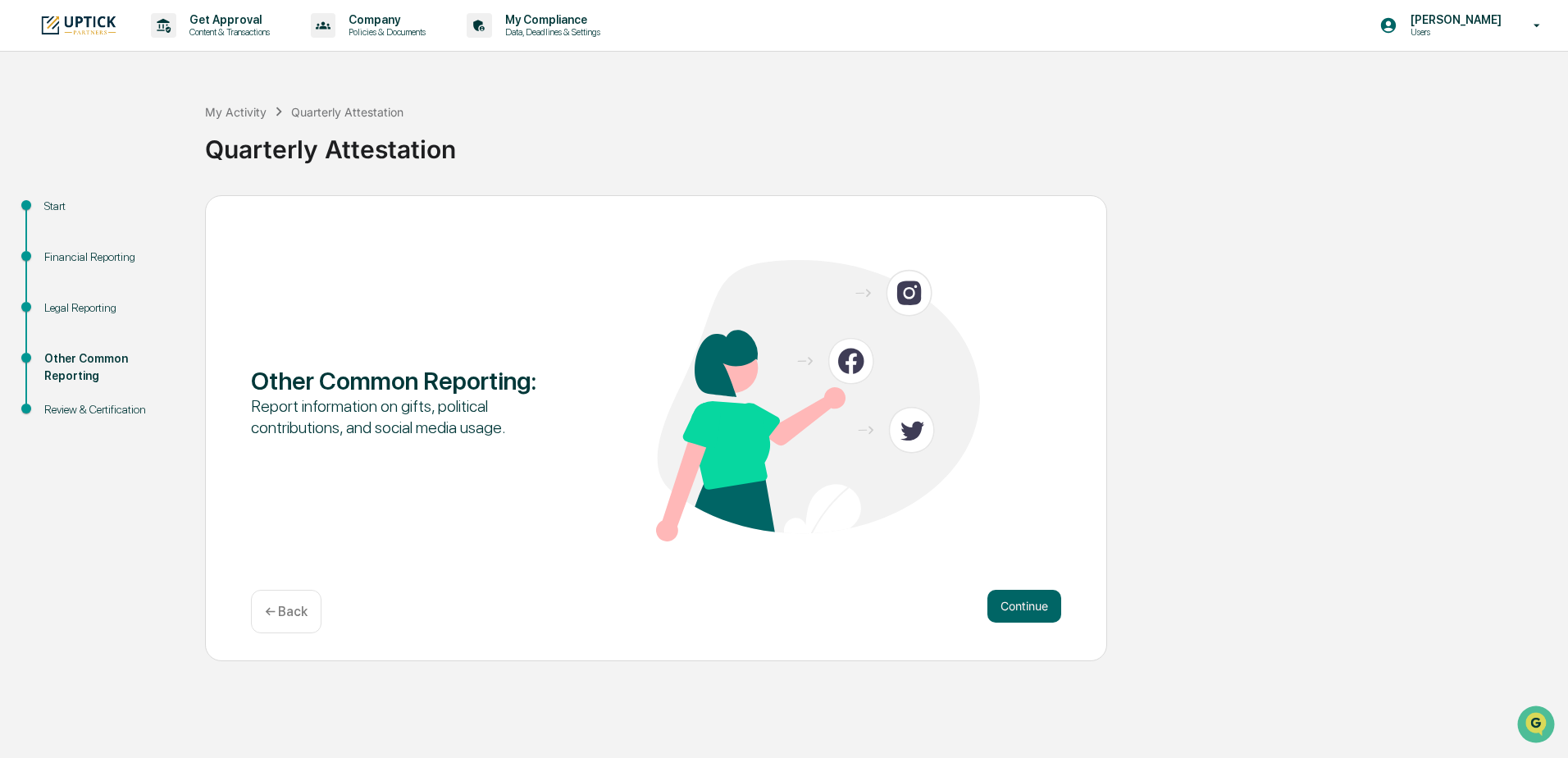
click at [1022, 613] on button "Continue" at bounding box center [1024, 607] width 74 height 33
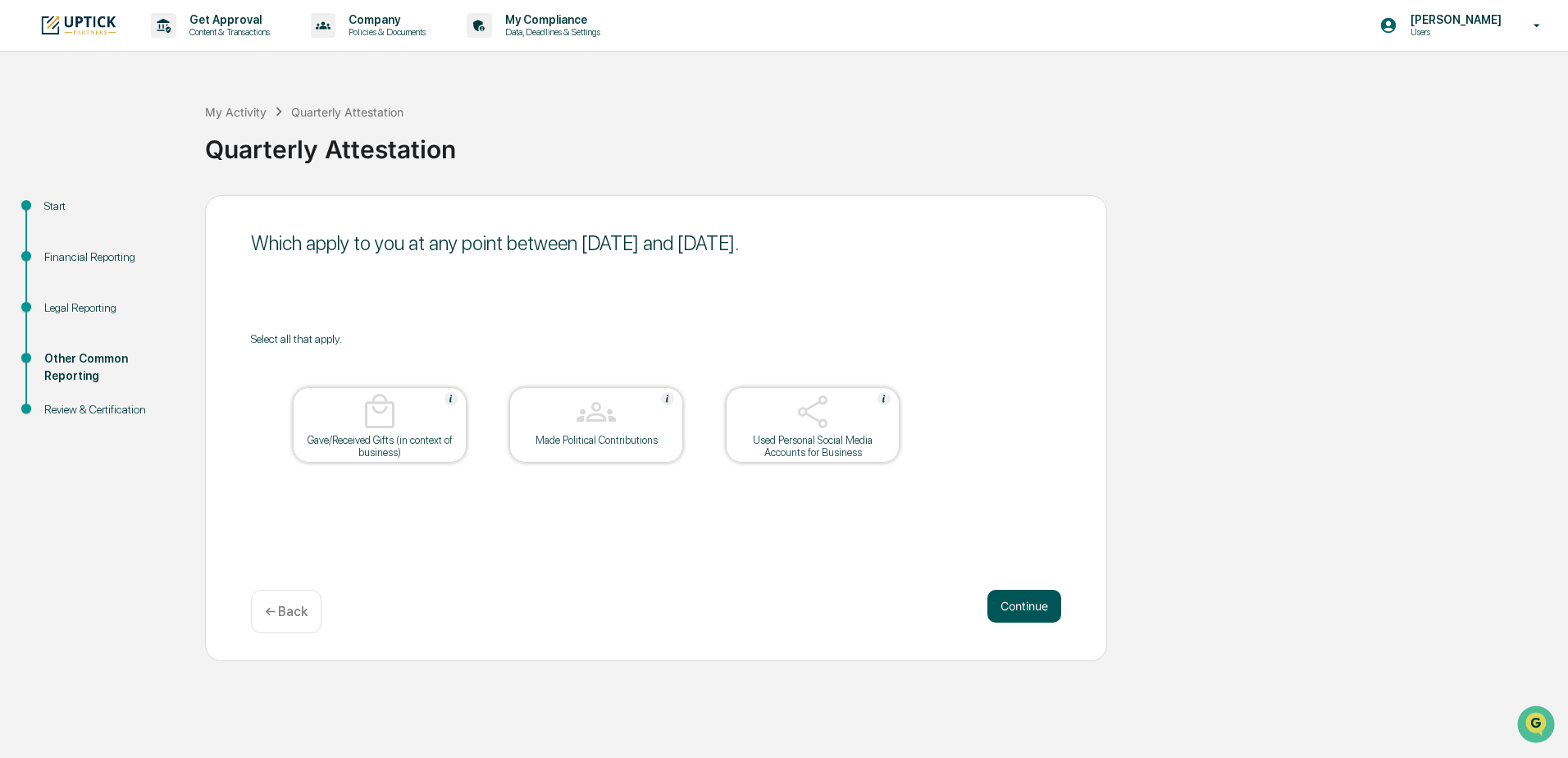
click at [1026, 603] on button "Continue" at bounding box center [1024, 607] width 74 height 33
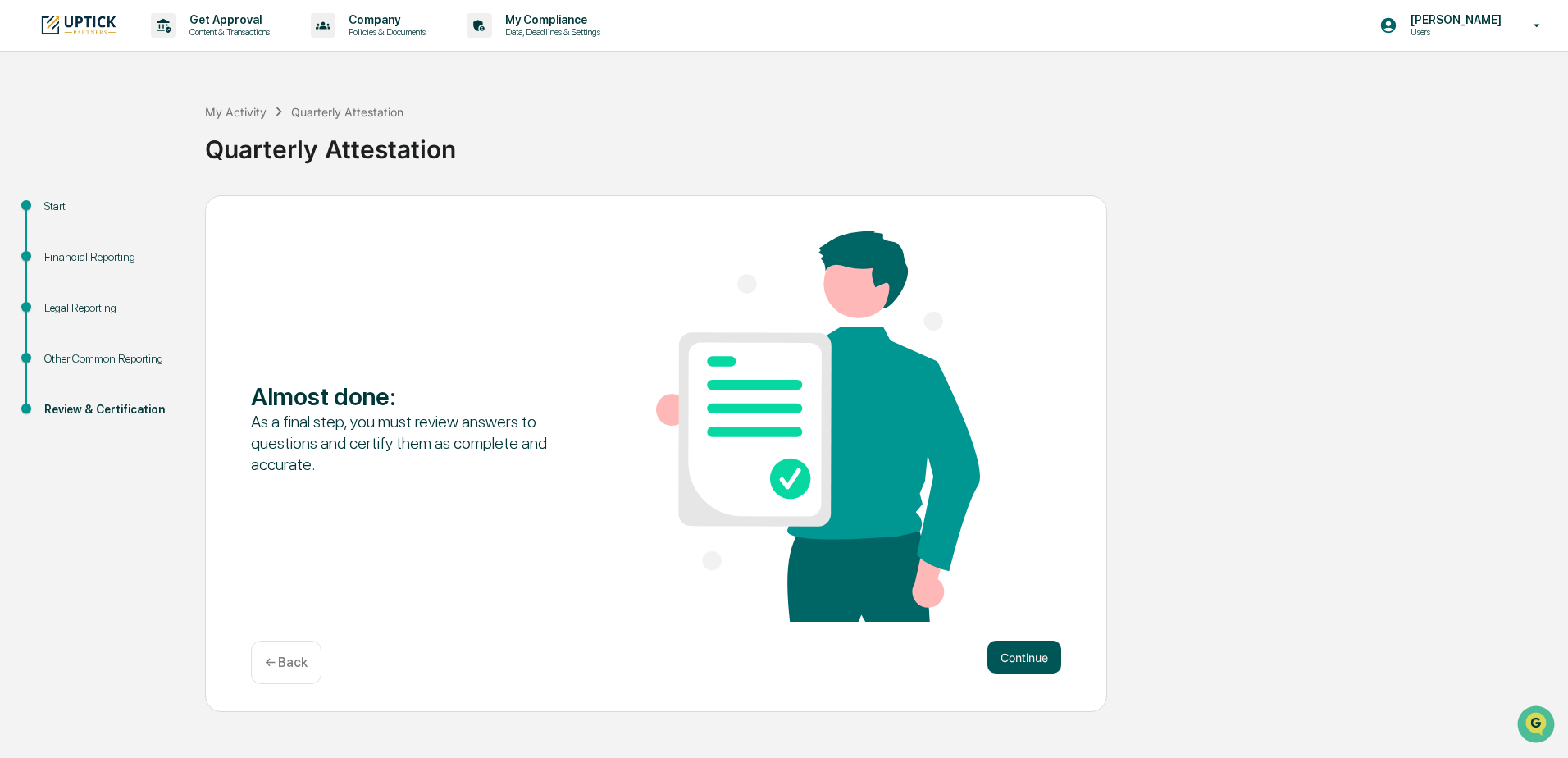
click at [1033, 659] on button "Continue" at bounding box center [1024, 658] width 74 height 33
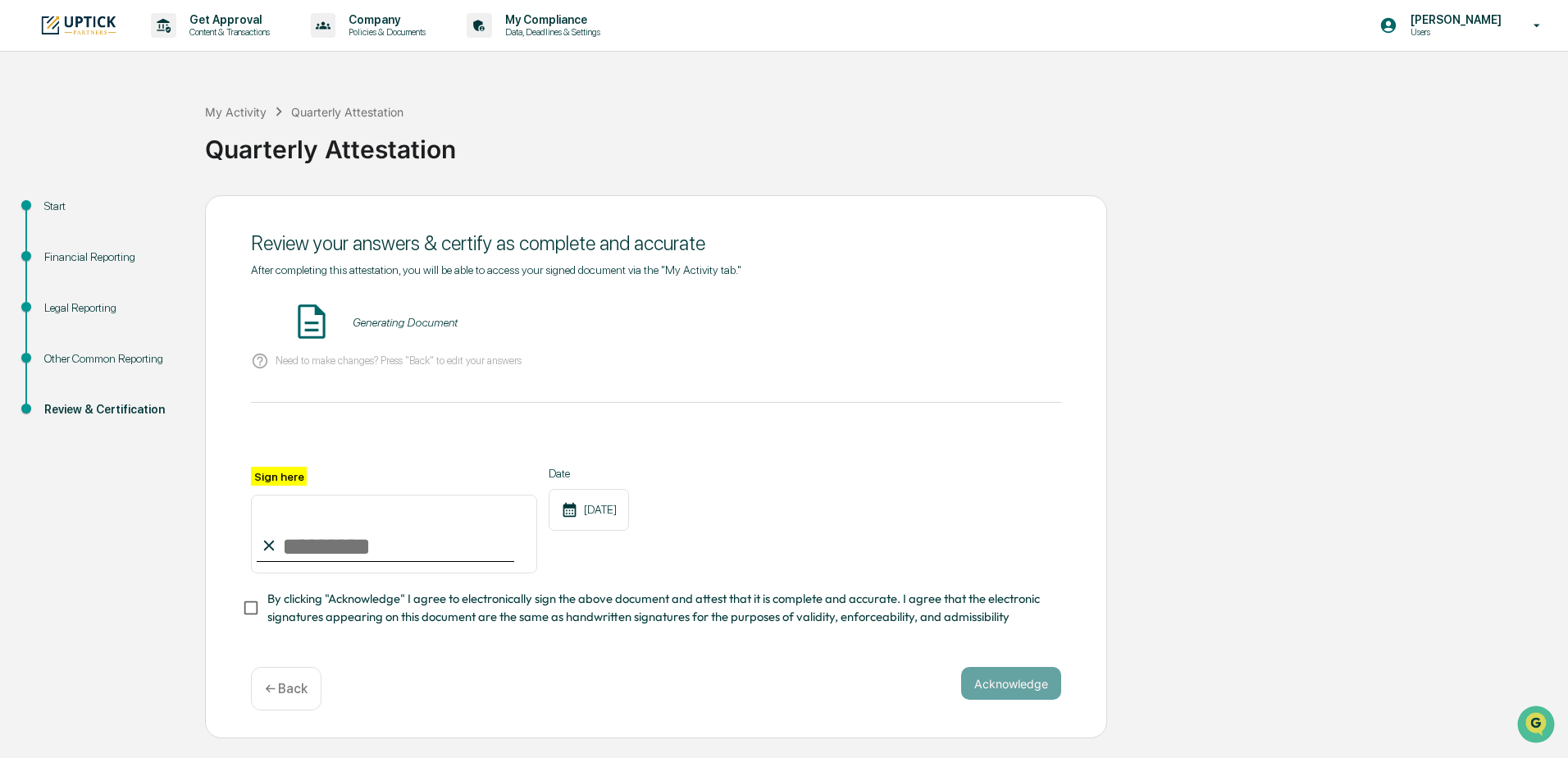
click at [327, 543] on input "Sign here" at bounding box center [394, 534] width 286 height 78
type input "**********"
click at [1013, 698] on button "Acknowledge" at bounding box center [1012, 683] width 100 height 33
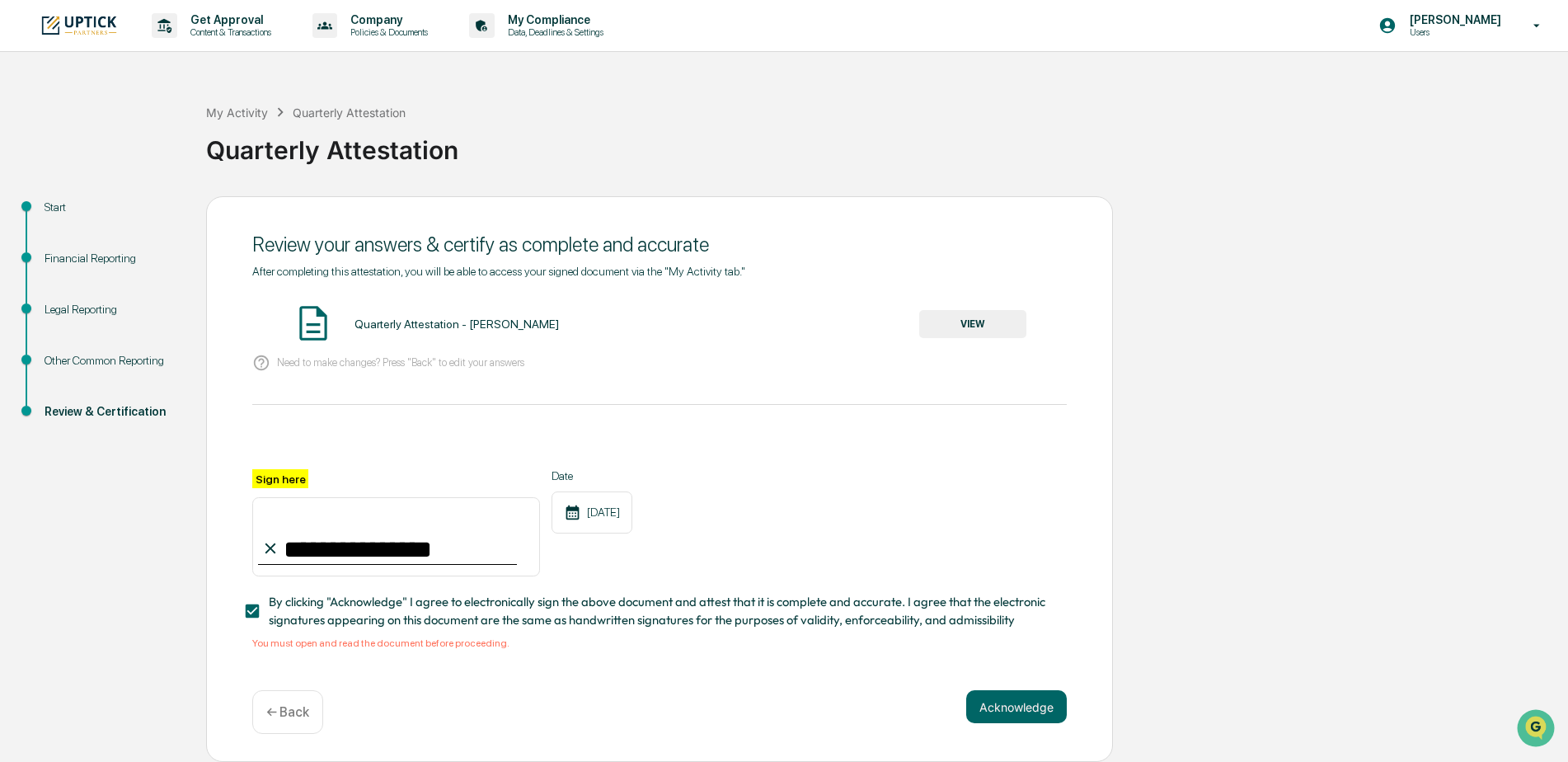
scroll to position [5, 0]
click at [397, 323] on div "Quarterly Attestation - [PERSON_NAME]" at bounding box center [456, 324] width 204 height 13
click at [960, 315] on button "VIEW" at bounding box center [972, 324] width 107 height 28
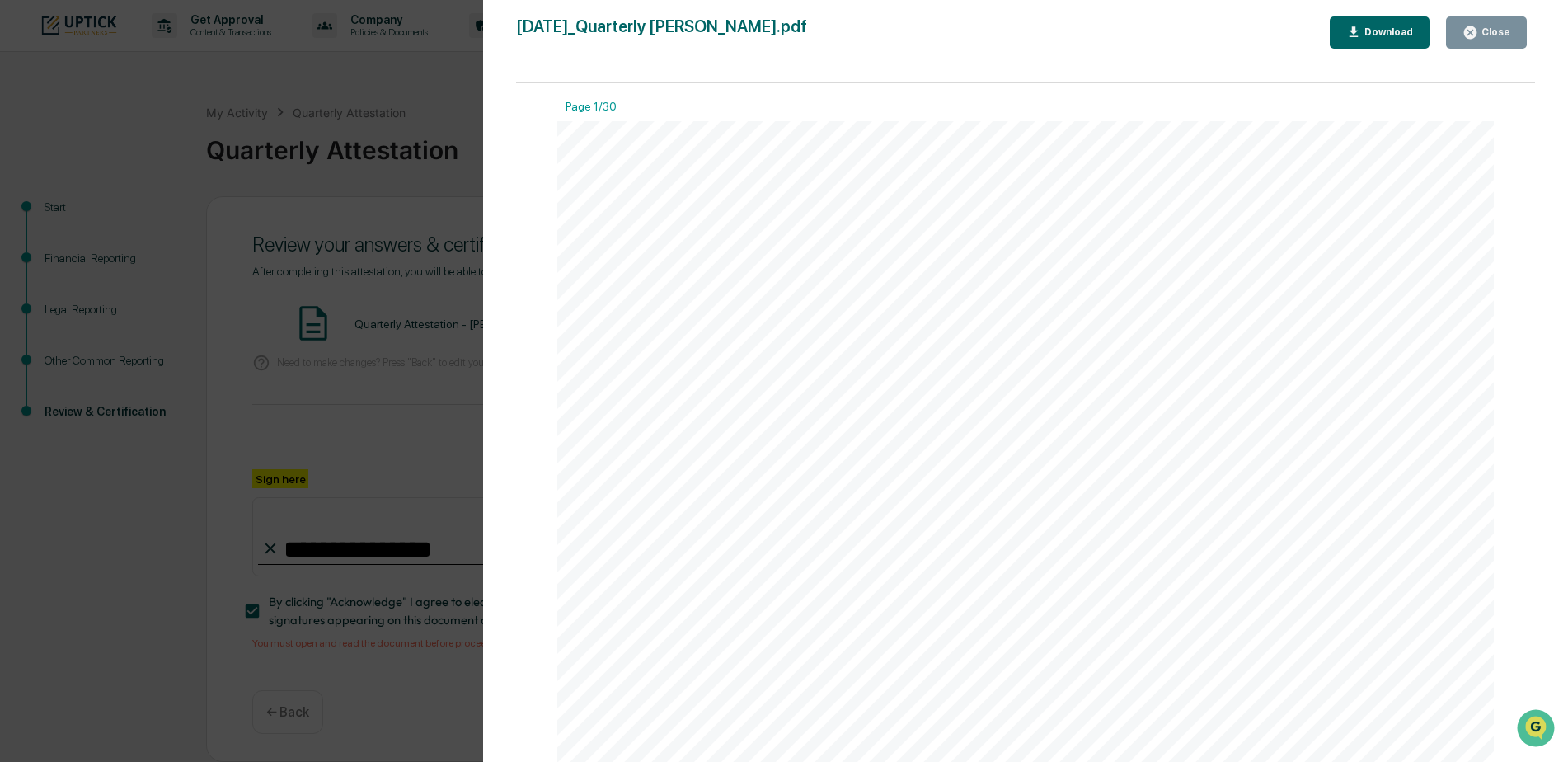
click at [1498, 30] on div "Close" at bounding box center [1494, 32] width 32 height 12
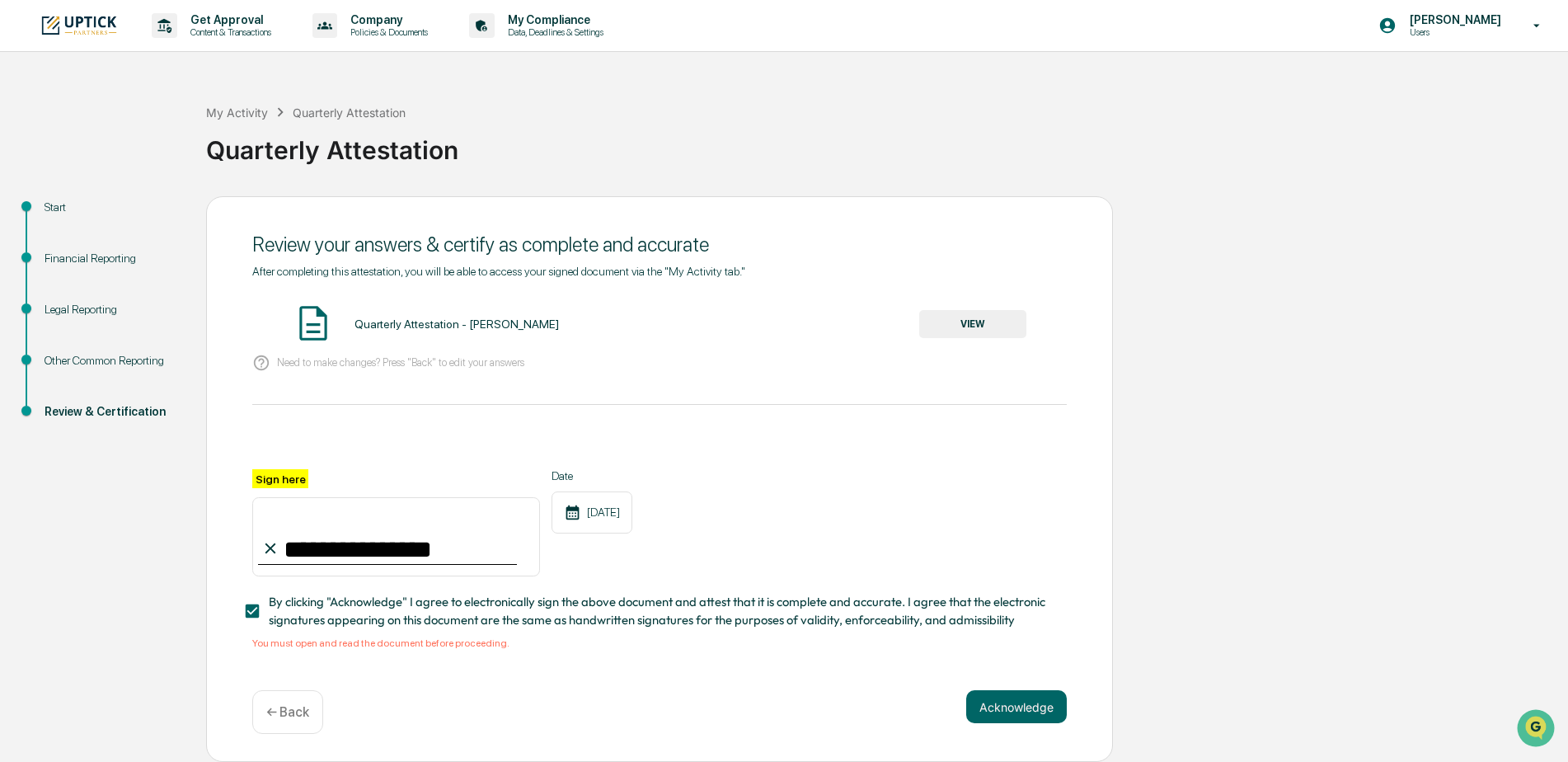
click at [983, 310] on button "VIEW" at bounding box center [972, 324] width 107 height 28
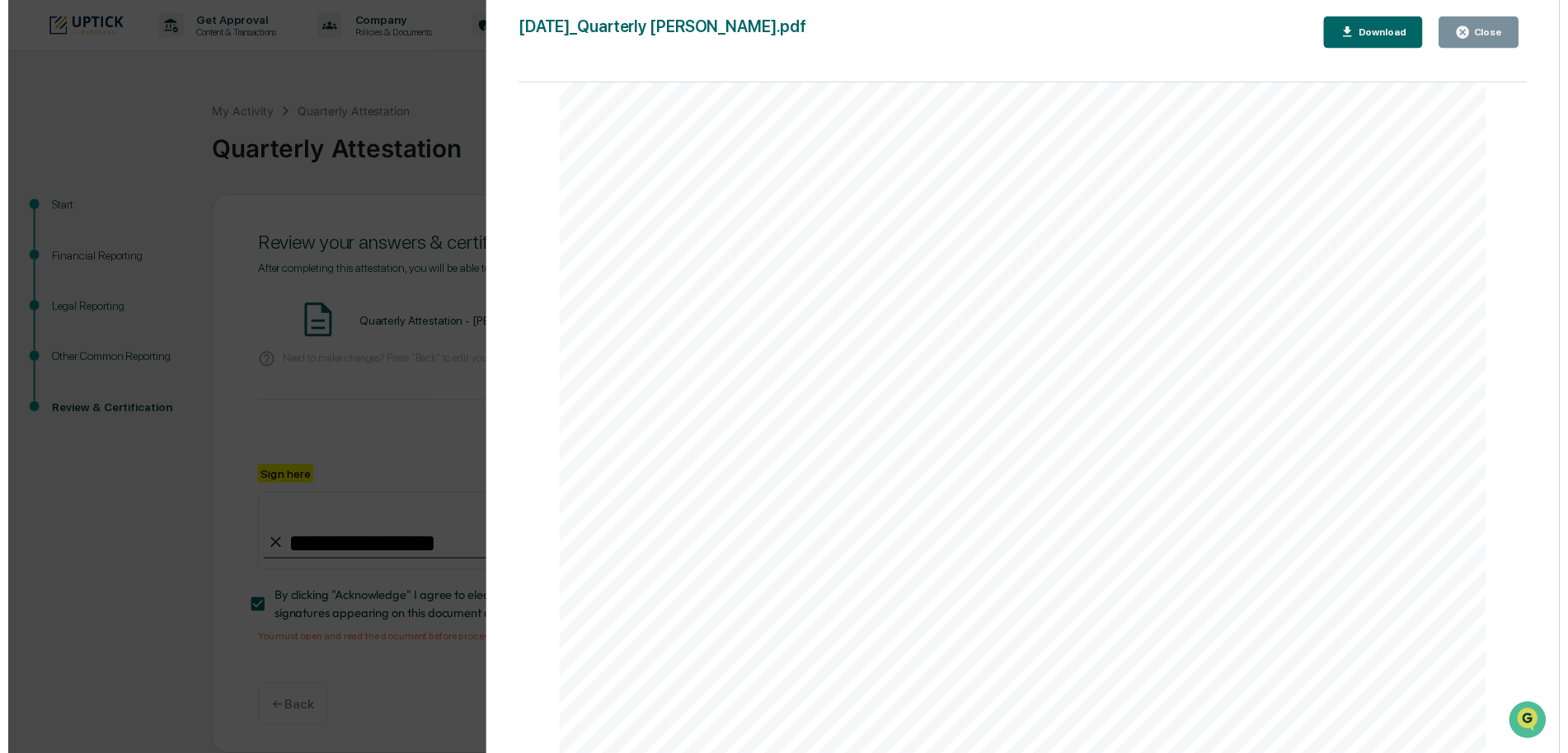
scroll to position [7912, 0]
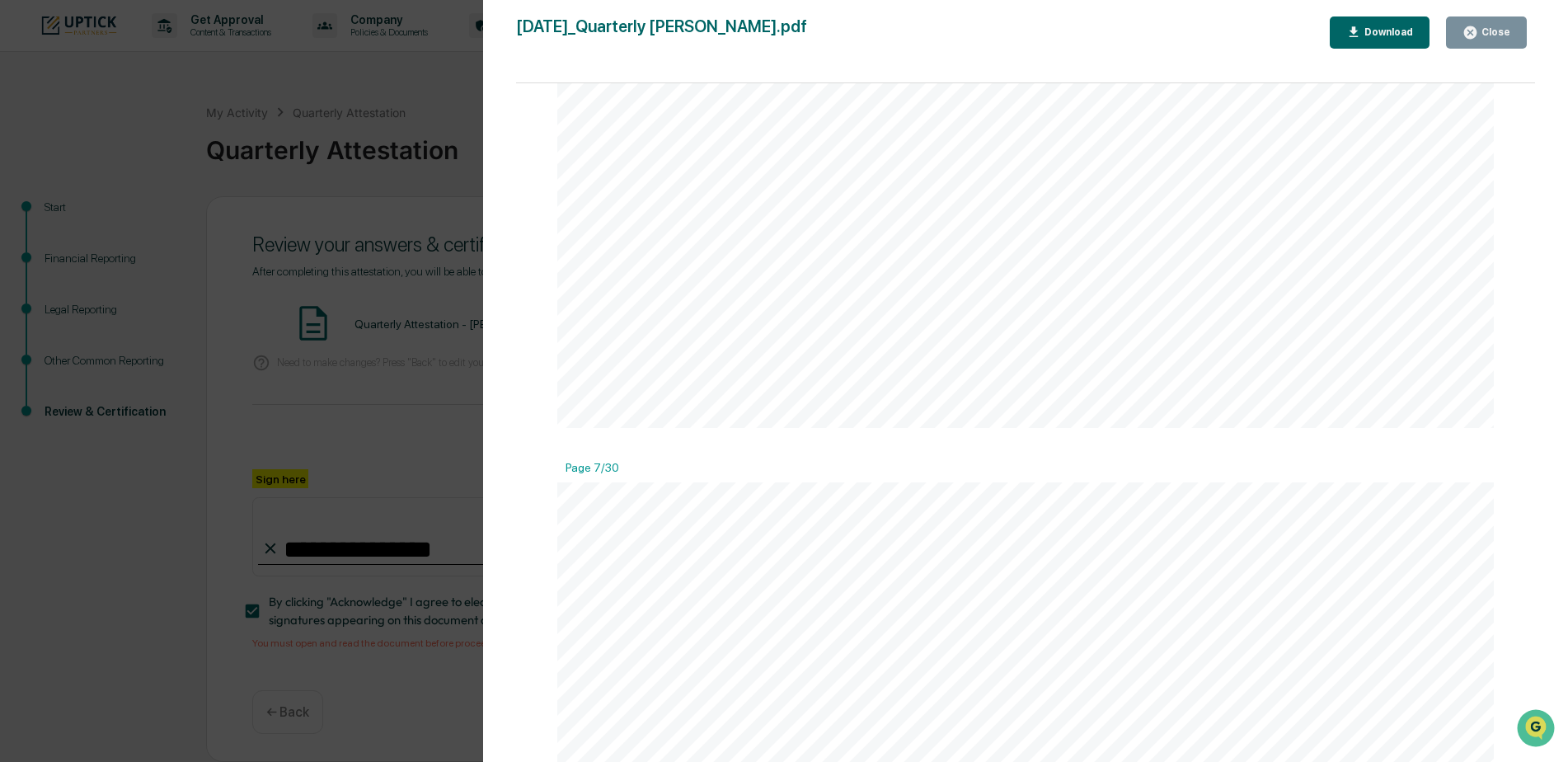
click at [1494, 28] on div "Close" at bounding box center [1494, 32] width 32 height 12
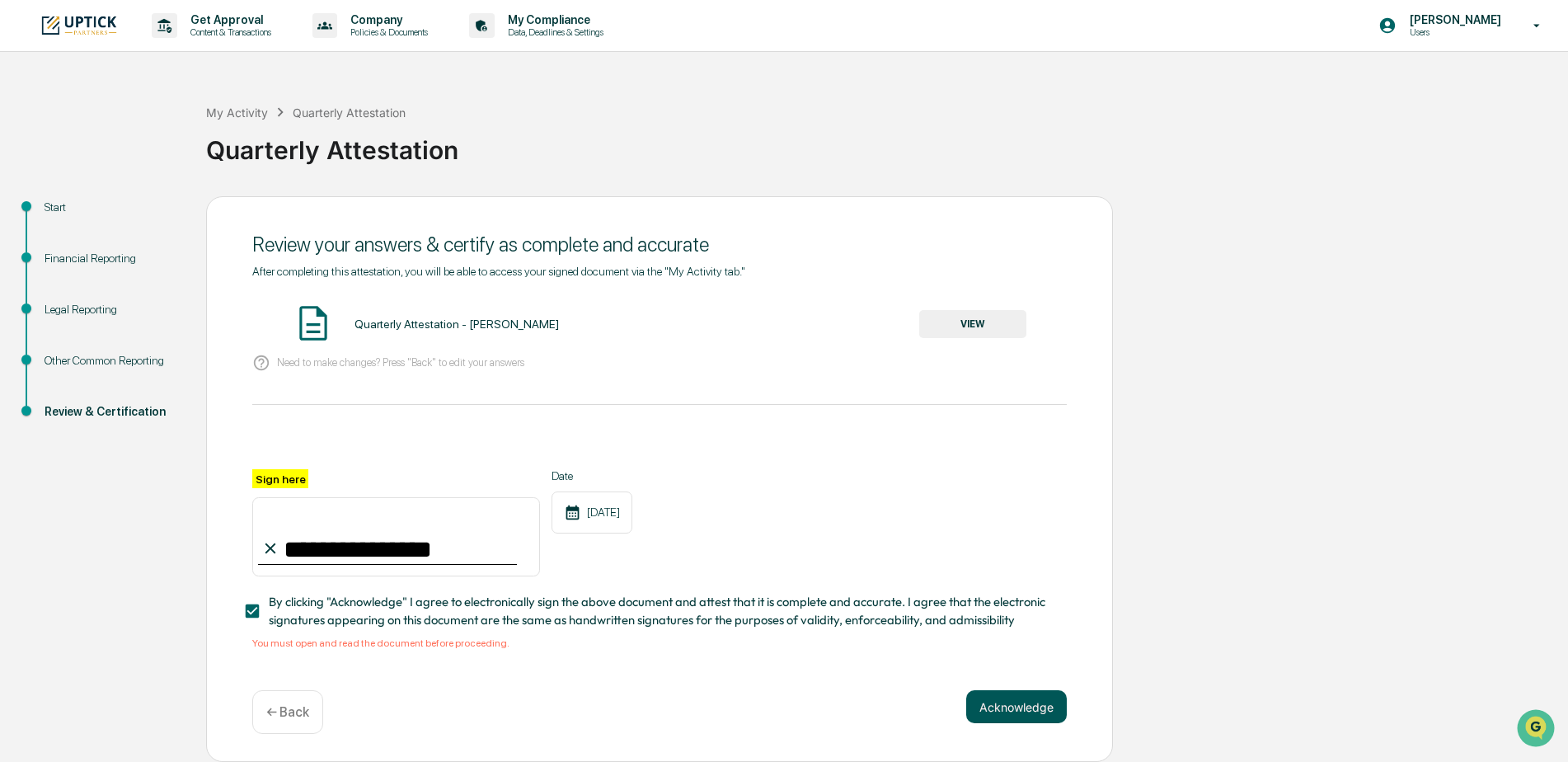
click at [1013, 704] on button "Acknowledge" at bounding box center [1017, 707] width 101 height 33
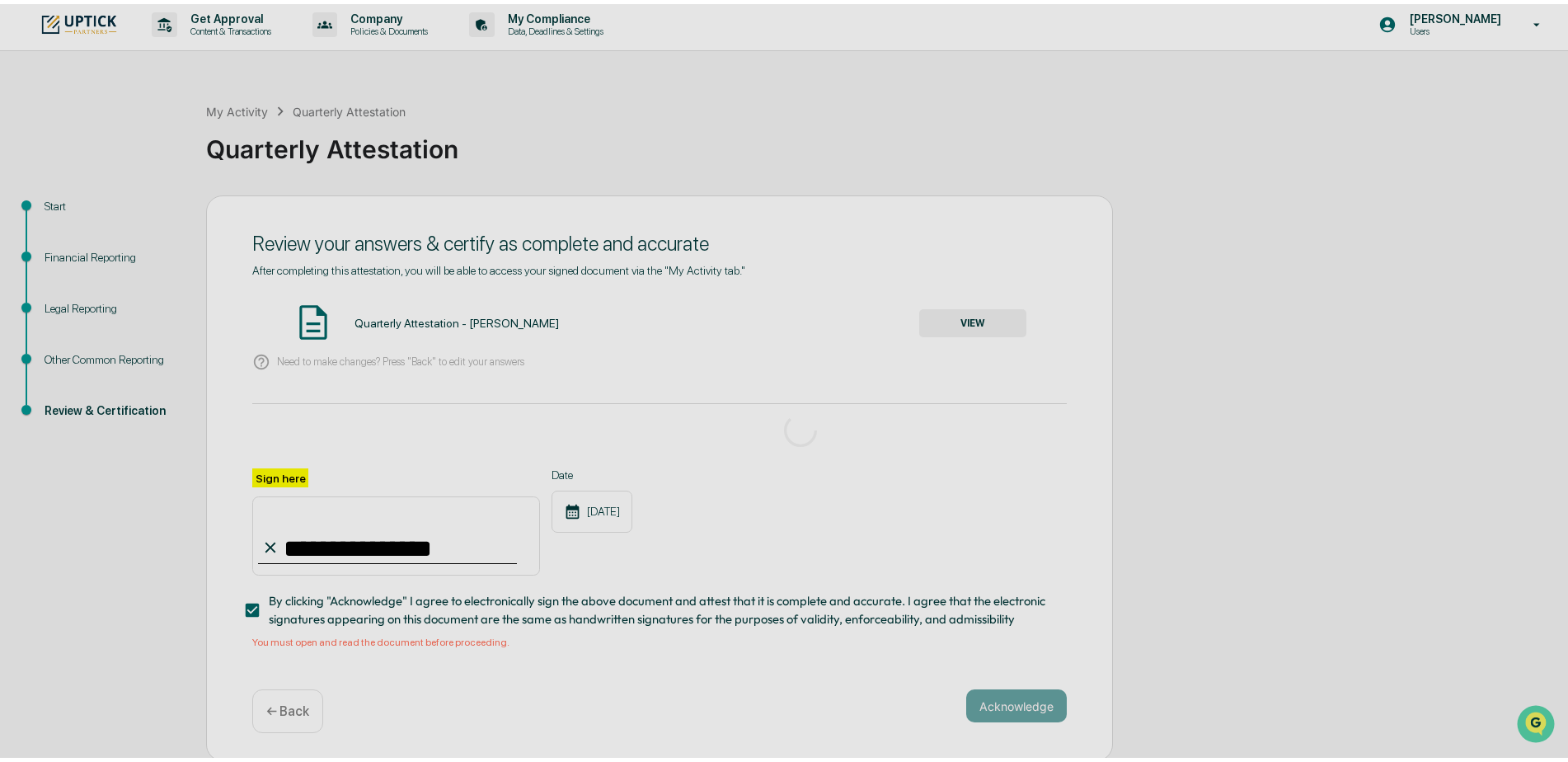
scroll to position [0, 0]
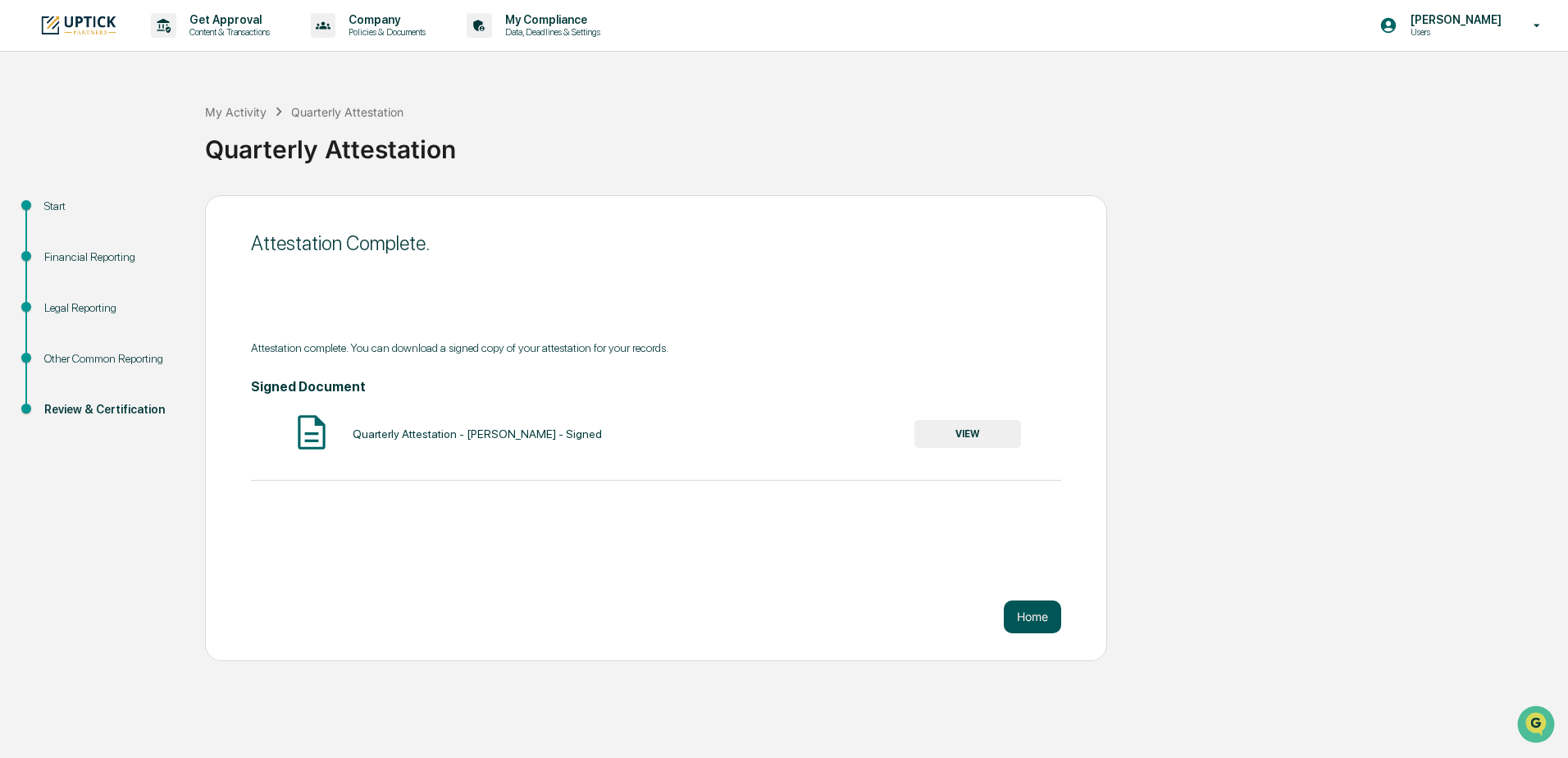
click at [1026, 621] on button "Home" at bounding box center [1033, 617] width 57 height 33
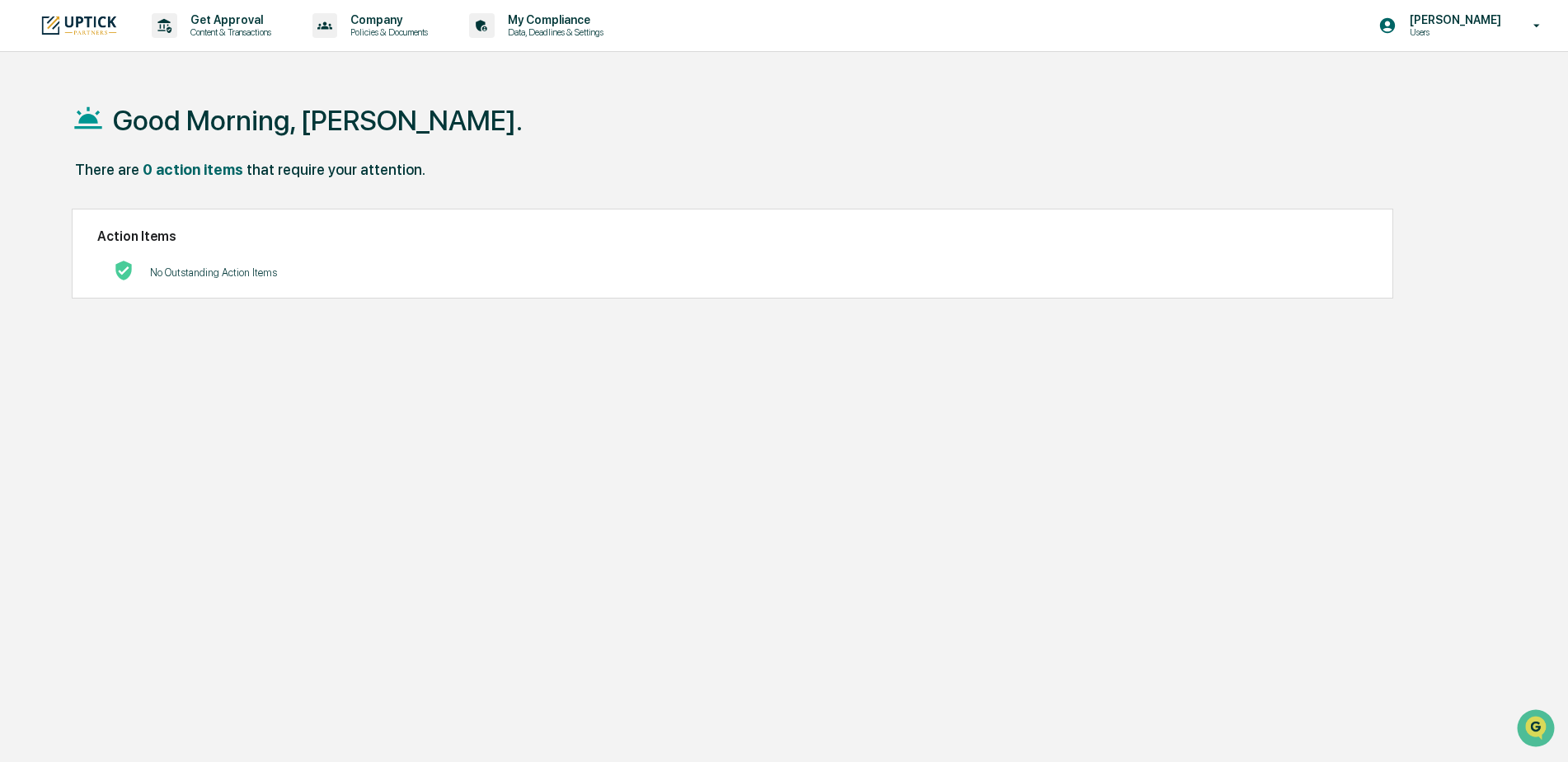
click at [109, 26] on img at bounding box center [79, 25] width 79 height 22
